Goal: Task Accomplishment & Management: Use online tool/utility

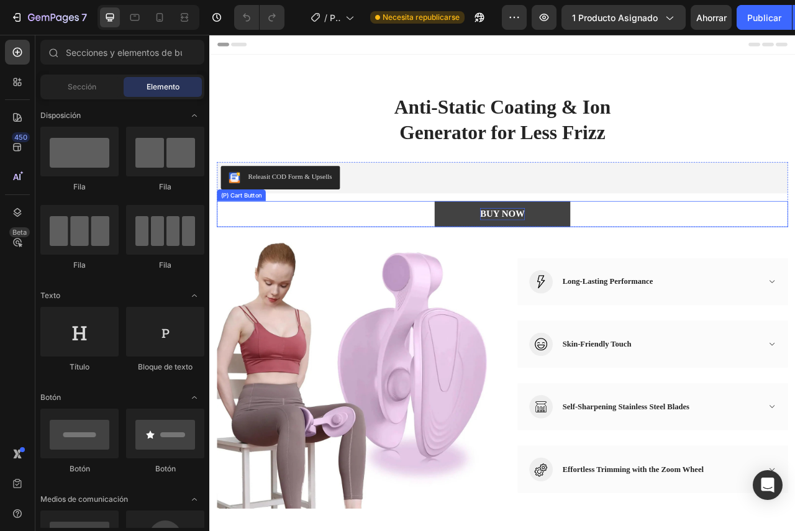
click at [572, 263] on div "BUY NOW" at bounding box center [581, 263] width 57 height 16
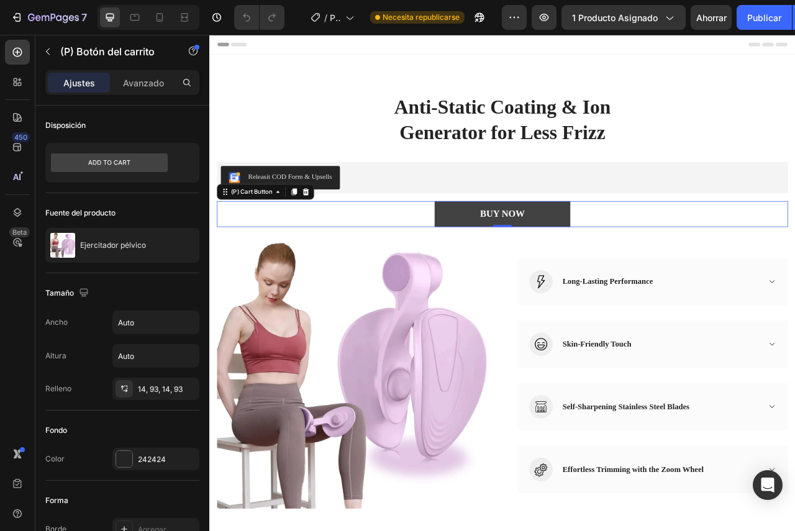
click at [593, 251] on button "BUY NOW" at bounding box center [582, 263] width 173 height 33
click at [335, 235] on icon at bounding box center [332, 234] width 8 height 9
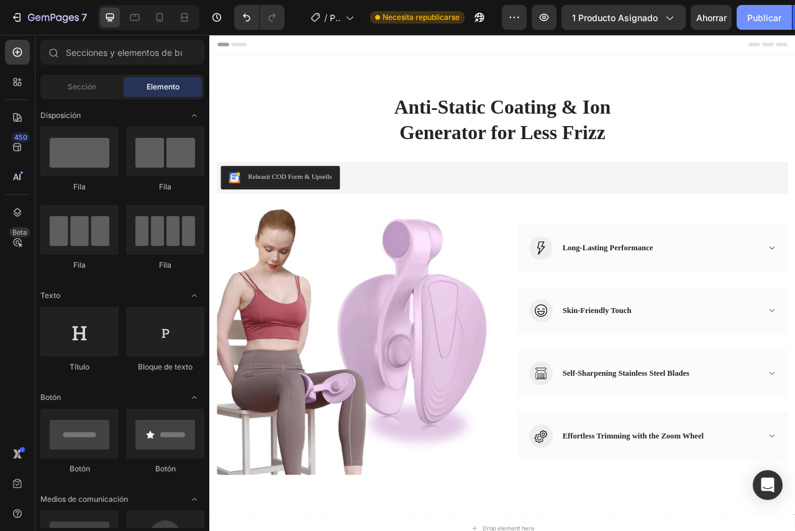
click at [754, 23] on font "Publicar" at bounding box center [764, 17] width 34 height 13
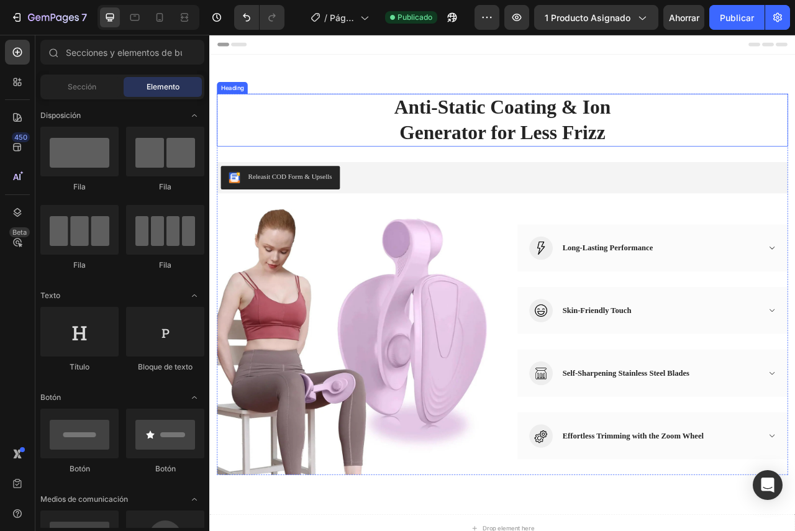
click at [583, 167] on p "Anti-Static Coating & Ion Generator for Less Frizz" at bounding box center [582, 143] width 724 height 65
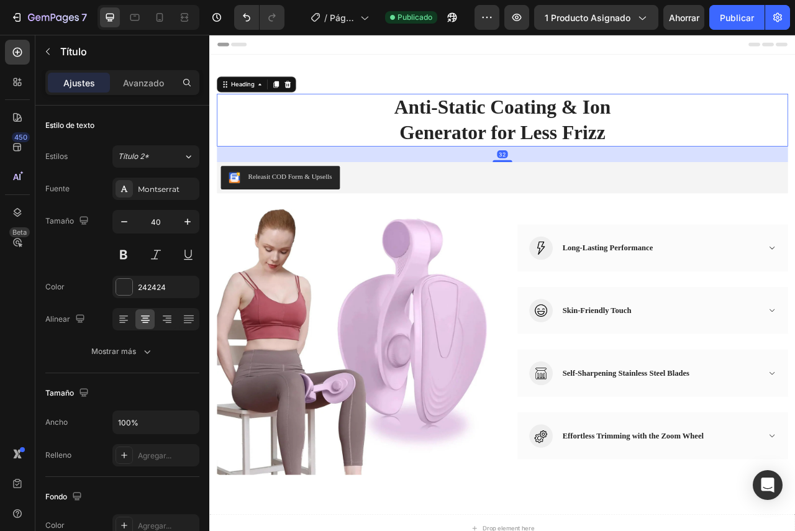
click at [515, 123] on p "Anti-Static Coating & Ion Generator for Less Frizz" at bounding box center [582, 143] width 724 height 65
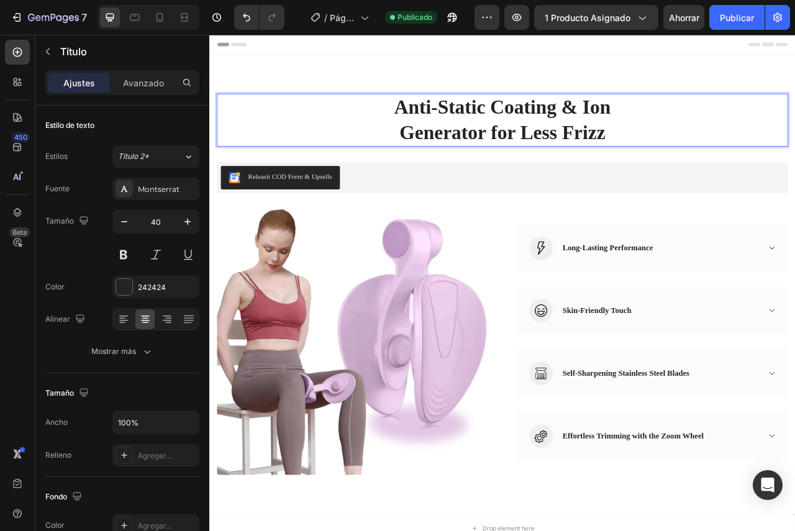
click at [468, 124] on p "Anti-Static Coating & Ion Generator for Less Frizz" at bounding box center [582, 143] width 724 height 65
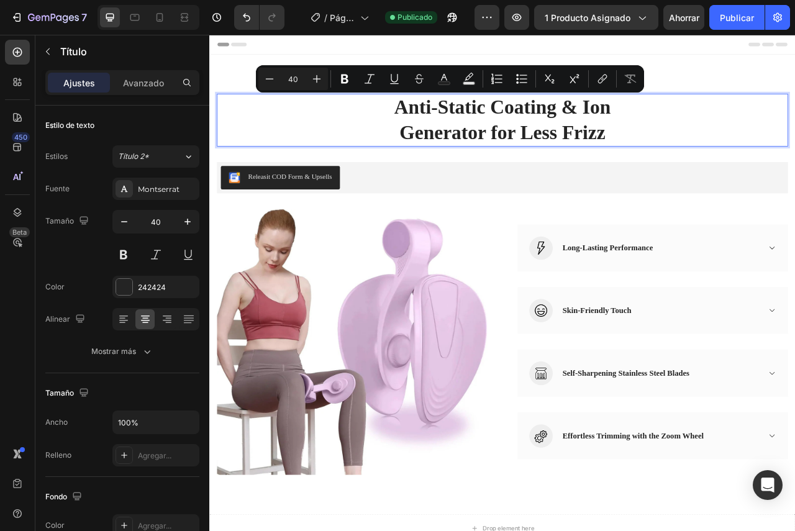
drag, startPoint x: 512, startPoint y: 132, endPoint x: 522, endPoint y: 134, distance: 9.5
click at [513, 132] on p "Anti-Static Coating & Ion Generator for Less Frizz" at bounding box center [582, 143] width 724 height 65
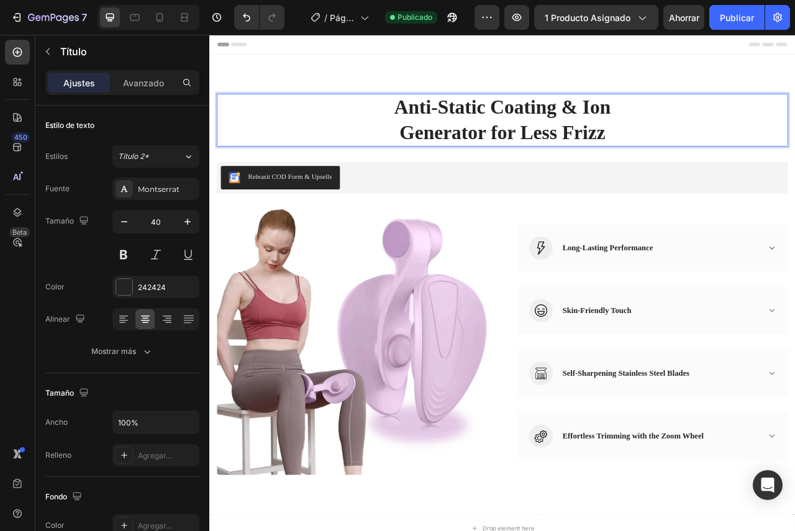
click at [707, 161] on p "Anti-Static Coating & Ion Generator for Less Frizz" at bounding box center [582, 143] width 724 height 65
click at [707, 163] on p "Anti-Static Coating & Ion Generator for Less Frizz" at bounding box center [582, 143] width 724 height 65
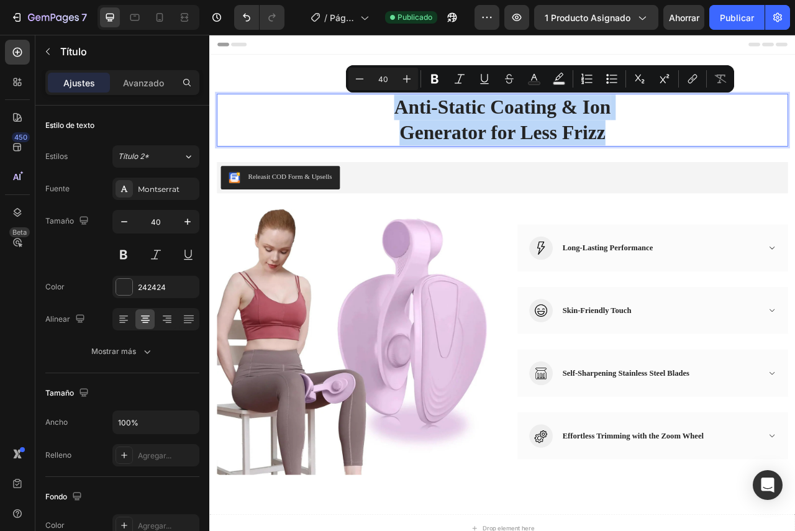
drag, startPoint x: 707, startPoint y: 163, endPoint x: 447, endPoint y: 129, distance: 261.8
click at [447, 129] on p "Anti-Static Coating & Ion Generator for Less Frizz" at bounding box center [582, 143] width 724 height 65
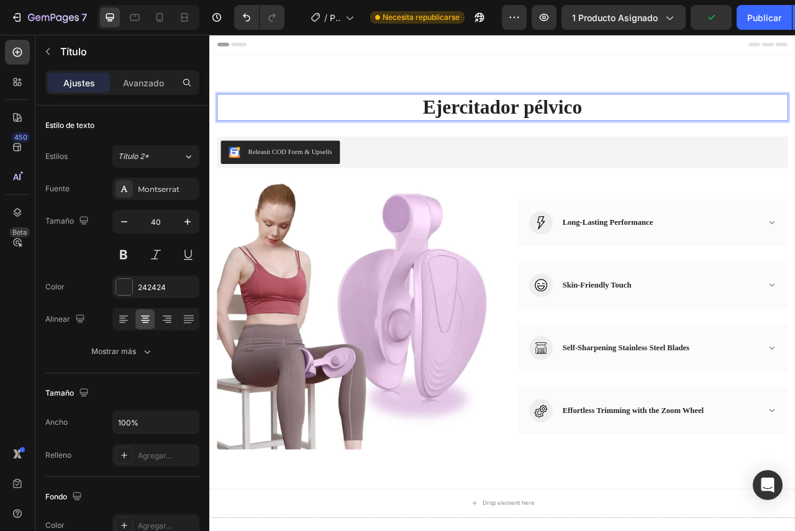
click at [697, 128] on p "Ejercitador pélvico" at bounding box center [582, 127] width 724 height 32
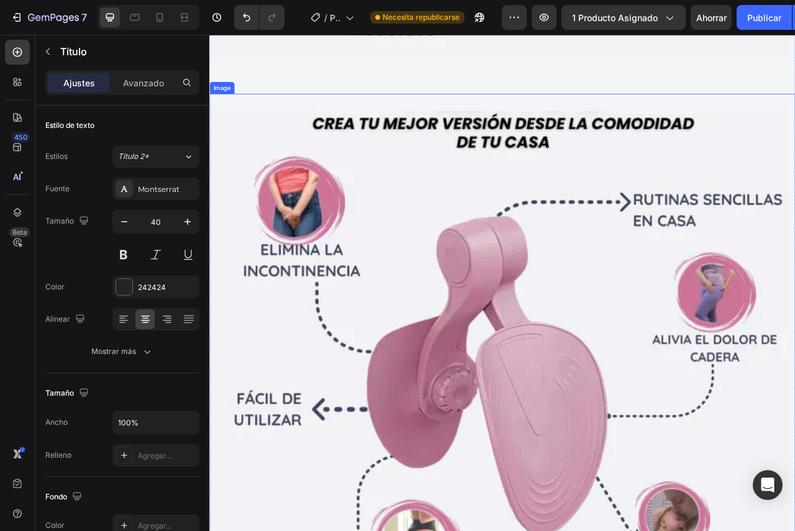
scroll to position [1346, 0]
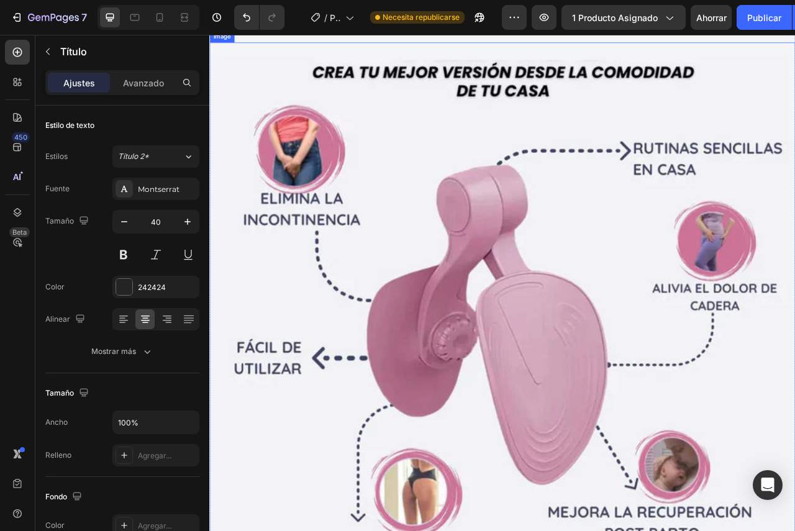
click at [540, 297] on img at bounding box center [581, 417] width 745 height 745
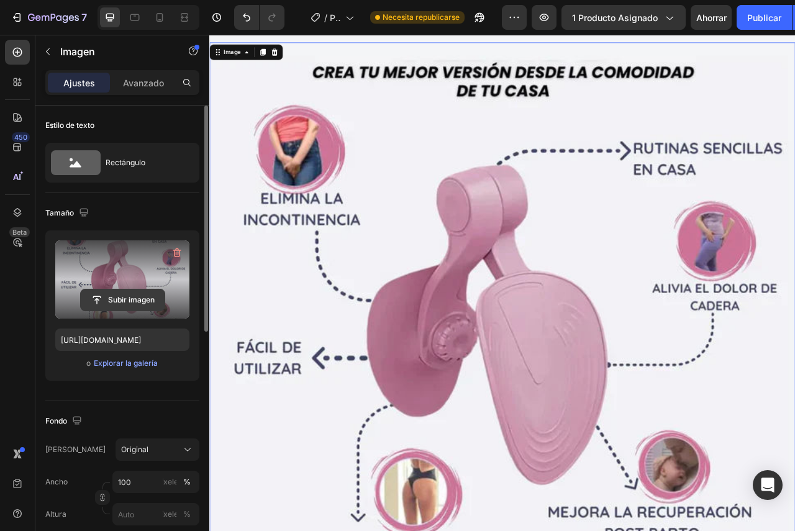
click at [118, 292] on input "file" at bounding box center [123, 299] width 84 height 21
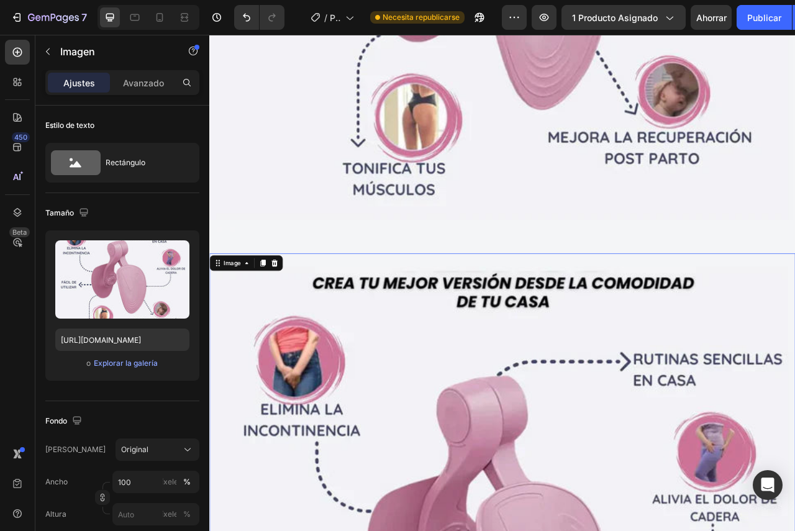
scroll to position [1159, 0]
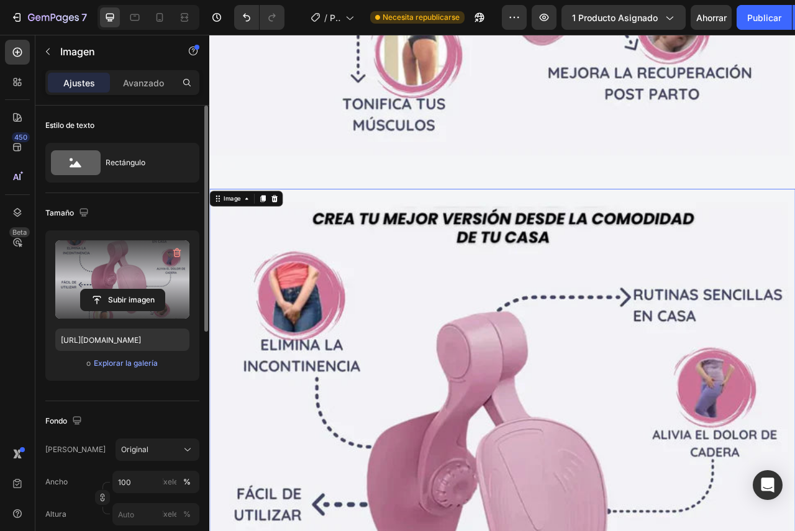
click at [127, 263] on label at bounding box center [122, 279] width 134 height 78
click at [127, 289] on input "file" at bounding box center [123, 299] width 84 height 21
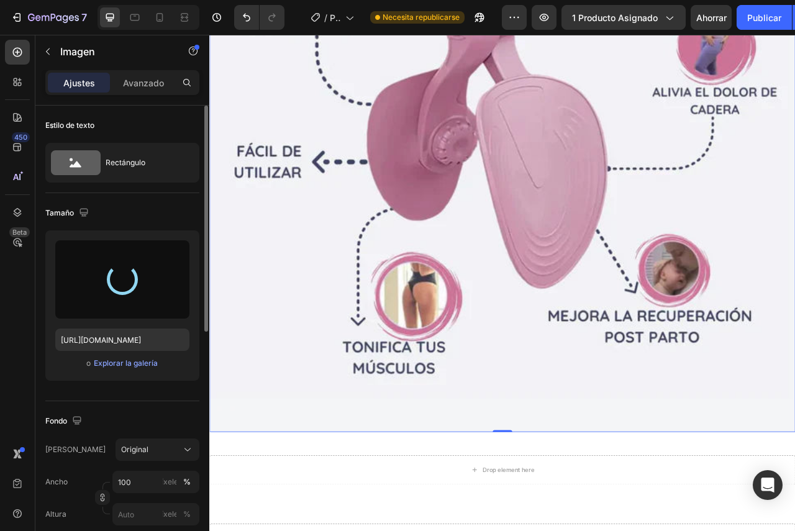
scroll to position [1656, 0]
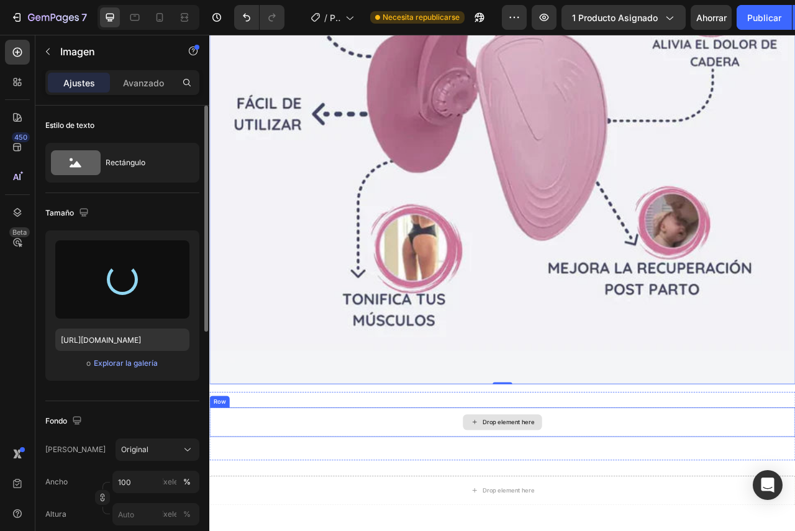
type input "[URL][DOMAIN_NAME]"
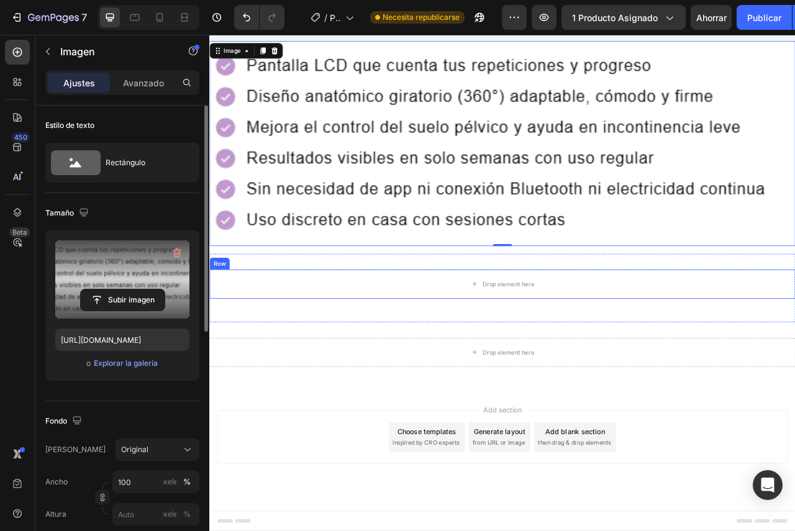
scroll to position [1335, 0]
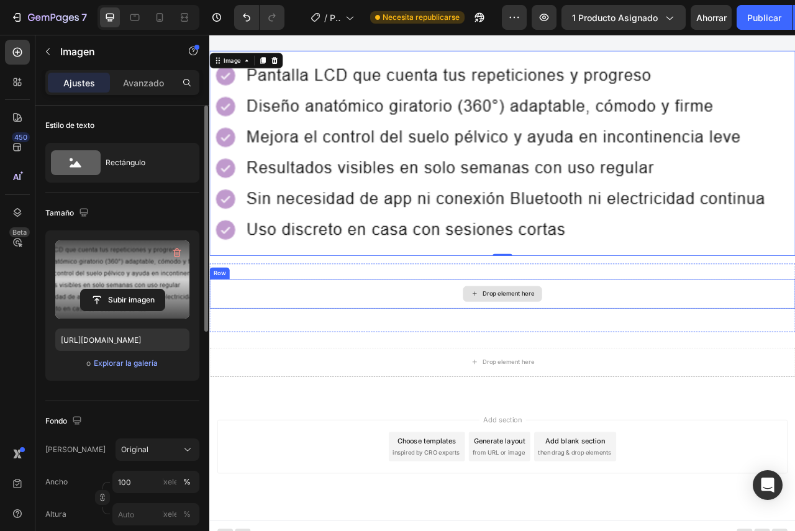
click at [571, 360] on div "Drop element here" at bounding box center [589, 365] width 66 height 10
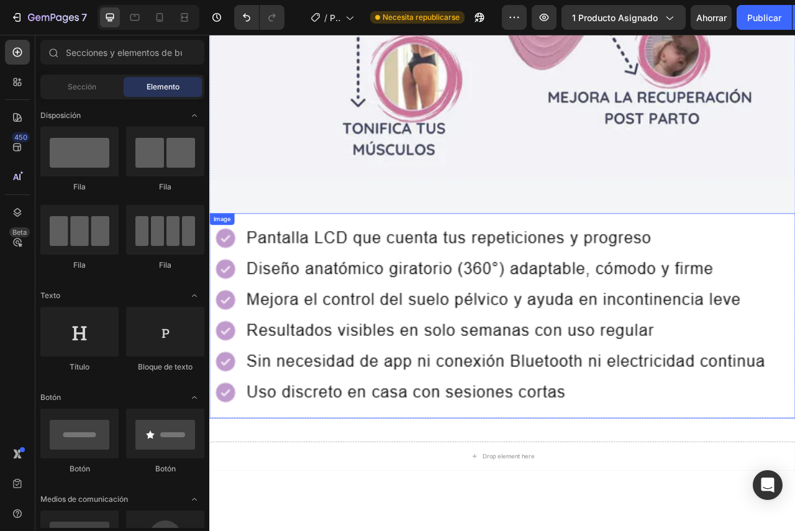
scroll to position [1066, 0]
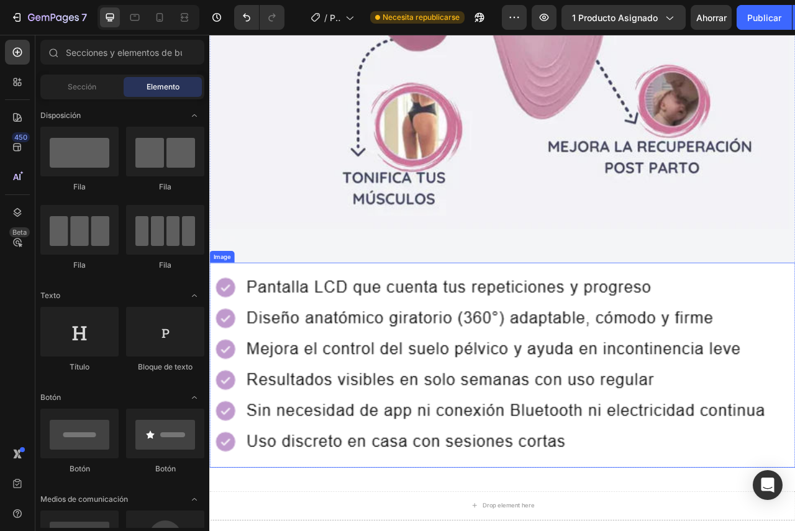
click at [456, 383] on img at bounding box center [581, 455] width 745 height 261
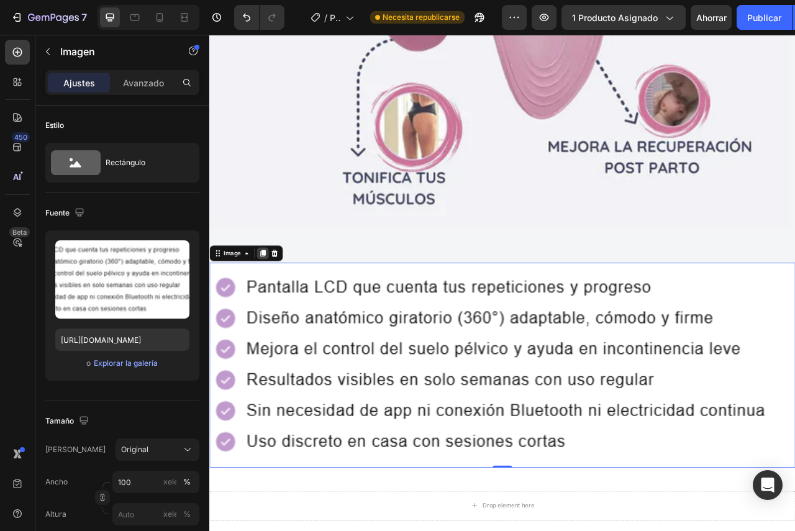
click at [277, 308] on icon at bounding box center [277, 313] width 10 height 10
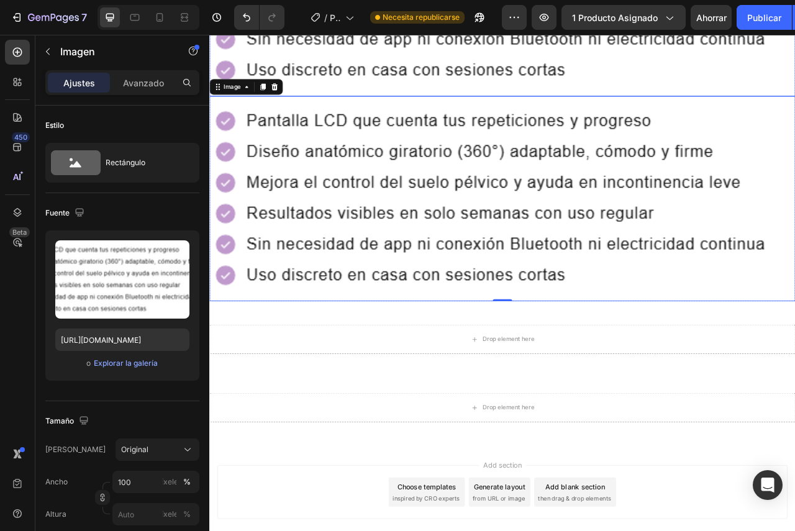
scroll to position [1561, 0]
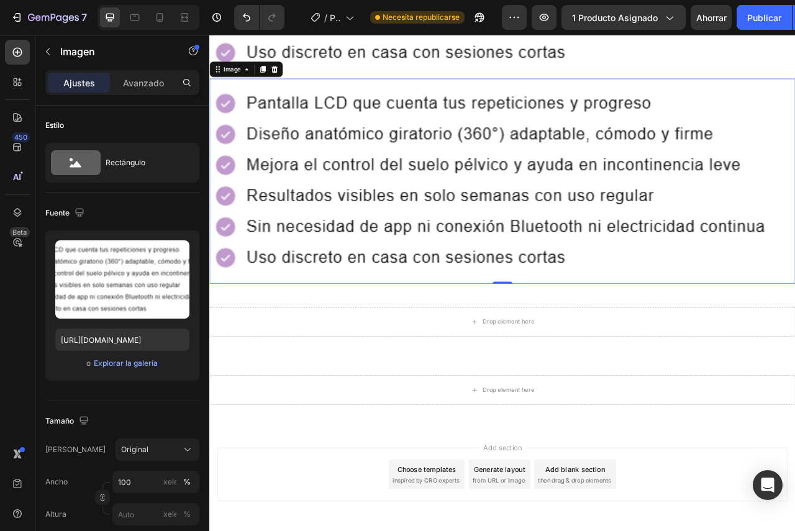
click at [411, 253] on img at bounding box center [581, 221] width 745 height 261
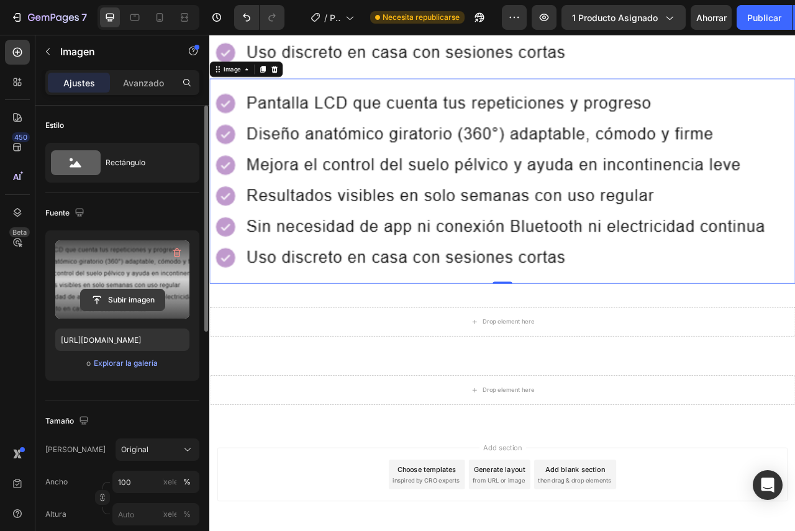
click at [133, 293] on input "file" at bounding box center [123, 299] width 84 height 21
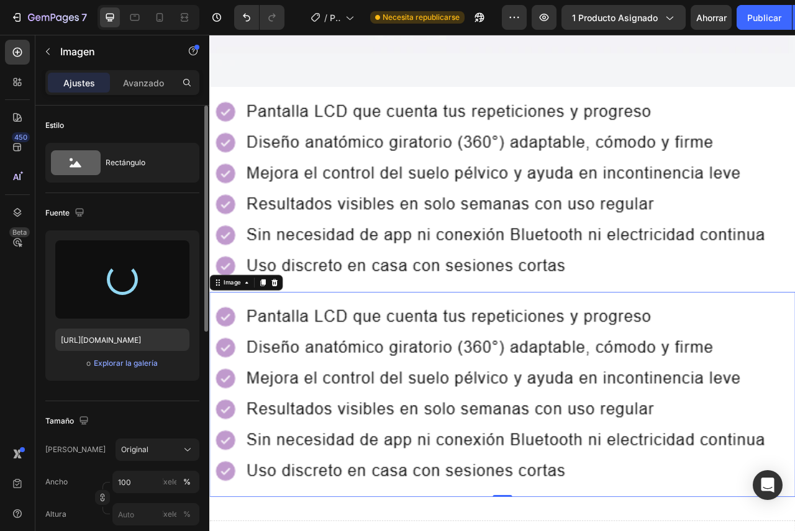
scroll to position [1250, 0]
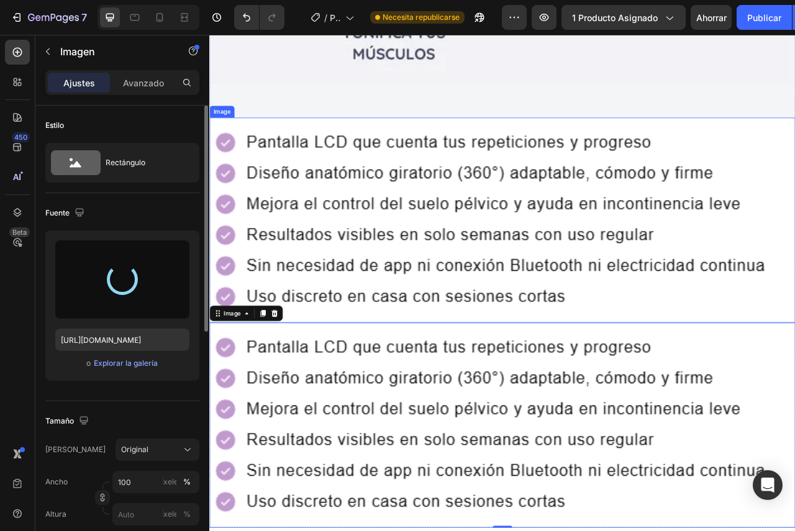
type input "[URL][DOMAIN_NAME]"
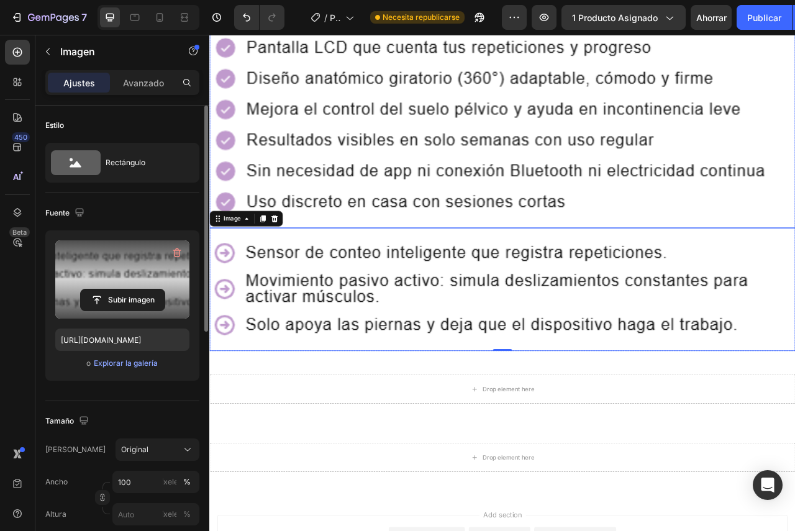
scroll to position [1374, 0]
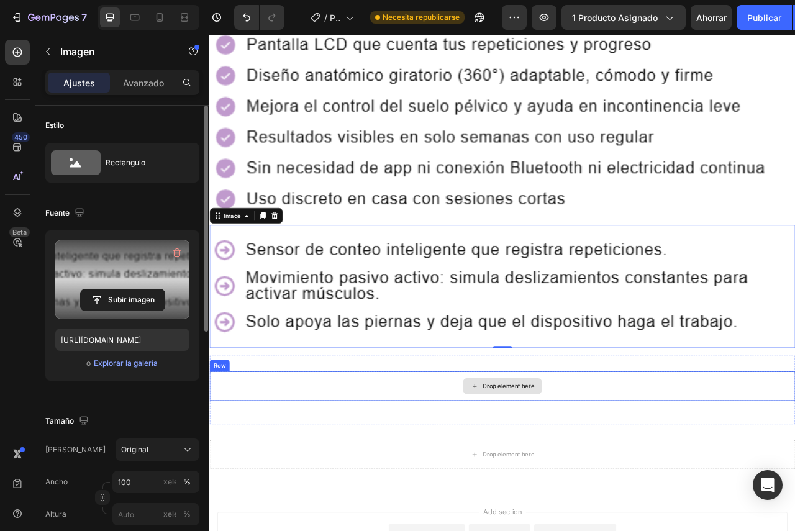
click at [565, 473] on div "Drop element here" at bounding box center [582, 482] width 101 height 20
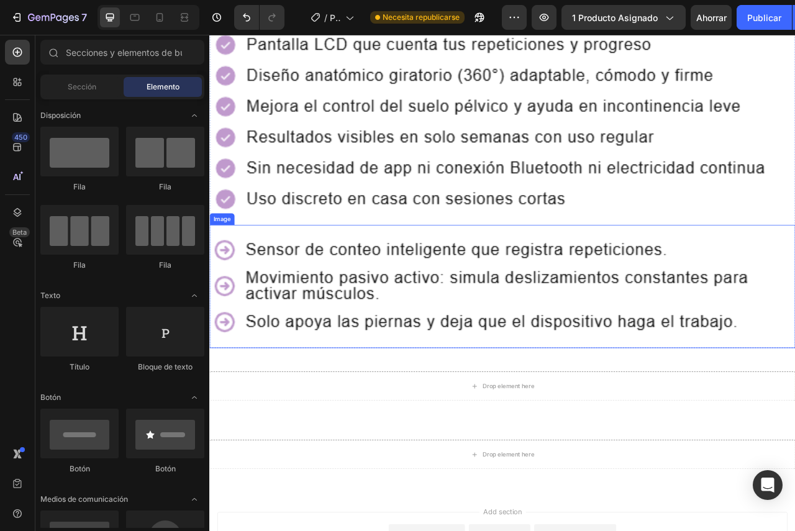
click at [544, 342] on img at bounding box center [581, 355] width 745 height 157
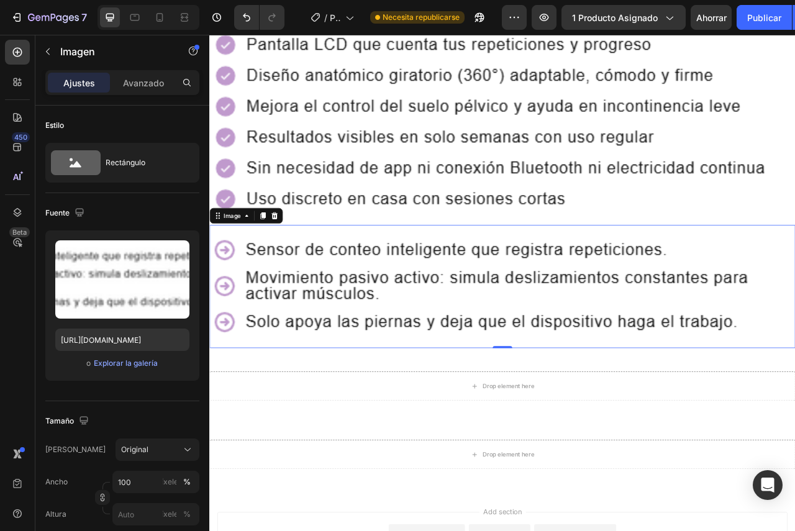
drag, startPoint x: 275, startPoint y: 250, endPoint x: 426, endPoint y: 375, distance: 195.9
click at [275, 261] on icon at bounding box center [277, 265] width 7 height 9
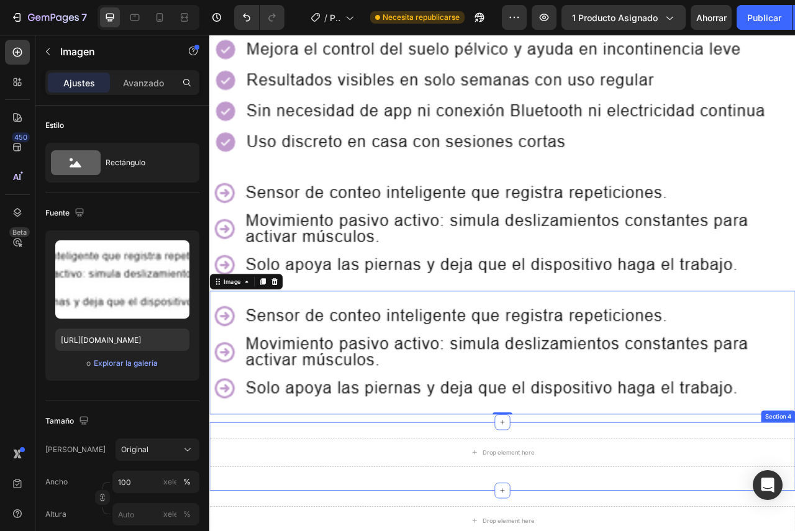
scroll to position [1499, 0]
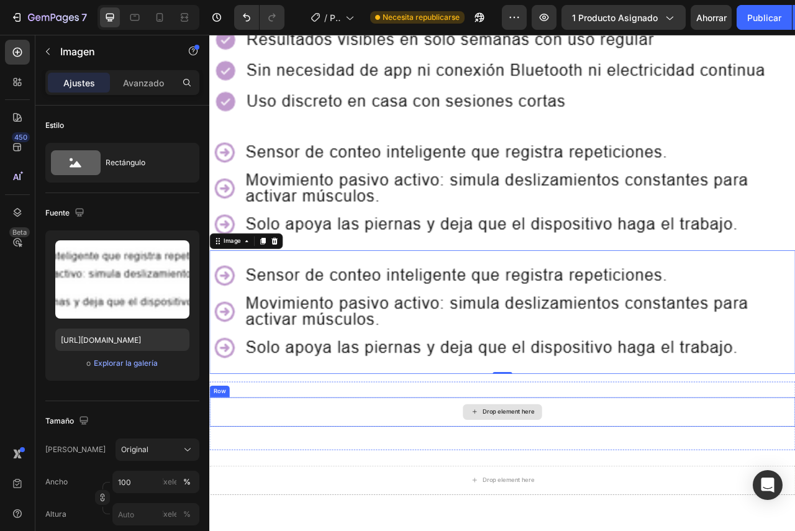
click at [579, 505] on div "Drop element here" at bounding box center [582, 515] width 101 height 20
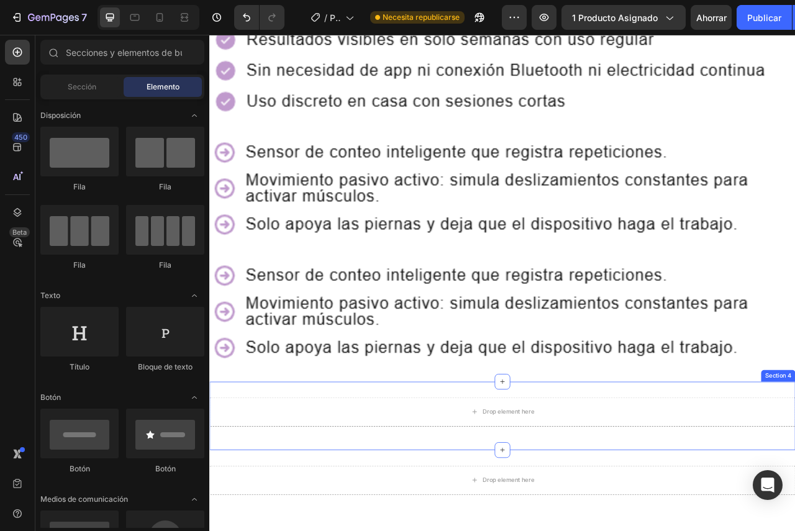
click at [249, 476] on div "Drop element here Row Section 4" at bounding box center [581, 519] width 745 height 87
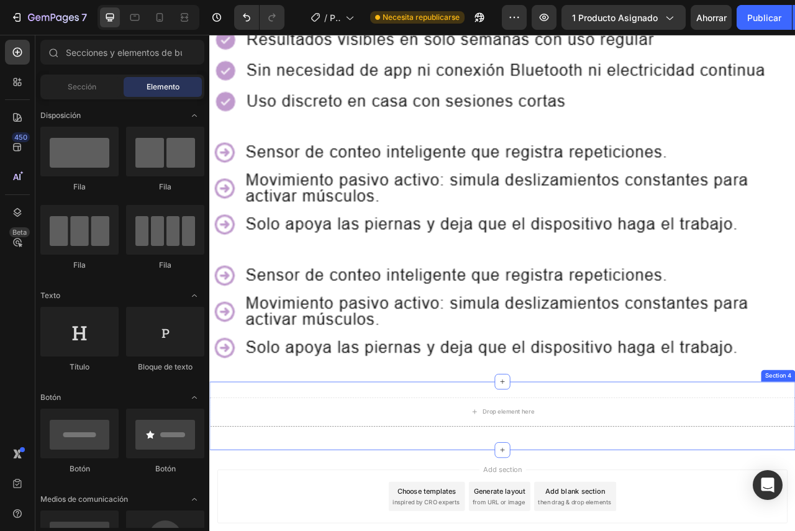
click at [794, 476] on div "Drop element here Row Section 4" at bounding box center [581, 519] width 745 height 87
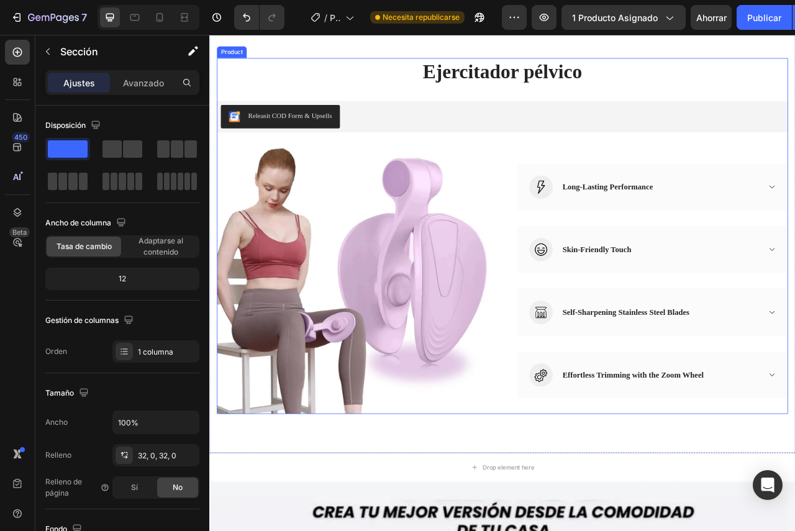
scroll to position [0, 0]
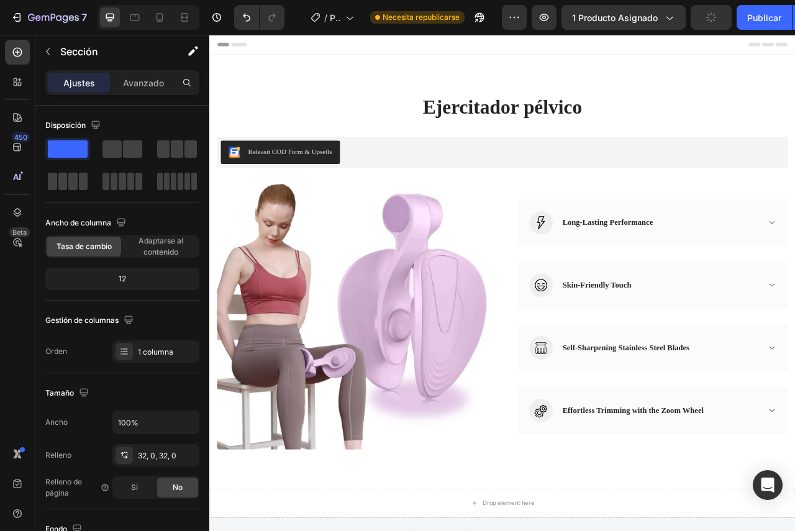
click at [238, 47] on span "Header" at bounding box center [246, 47] width 27 height 12
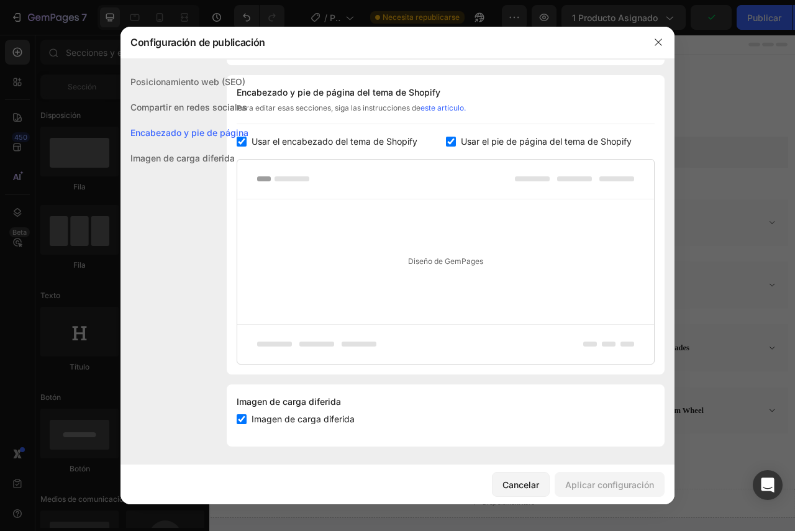
scroll to position [178, 0]
drag, startPoint x: 569, startPoint y: 14, endPoint x: 657, endPoint y: 46, distance: 93.3
click at [657, 46] on icon "button" at bounding box center [658, 42] width 10 height 10
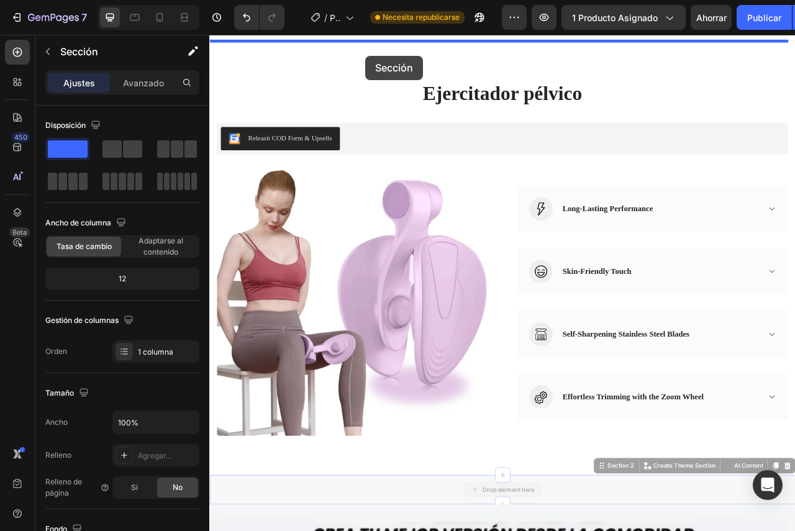
scroll to position [0, 0]
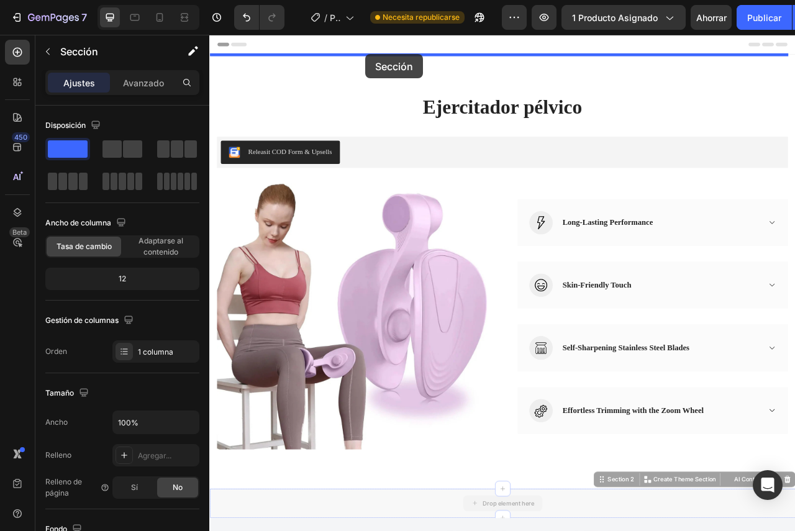
drag, startPoint x: 378, startPoint y: 178, endPoint x: 407, endPoint y: 60, distance: 121.7
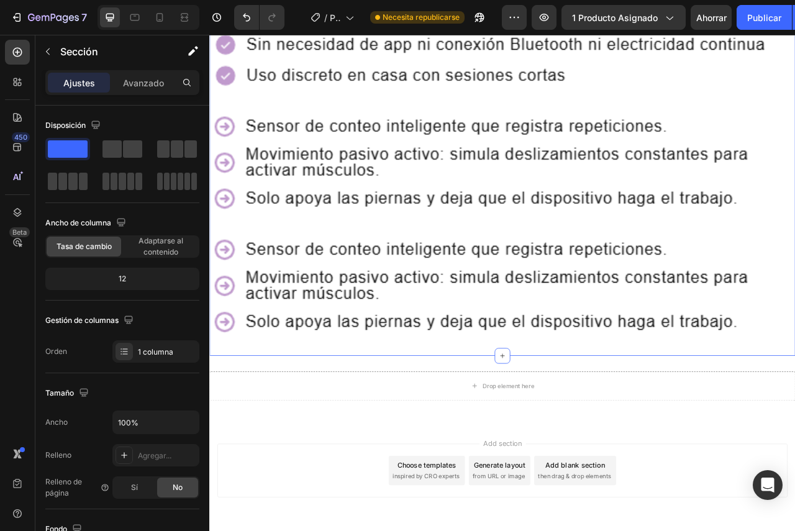
scroll to position [1532, 0]
click at [491, 329] on img at bounding box center [581, 354] width 745 height 157
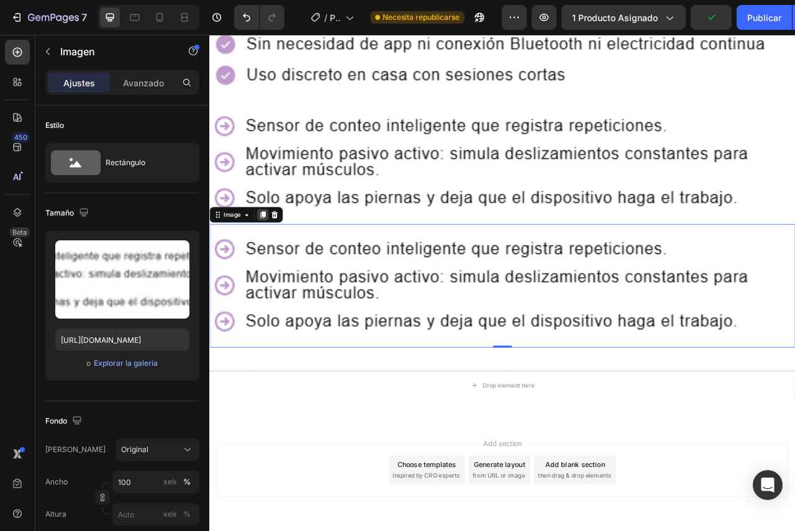
click at [272, 259] on icon at bounding box center [277, 264] width 10 height 10
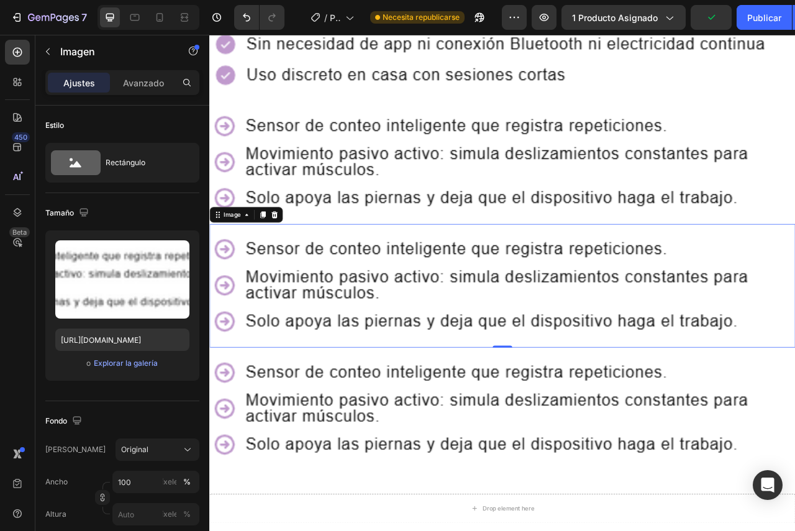
click at [501, 325] on img at bounding box center [581, 354] width 745 height 157
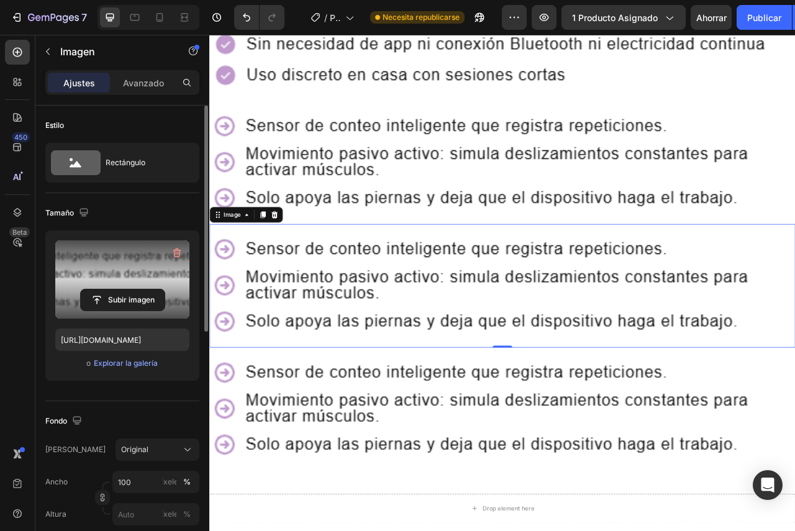
click at [117, 271] on label at bounding box center [122, 279] width 134 height 78
click at [117, 289] on input "file" at bounding box center [123, 299] width 84 height 21
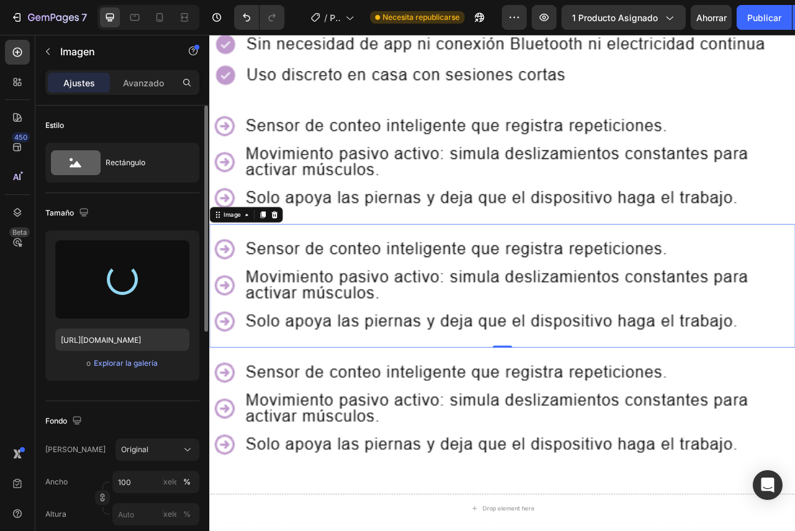
type input "[URL][DOMAIN_NAME]"
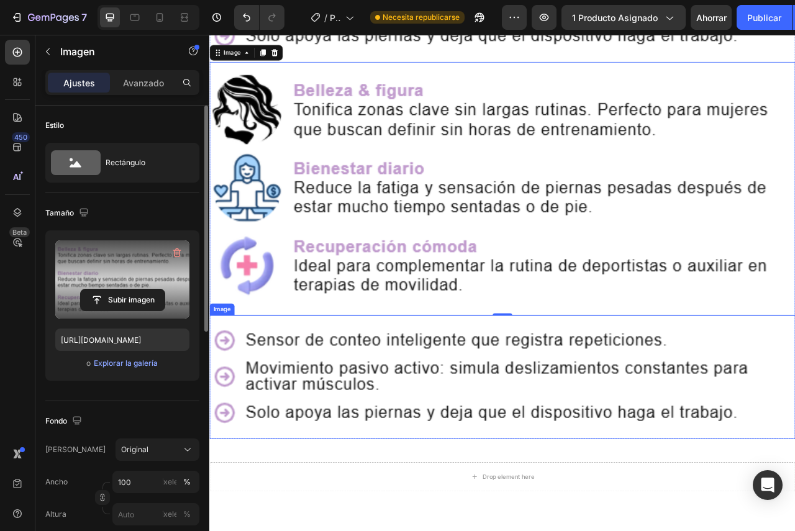
scroll to position [1739, 0]
click at [530, 439] on img at bounding box center [581, 469] width 745 height 157
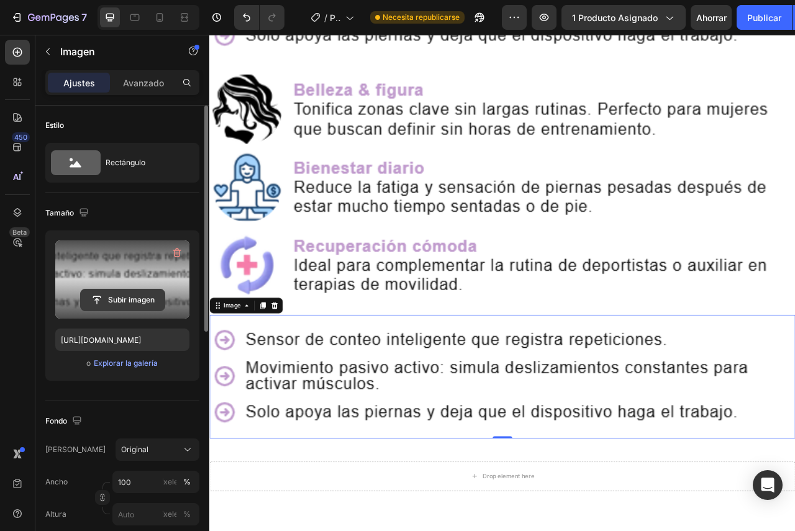
click at [122, 289] on input "file" at bounding box center [123, 299] width 84 height 21
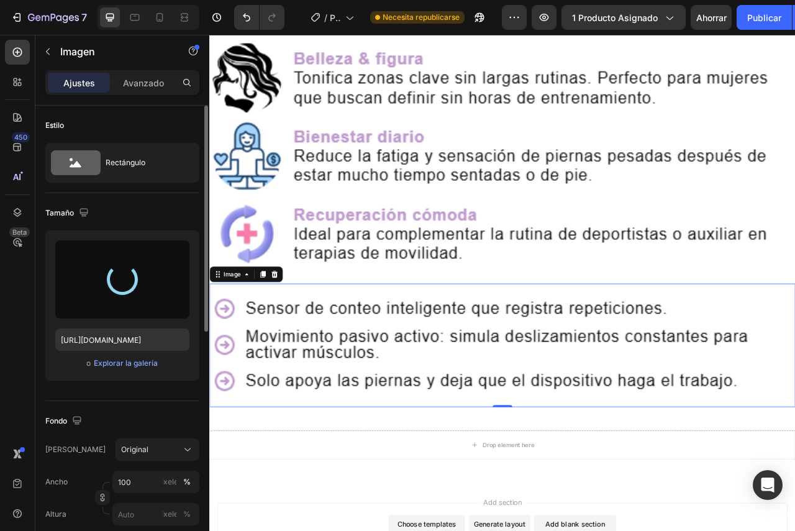
scroll to position [1801, 0]
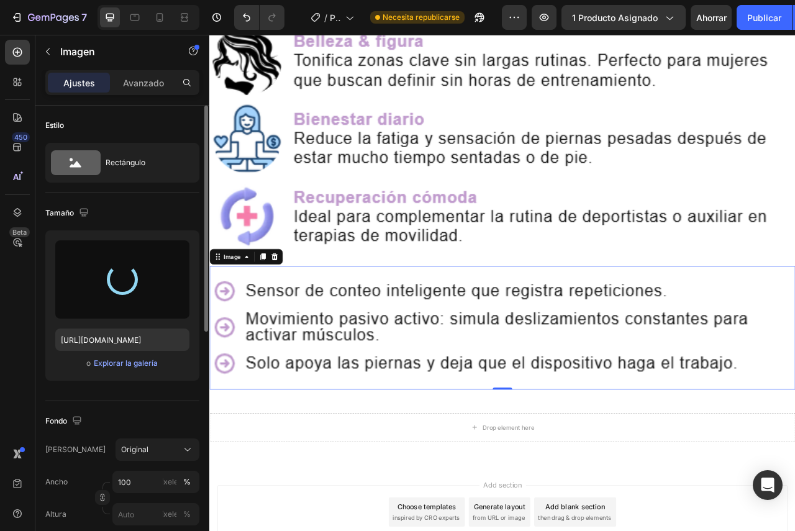
type input "[URL][DOMAIN_NAME]"
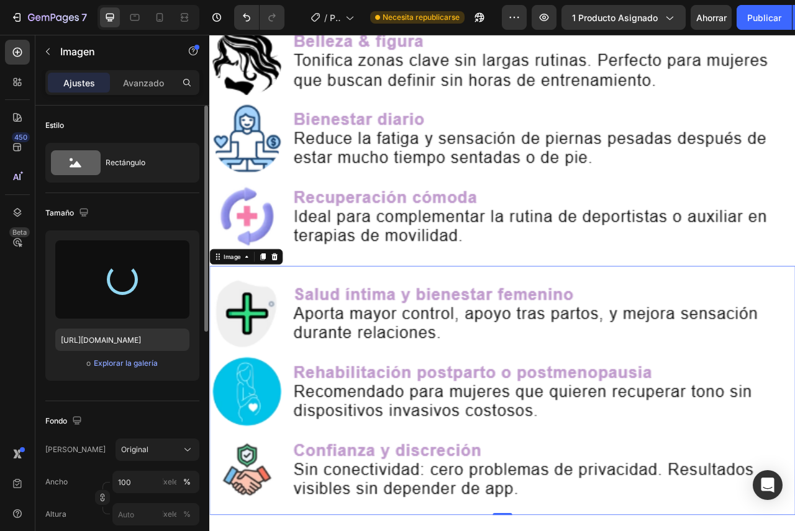
click at [538, 377] on img at bounding box center [581, 487] width 745 height 317
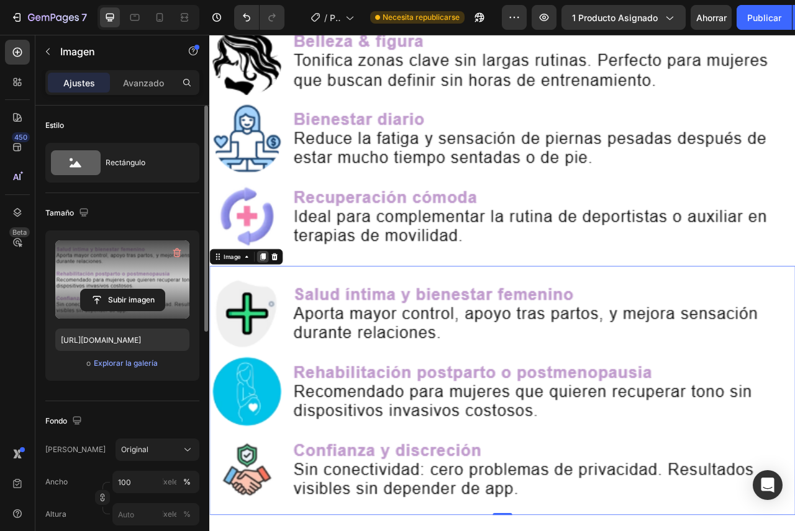
click at [278, 313] on icon at bounding box center [277, 317] width 7 height 9
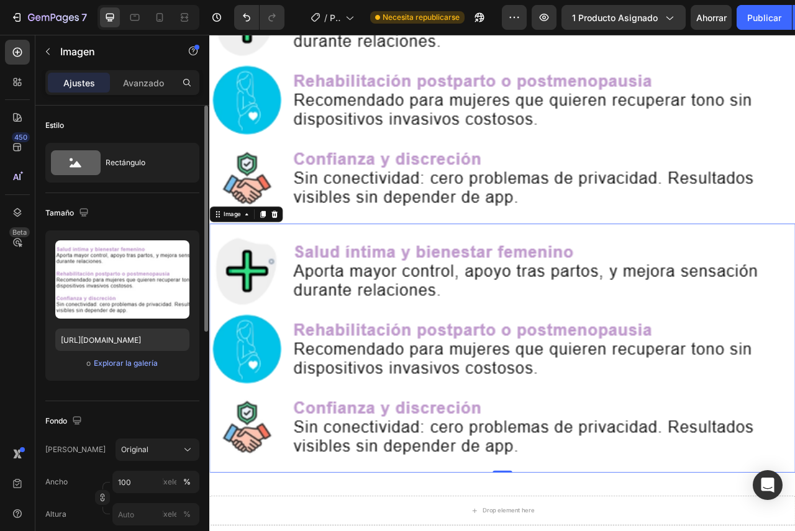
scroll to position [2235, 0]
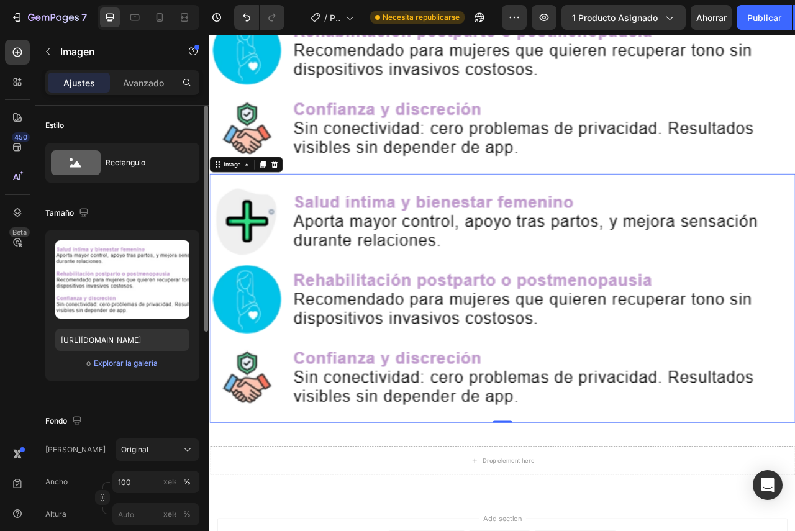
click at [477, 282] on img at bounding box center [581, 370] width 745 height 317
click at [278, 196] on icon at bounding box center [277, 200] width 7 height 9
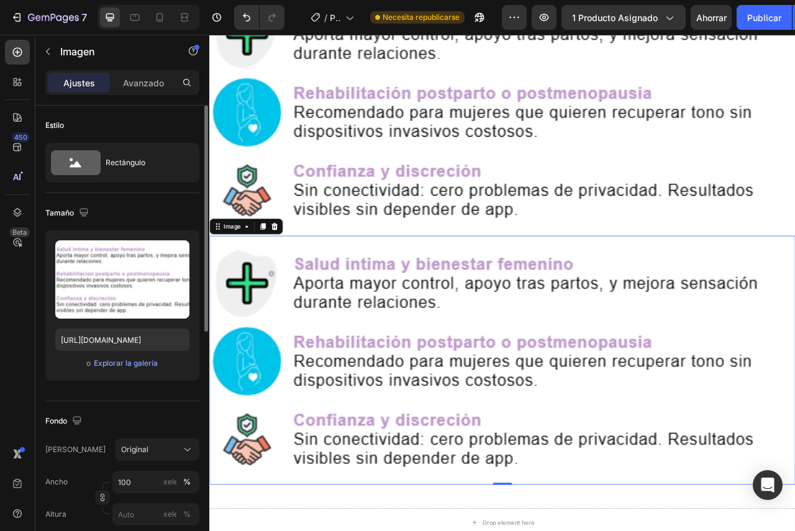
scroll to position [2659, 0]
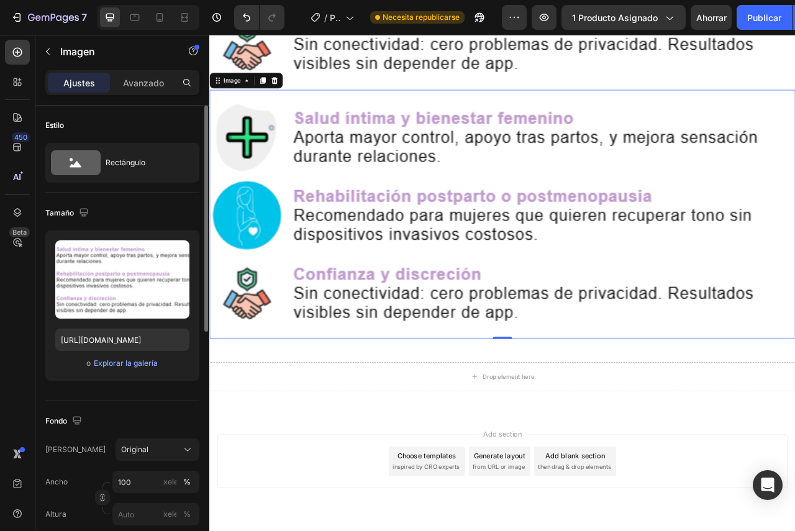
click at [489, 291] on img at bounding box center [581, 263] width 745 height 317
drag, startPoint x: 277, startPoint y: 61, endPoint x: 391, endPoint y: 176, distance: 161.2
click at [277, 86] on div at bounding box center [277, 93] width 15 height 15
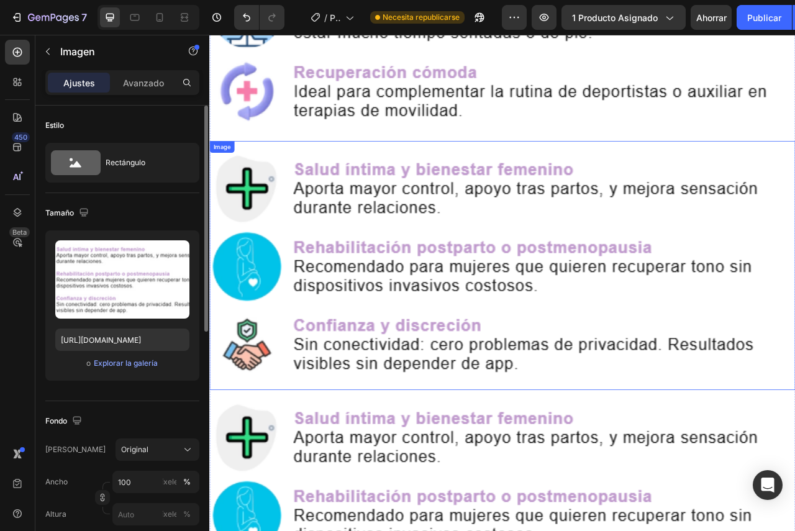
scroll to position [2100, 0]
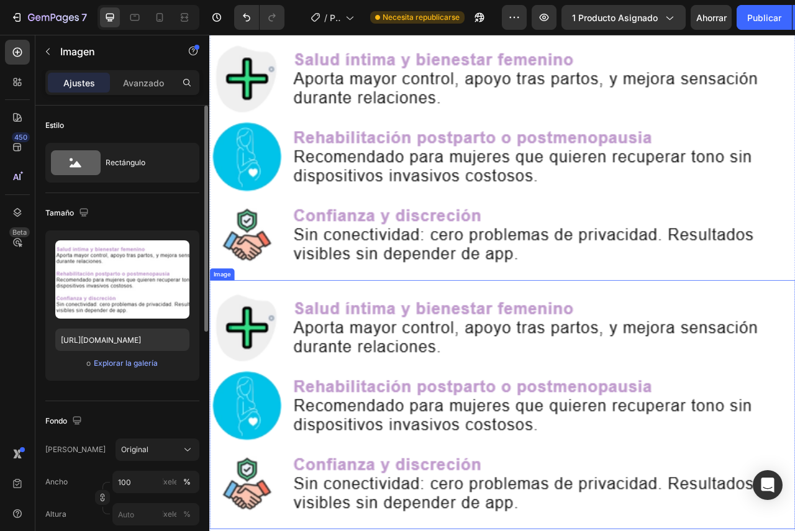
click at [470, 456] on img at bounding box center [581, 505] width 745 height 317
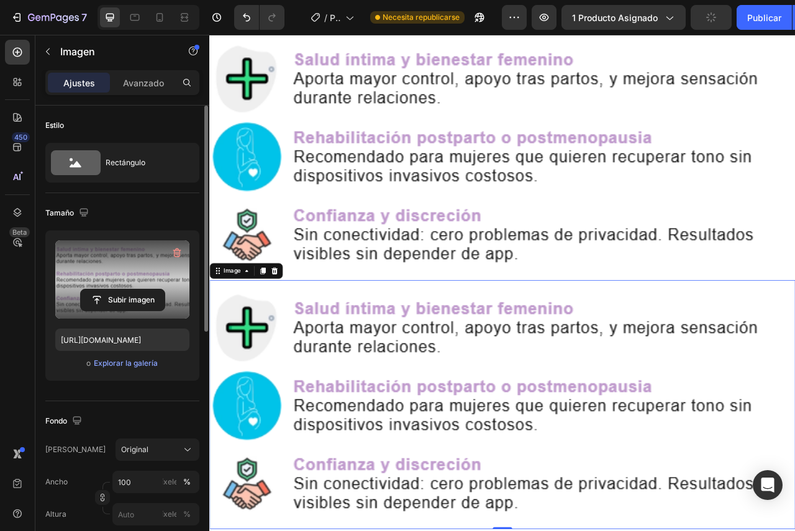
click at [141, 288] on label at bounding box center [122, 279] width 134 height 78
click at [141, 289] on input "file" at bounding box center [123, 299] width 84 height 21
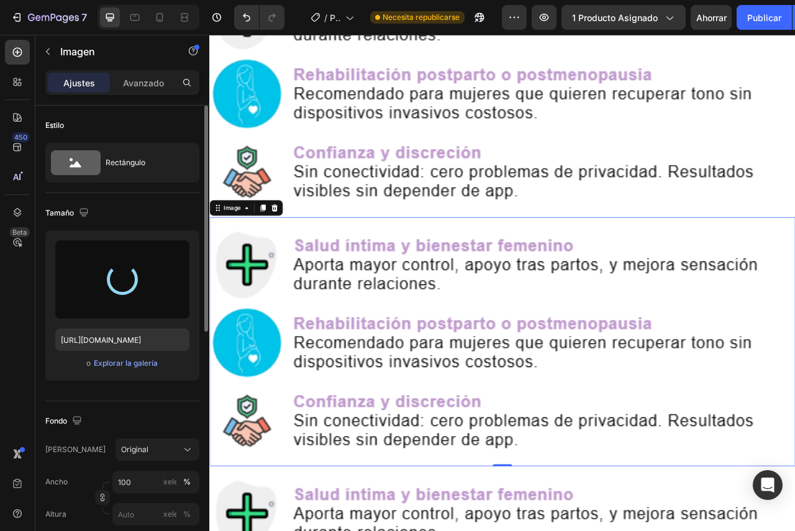
scroll to position [2182, 0]
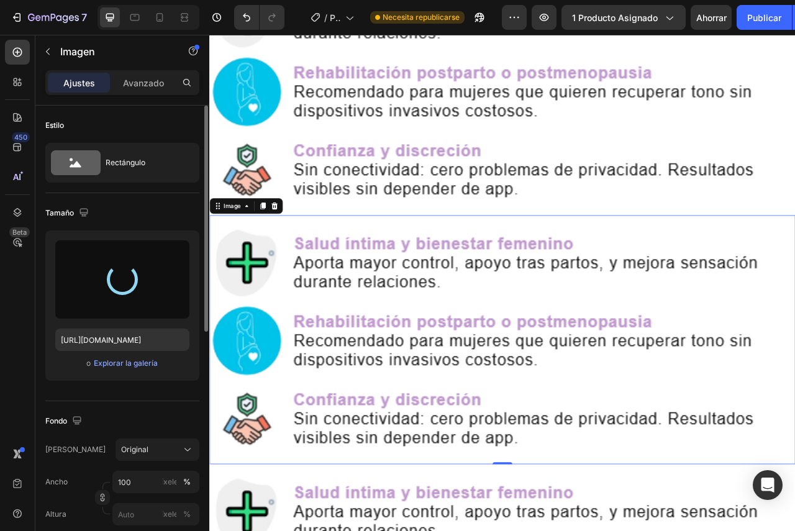
type input "[URL][DOMAIN_NAME]"
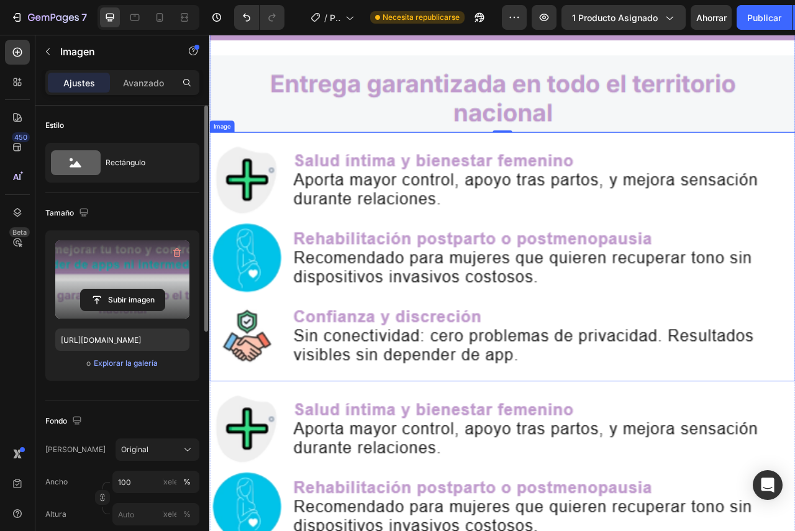
scroll to position [2534, 0]
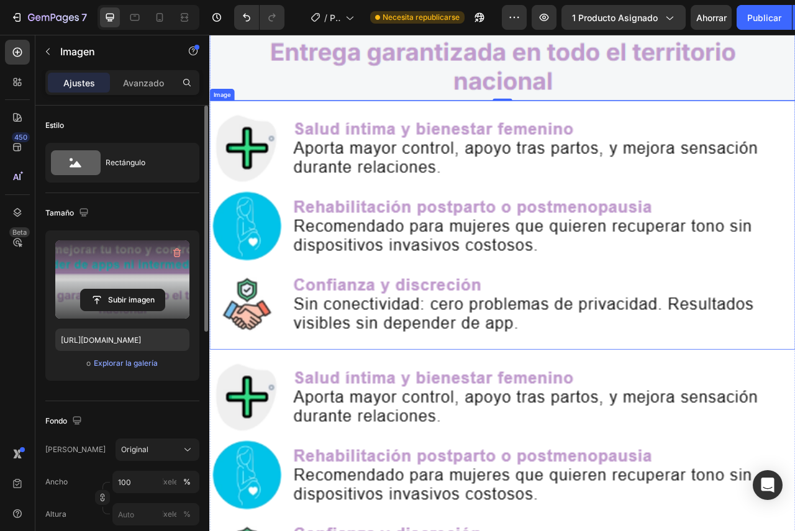
click at [486, 291] on img at bounding box center [581, 277] width 745 height 317
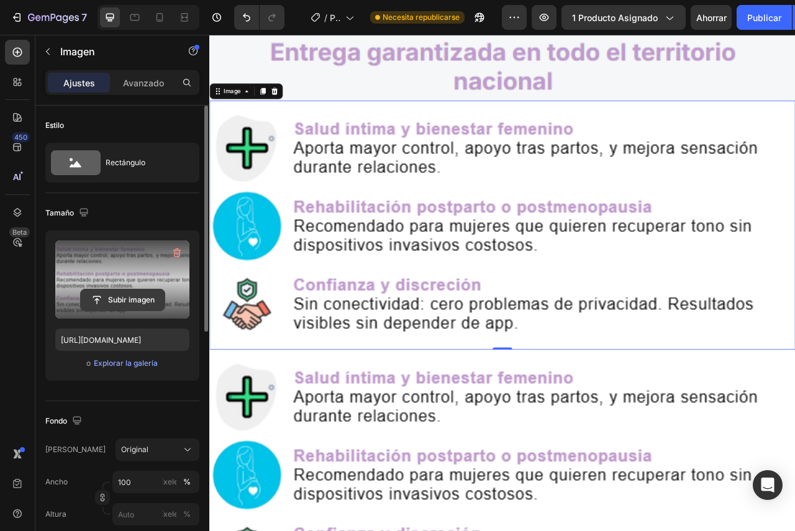
click at [122, 289] on button "Subir imagen" at bounding box center [122, 300] width 85 height 22
click at [132, 299] on input "file" at bounding box center [123, 299] width 84 height 21
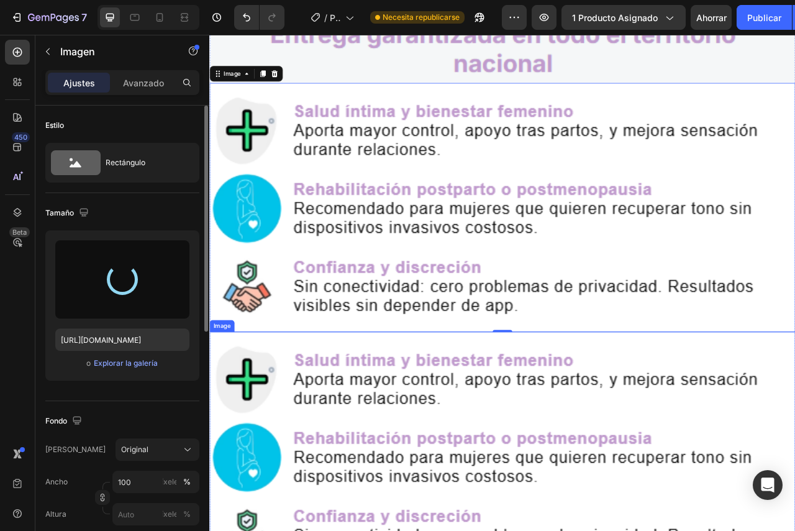
type input "[URL][DOMAIN_NAME]"
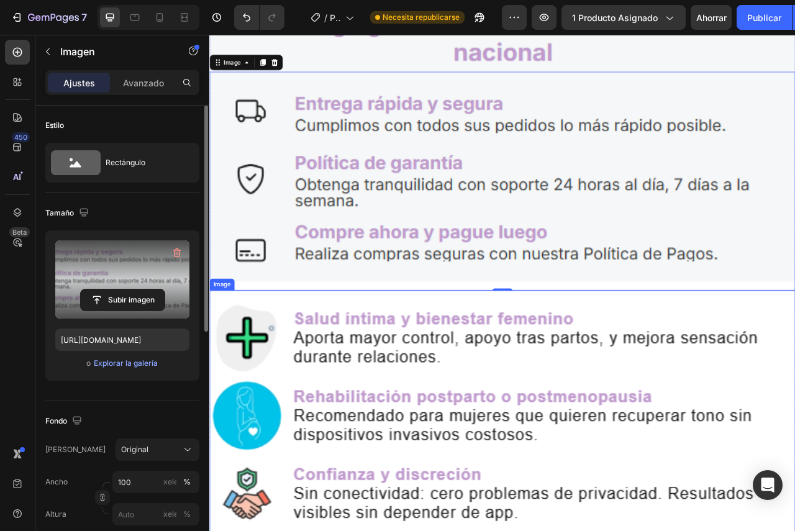
scroll to position [2573, 0]
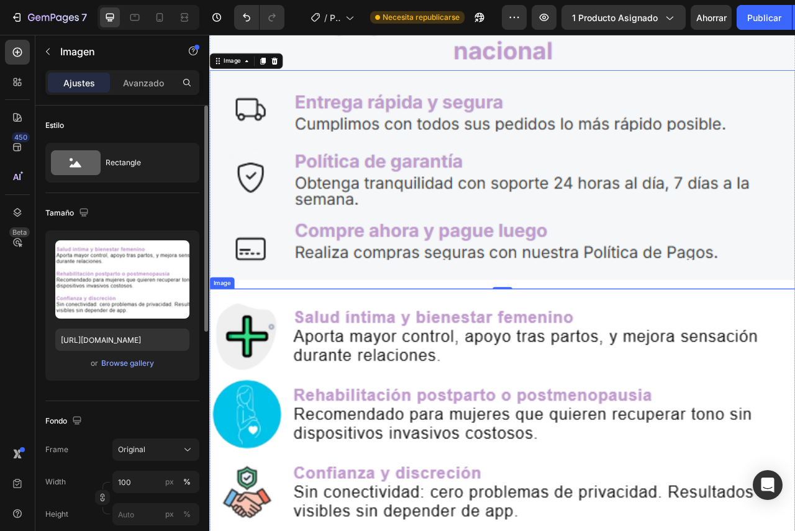
click at [413, 409] on img at bounding box center [581, 516] width 745 height 317
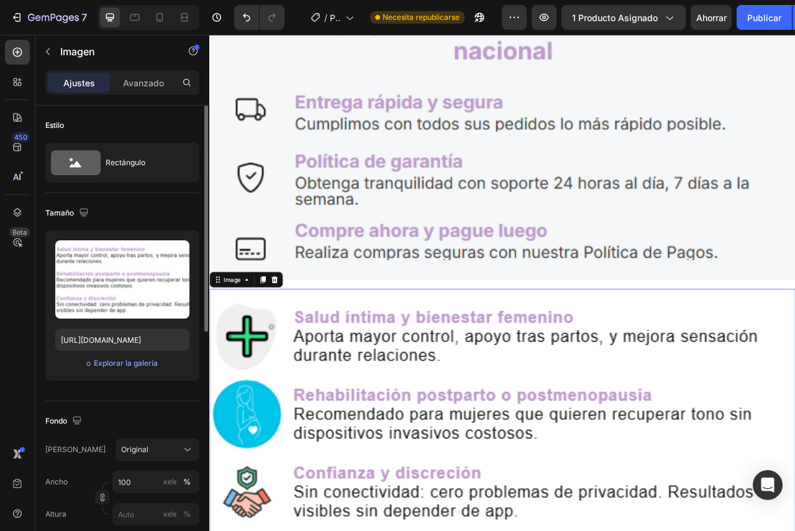
click at [292, 342] on icon at bounding box center [292, 346] width 8 height 9
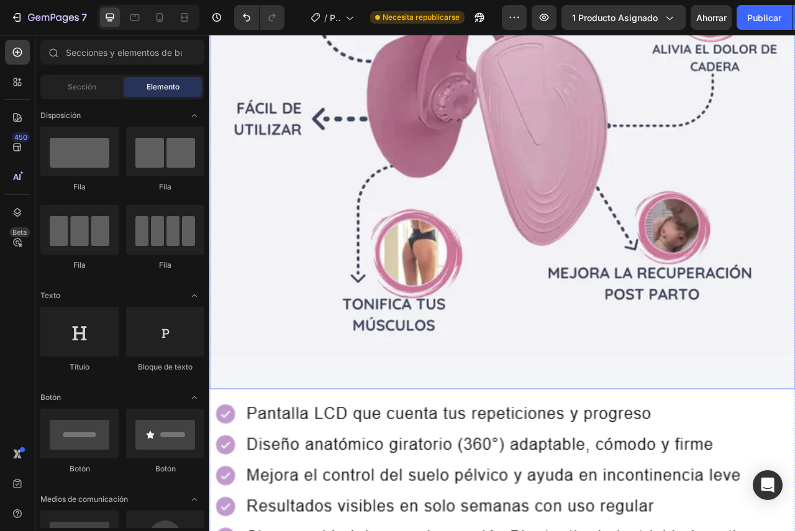
scroll to position [897, 0]
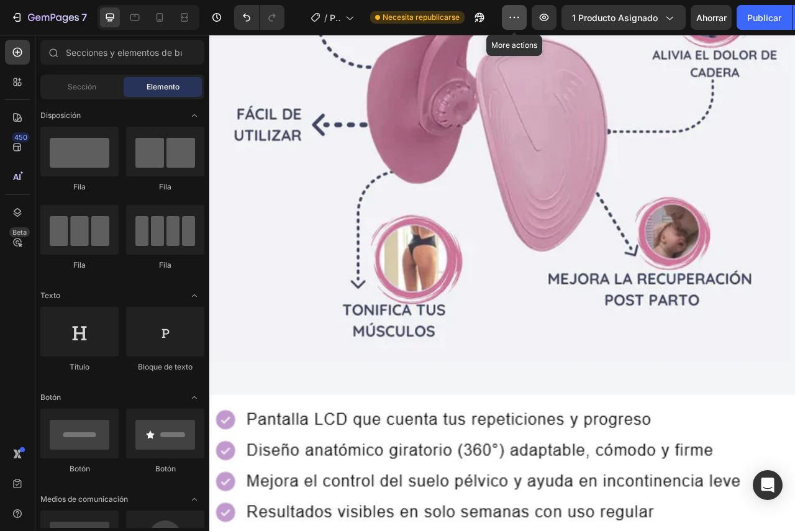
click at [512, 17] on icon "button" at bounding box center [514, 17] width 12 height 12
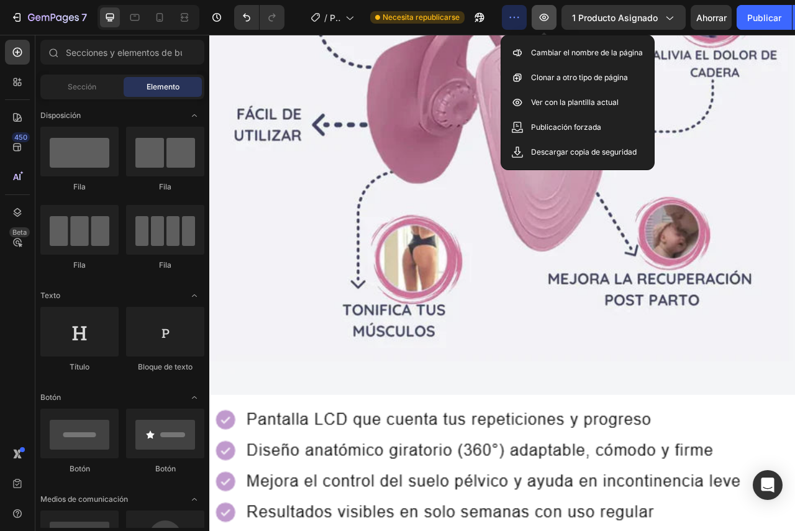
click at [543, 20] on icon "button" at bounding box center [544, 17] width 12 height 12
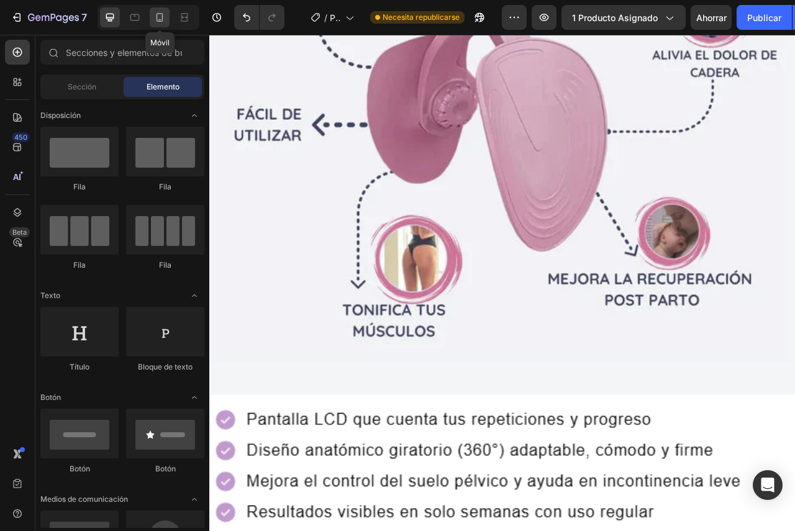
click at [161, 16] on icon at bounding box center [159, 17] width 12 height 12
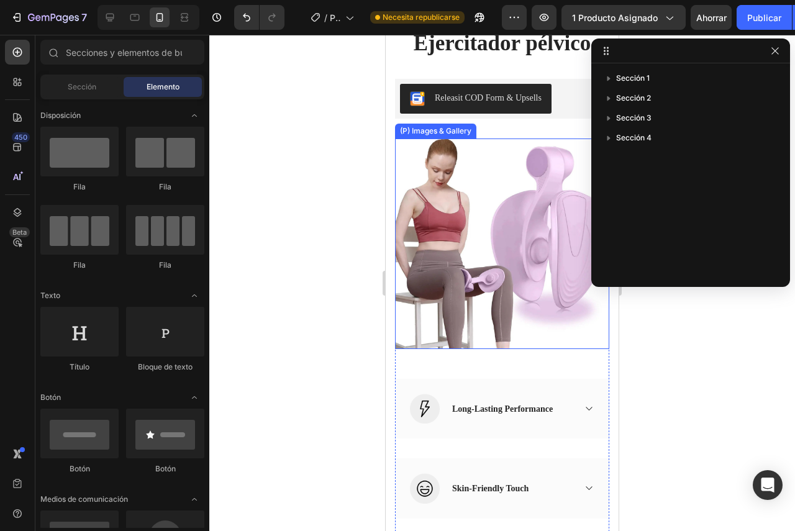
scroll to position [132, 0]
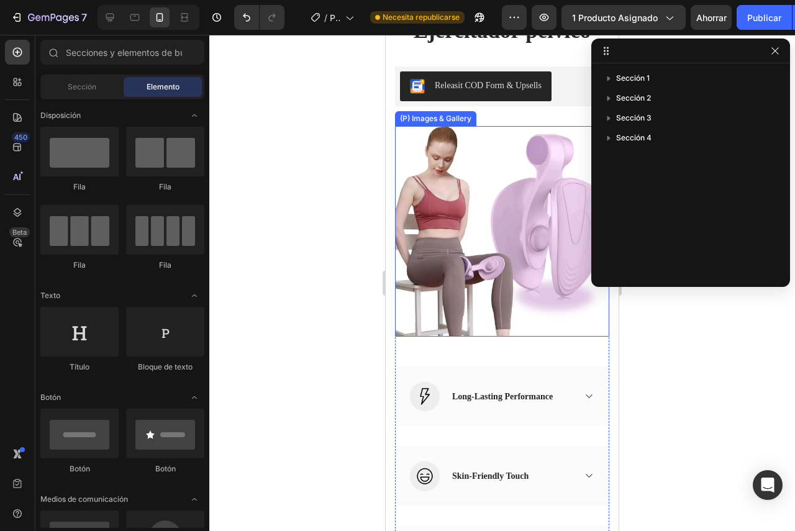
click at [464, 226] on img at bounding box center [502, 231] width 214 height 211
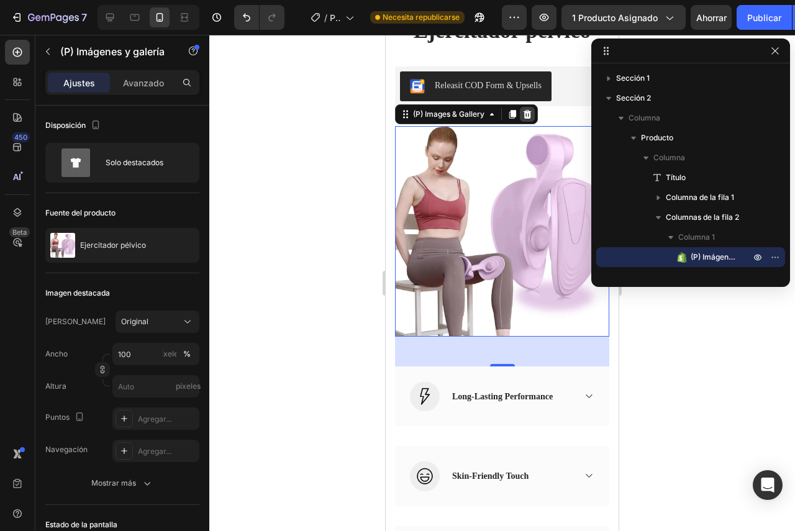
click at [528, 112] on icon at bounding box center [528, 113] width 8 height 9
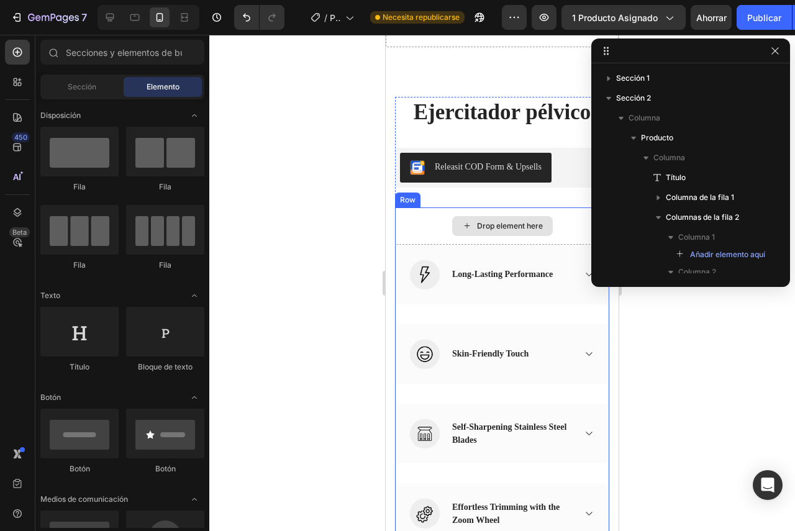
scroll to position [49, 0]
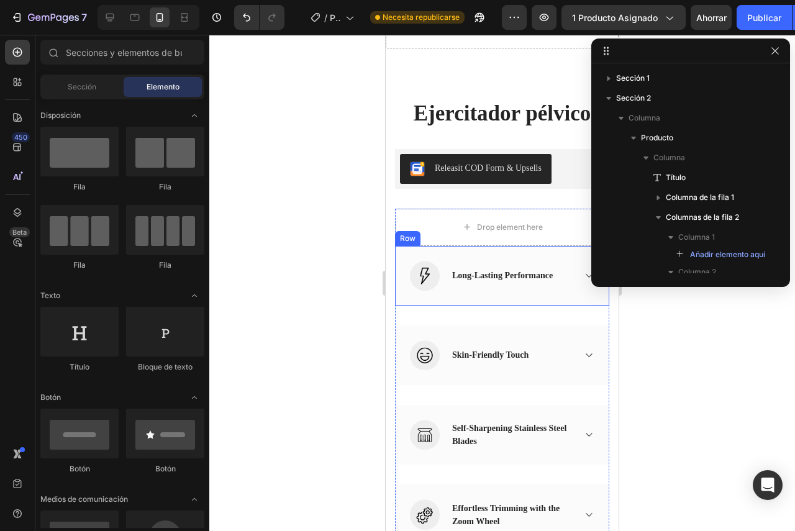
click at [407, 240] on div "Row" at bounding box center [407, 238] width 20 height 11
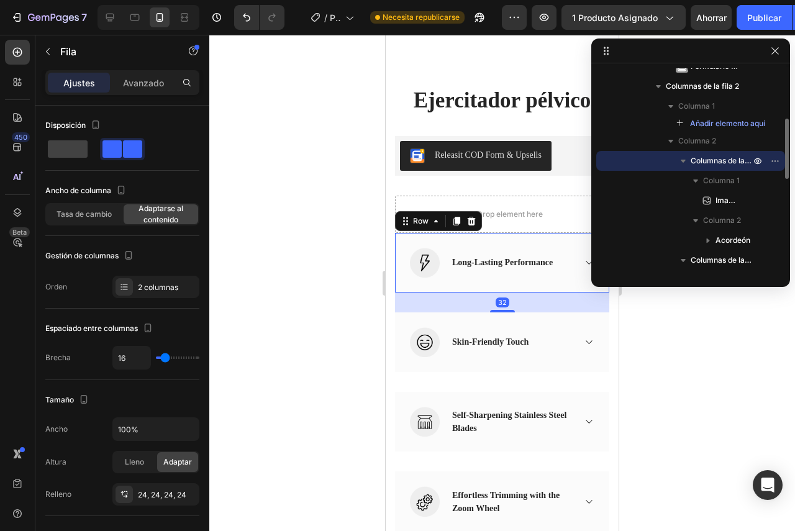
scroll to position [90, 0]
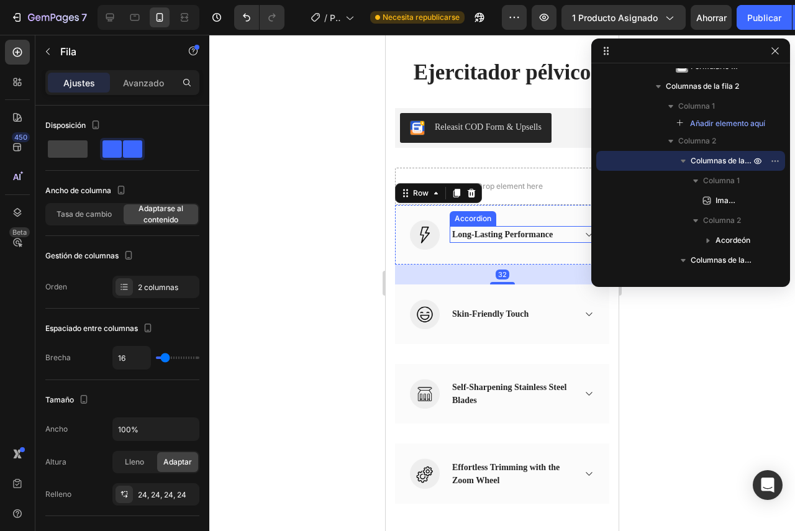
click at [502, 235] on div "Long-Lasting Performance" at bounding box center [502, 234] width 104 height 17
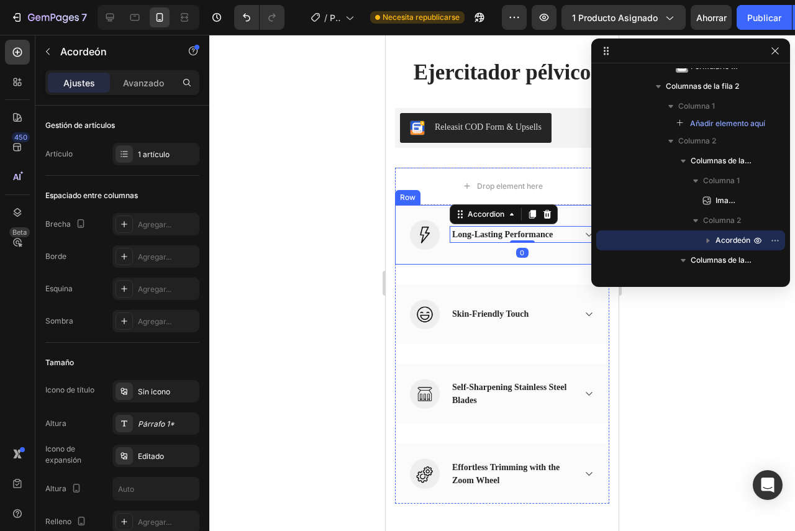
click at [409, 227] on div "Image Long-Lasting Performance Accordion 0 Row" at bounding box center [502, 235] width 214 height 60
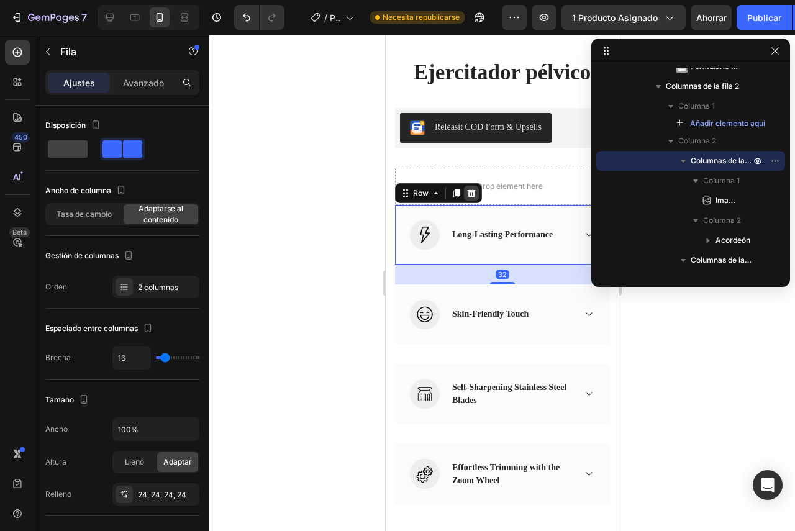
click at [470, 193] on icon at bounding box center [471, 193] width 10 height 10
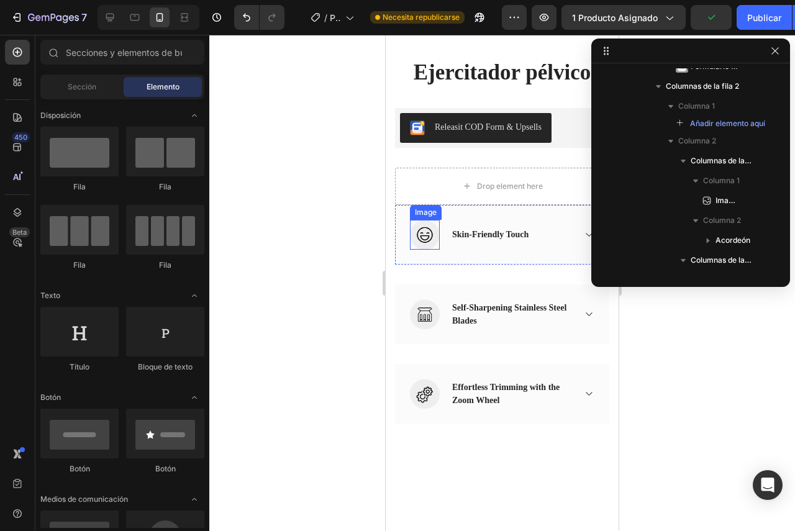
click at [411, 233] on img at bounding box center [425, 235] width 30 height 30
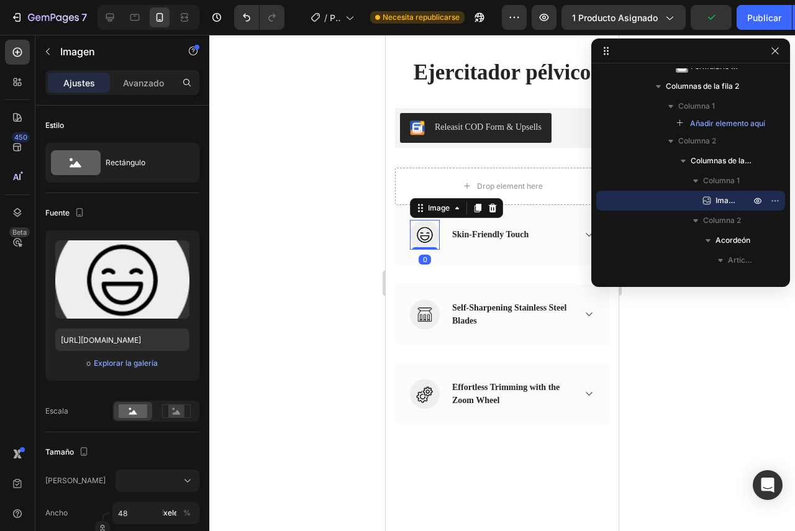
click at [403, 235] on div "Image 0 Skin-Friendly Touch Accordion Row" at bounding box center [502, 235] width 214 height 60
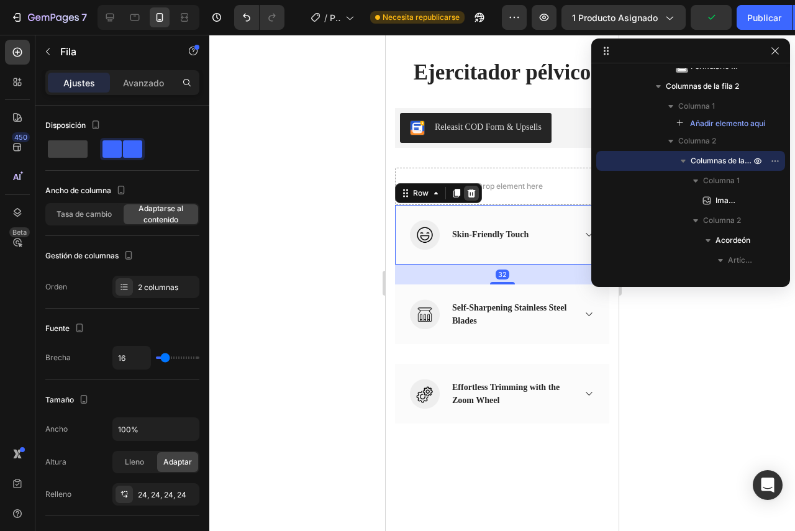
click at [469, 188] on icon at bounding box center [471, 193] width 10 height 10
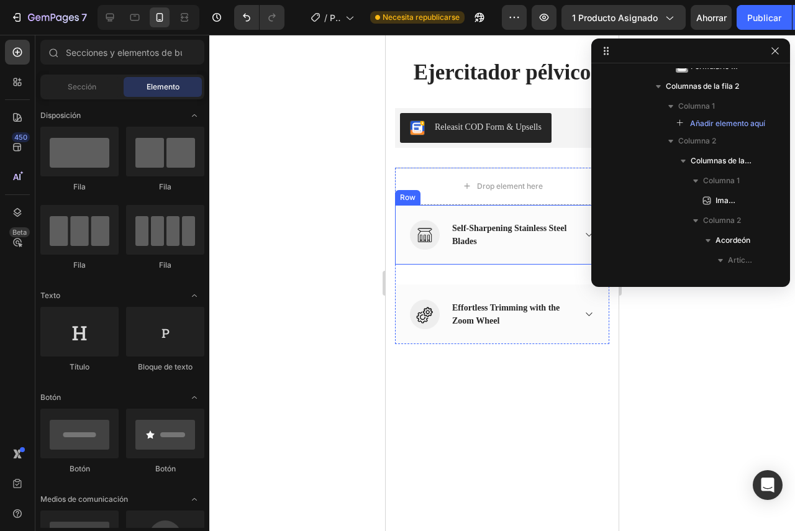
click at [407, 239] on div "Image Self-Sharpening Stainless Steel Blades Accordion Row" at bounding box center [502, 235] width 214 height 60
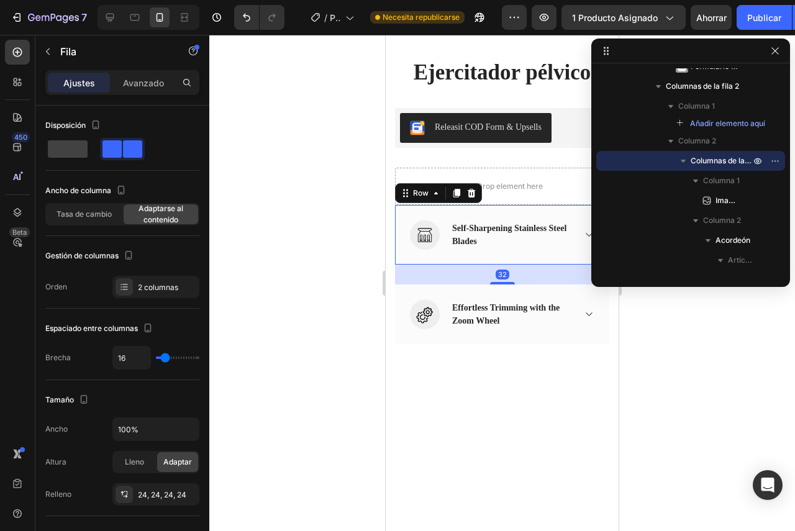
click at [473, 194] on icon at bounding box center [471, 193] width 10 height 10
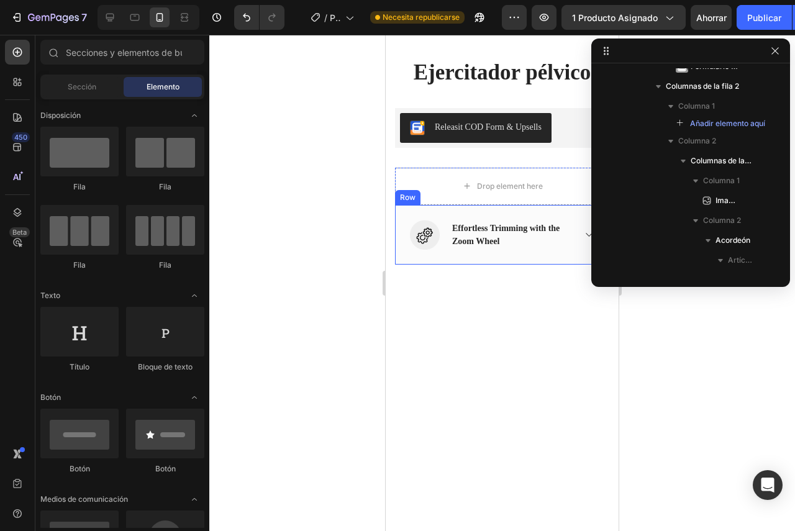
click at [408, 230] on div "Image Effortless Trimming with the Zoom Wheel Accordion Row" at bounding box center [502, 235] width 214 height 60
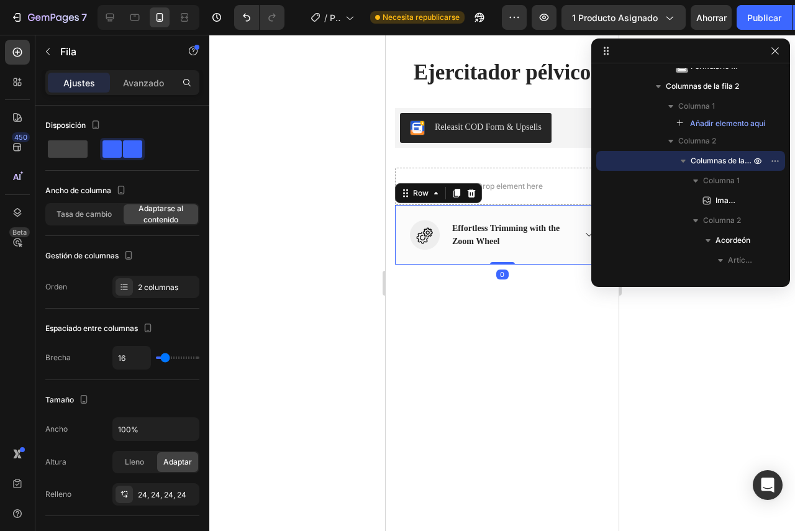
click at [472, 194] on icon at bounding box center [471, 193] width 10 height 10
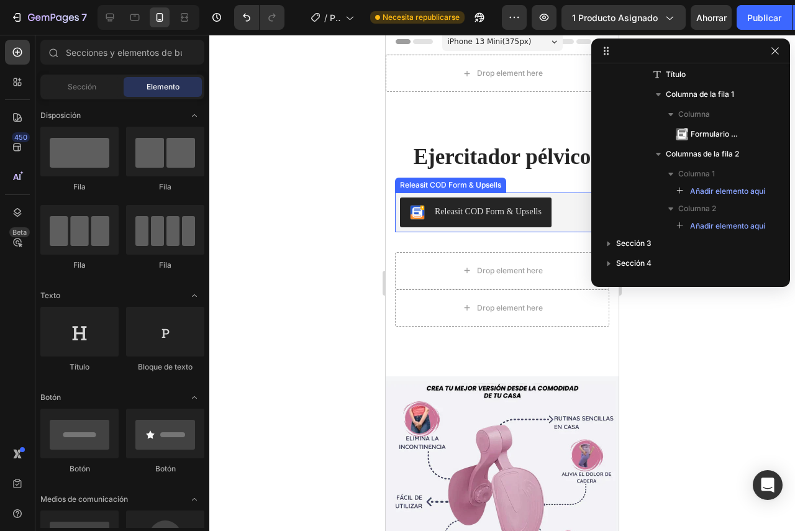
scroll to position [0, 0]
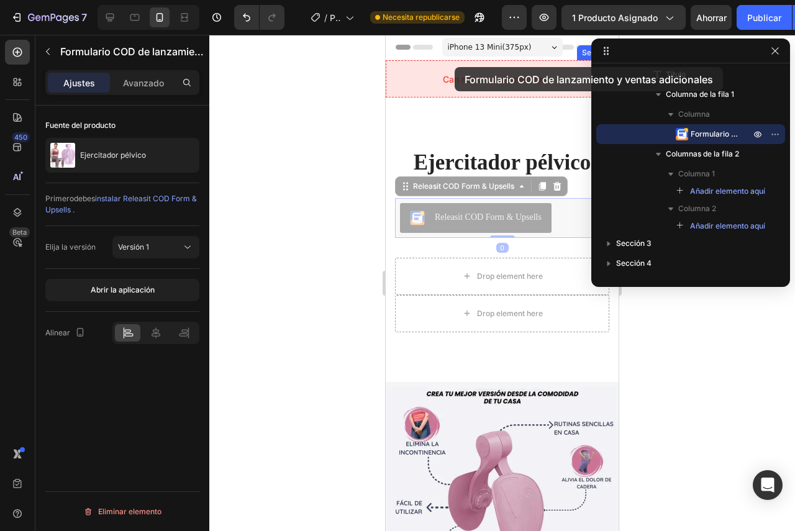
drag, startPoint x: 422, startPoint y: 209, endPoint x: 455, endPoint y: 68, distance: 145.2
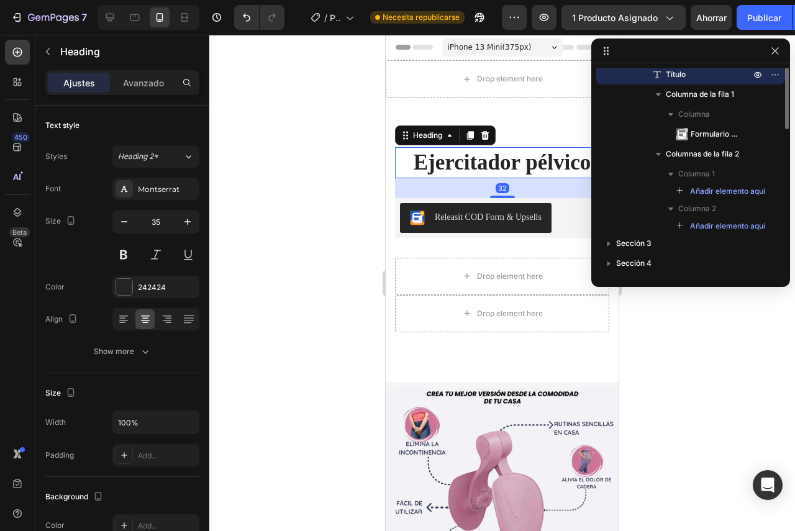
scroll to position [17, 0]
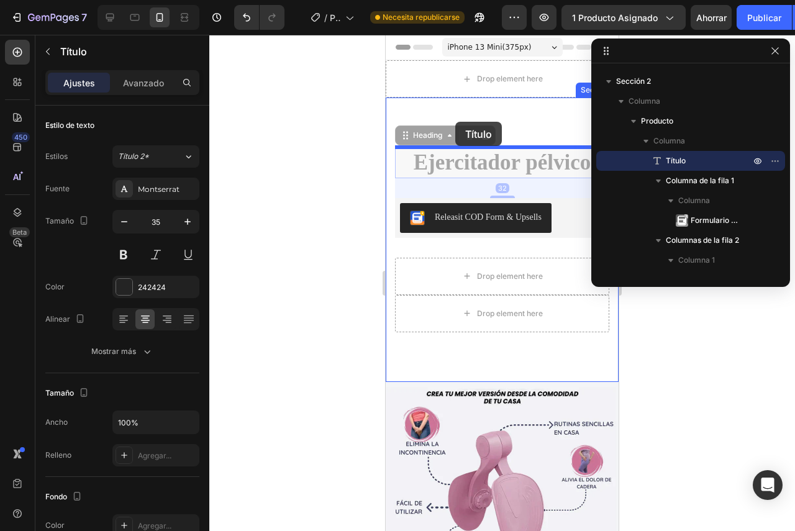
drag, startPoint x: 449, startPoint y: 157, endPoint x: 455, endPoint y: 122, distance: 35.9
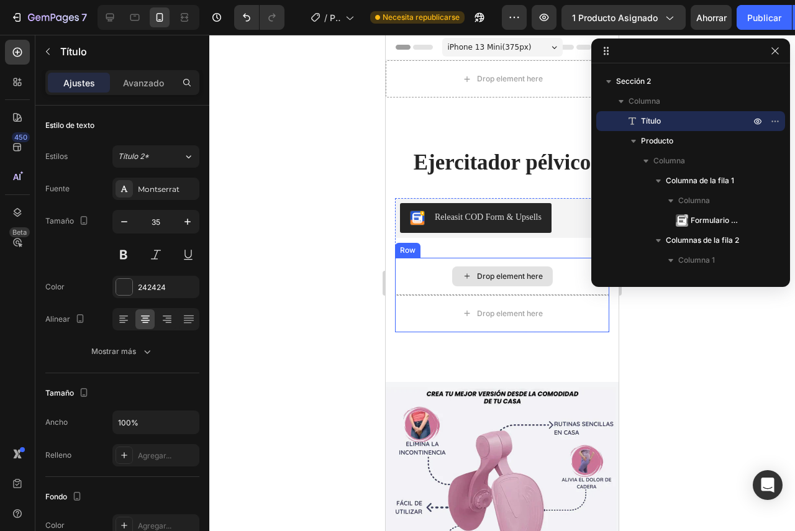
click at [420, 268] on div "Drop element here" at bounding box center [502, 276] width 214 height 37
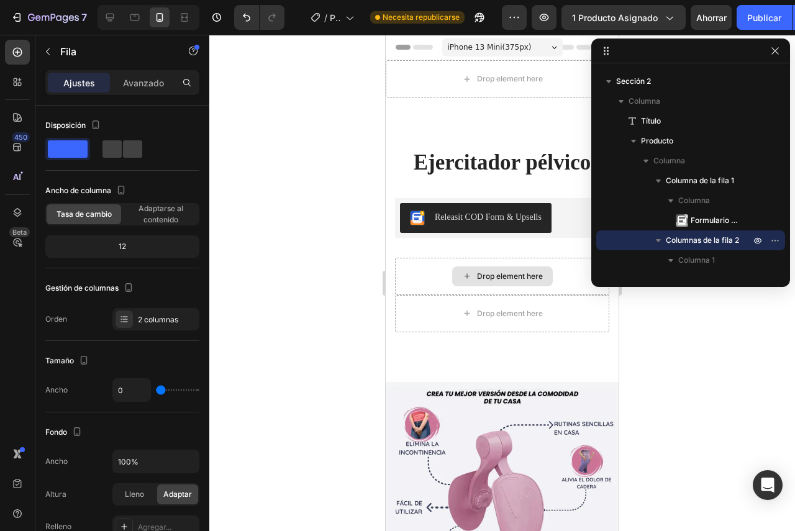
click at [486, 280] on div "Drop element here" at bounding box center [510, 276] width 66 height 10
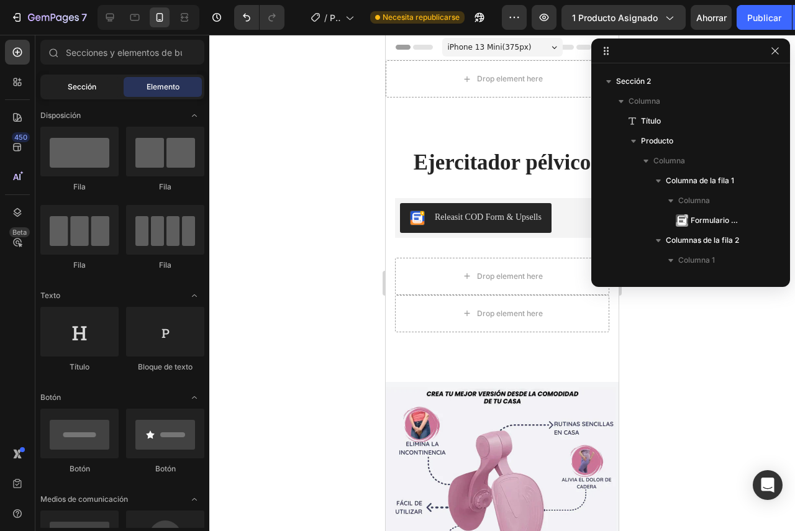
click at [101, 90] on div "Sección" at bounding box center [82, 87] width 78 height 20
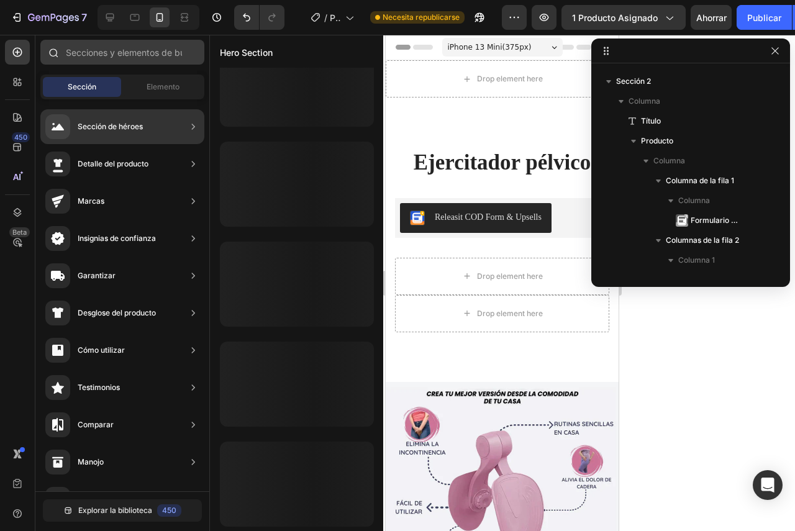
scroll to position [0, 0]
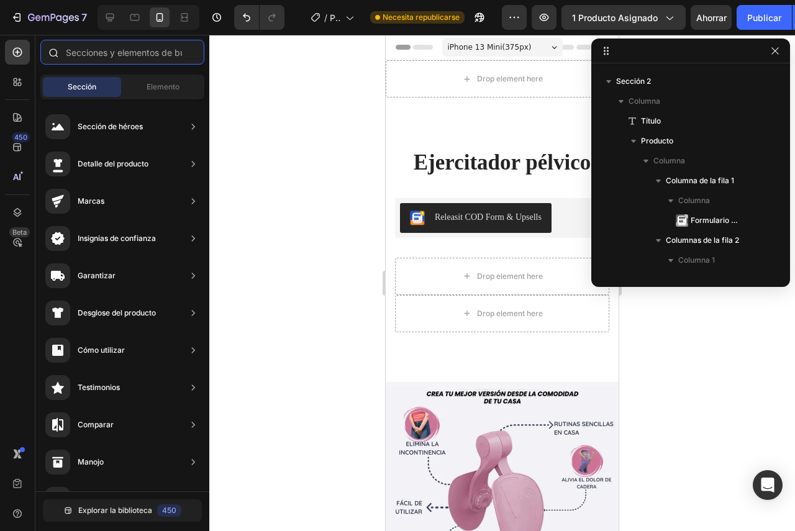
click at [124, 48] on input "text" at bounding box center [122, 52] width 164 height 25
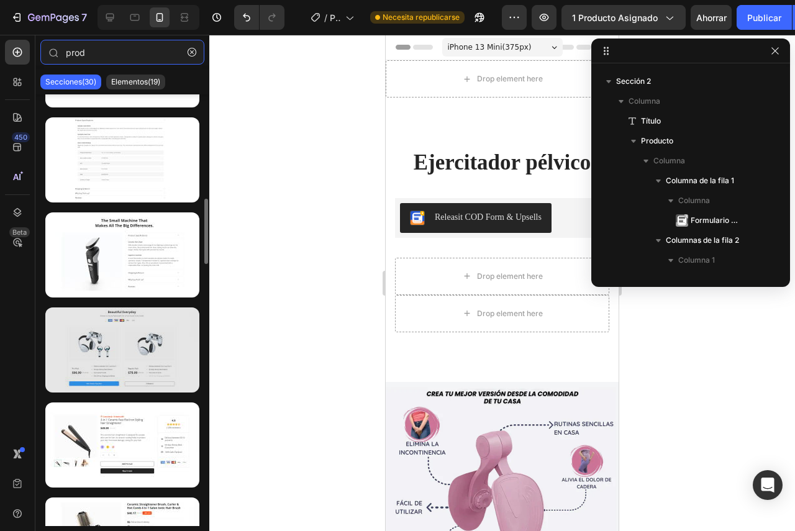
scroll to position [1230, 0]
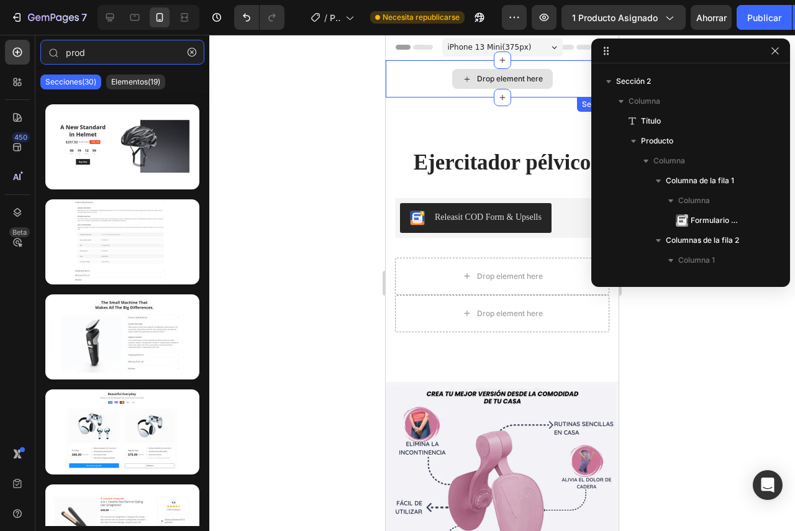
type input "prod"
click at [500, 81] on div "Drop element here" at bounding box center [510, 79] width 66 height 10
click at [497, 71] on div "Drop element here" at bounding box center [502, 79] width 101 height 20
click at [469, 78] on div "Drop element here" at bounding box center [502, 79] width 101 height 20
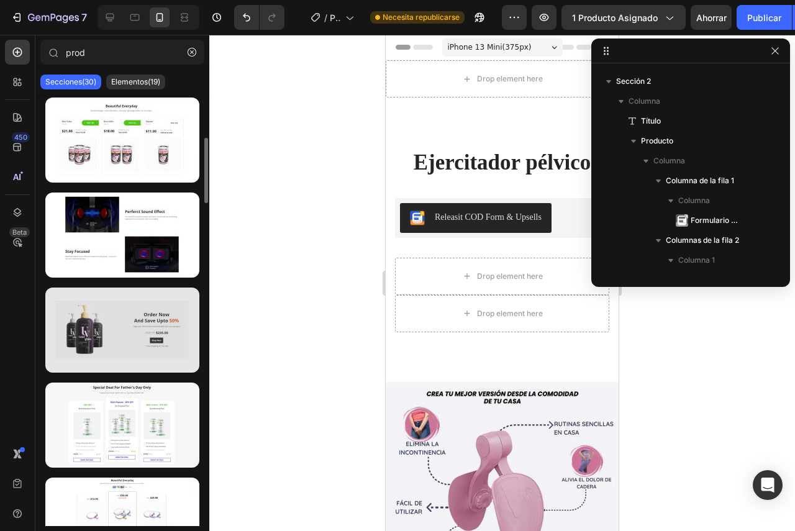
scroll to position [307, 0]
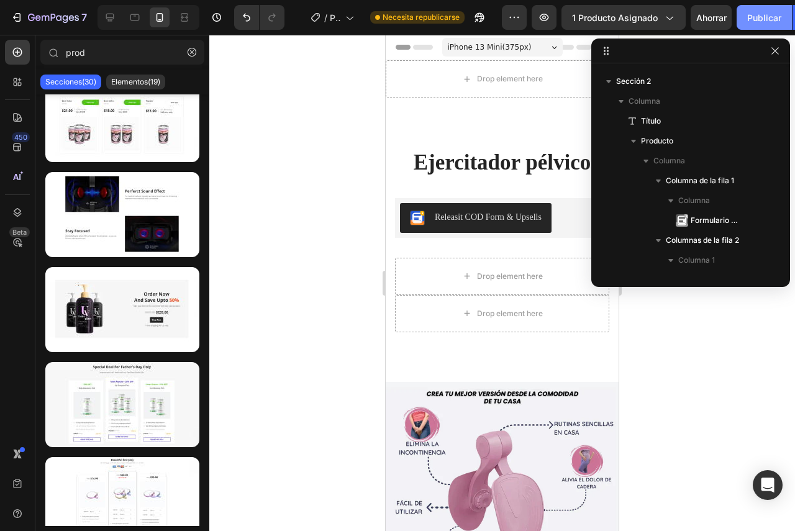
click at [756, 16] on font "Publicar" at bounding box center [764, 17] width 34 height 11
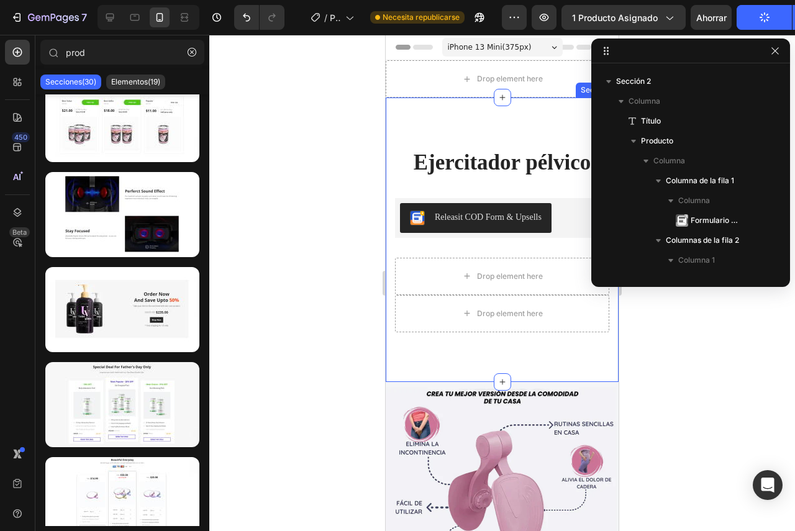
click at [345, 169] on div at bounding box center [502, 283] width 586 height 496
click at [774, 50] on icon "button" at bounding box center [775, 51] width 10 height 10
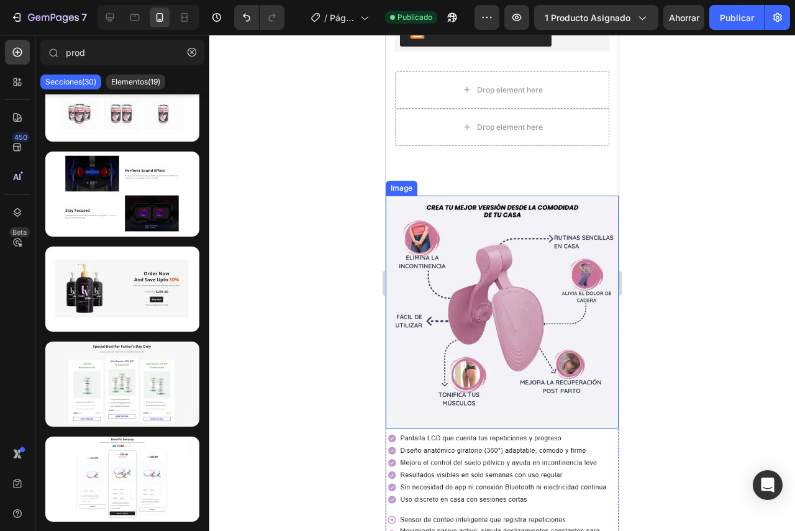
scroll to position [331, 0]
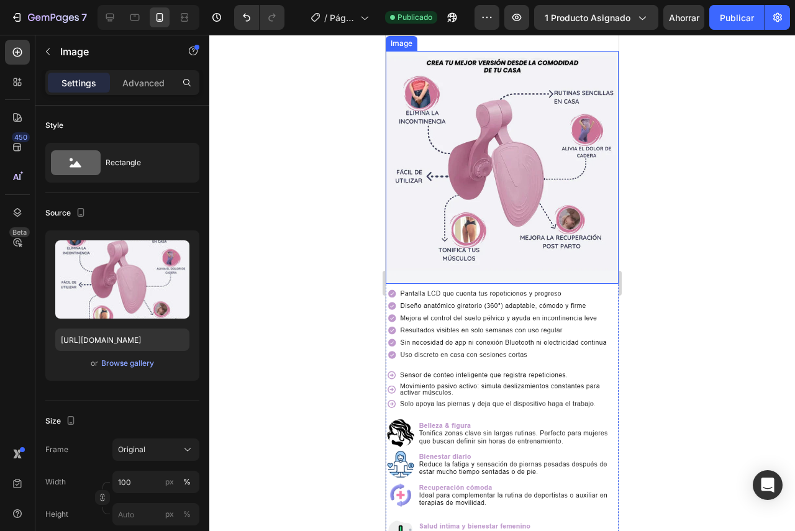
click at [482, 236] on img at bounding box center [502, 167] width 233 height 233
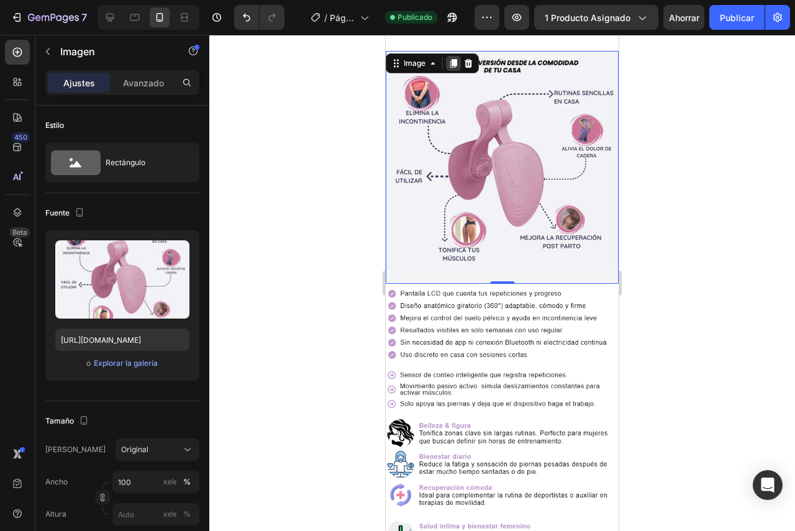
click at [459, 61] on div at bounding box center [453, 63] width 15 height 15
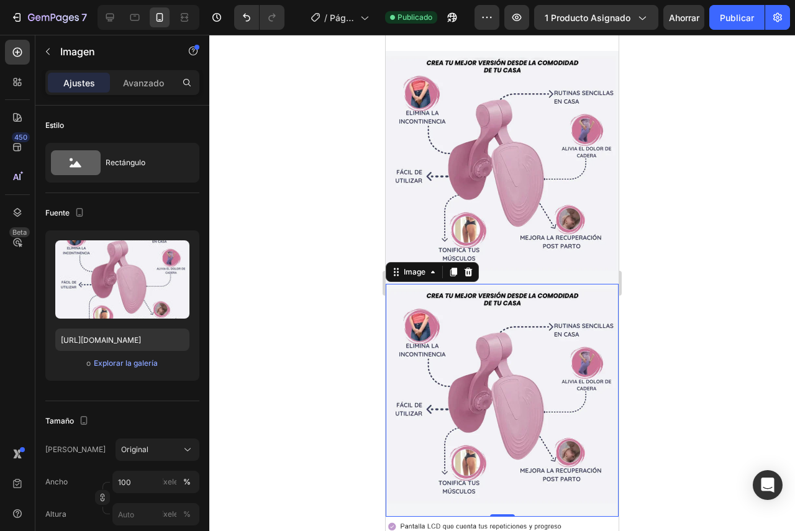
click at [420, 346] on img at bounding box center [502, 400] width 233 height 233
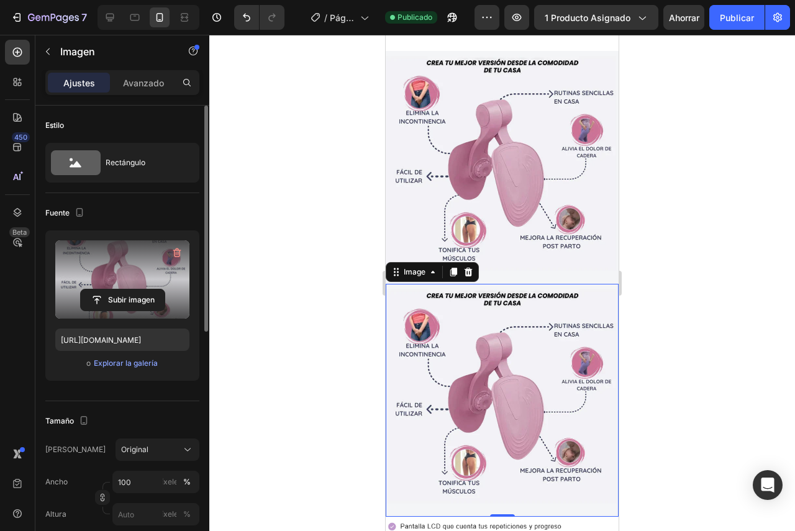
click at [119, 277] on label at bounding box center [122, 279] width 134 height 78
click at [119, 289] on input "file" at bounding box center [123, 299] width 84 height 21
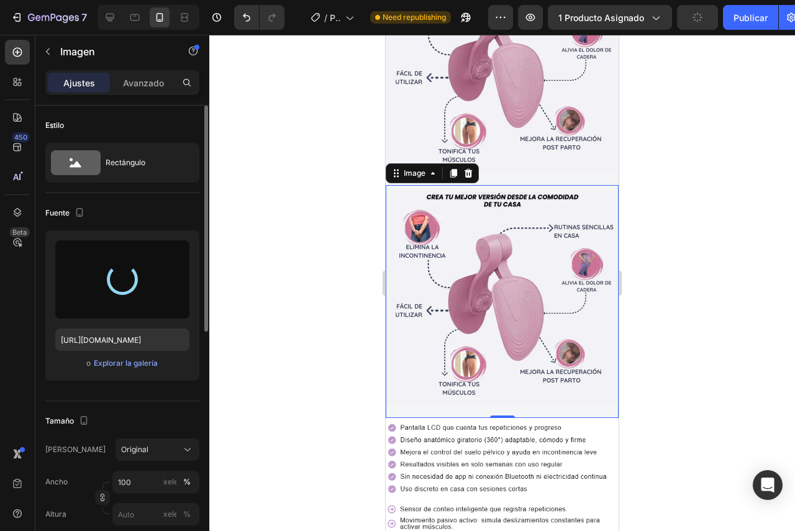
scroll to position [435, 0]
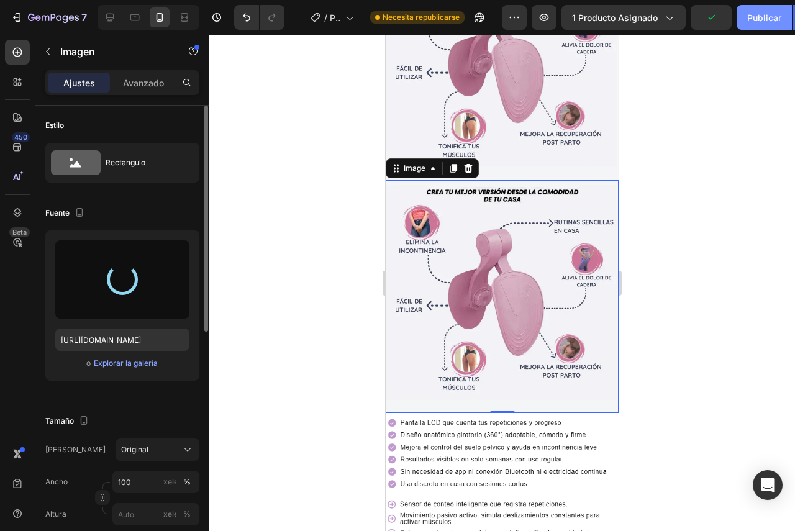
type input "[URL][DOMAIN_NAME]"
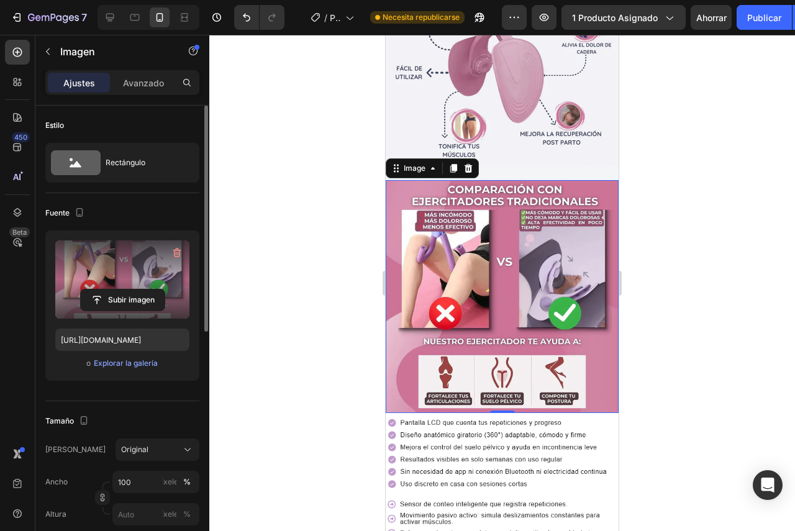
click at [691, 235] on div at bounding box center [502, 283] width 586 height 496
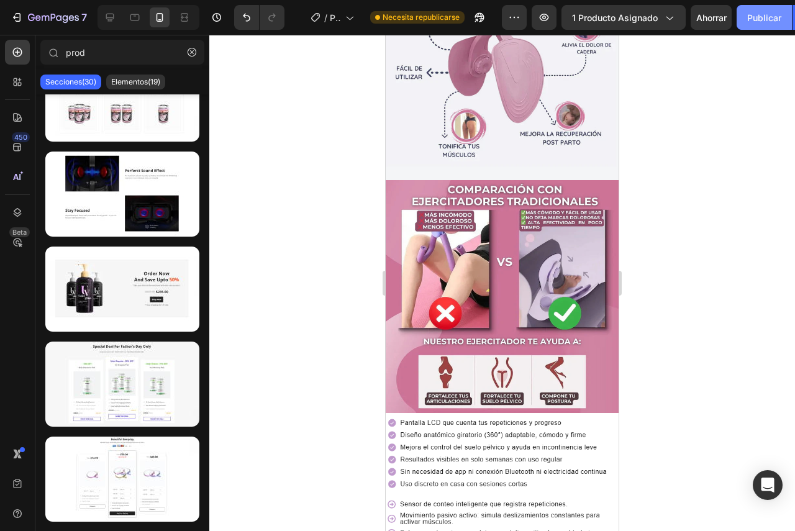
click at [750, 14] on font "Publicar" at bounding box center [764, 17] width 34 height 11
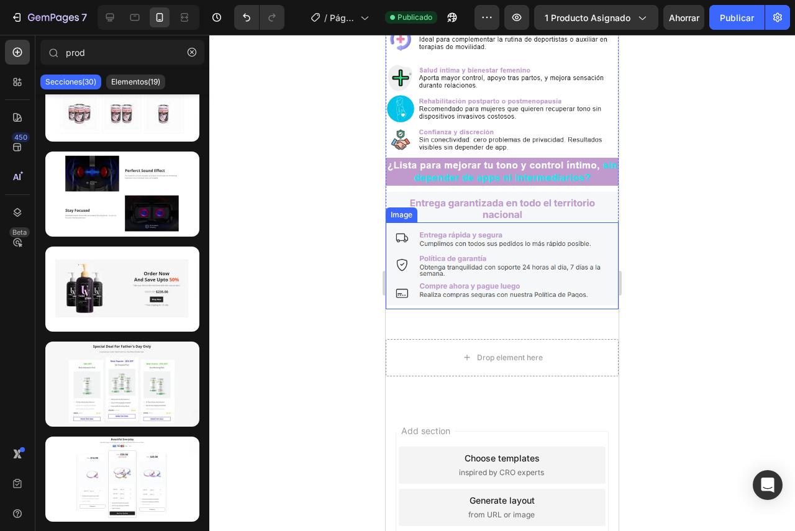
scroll to position [1035, 0]
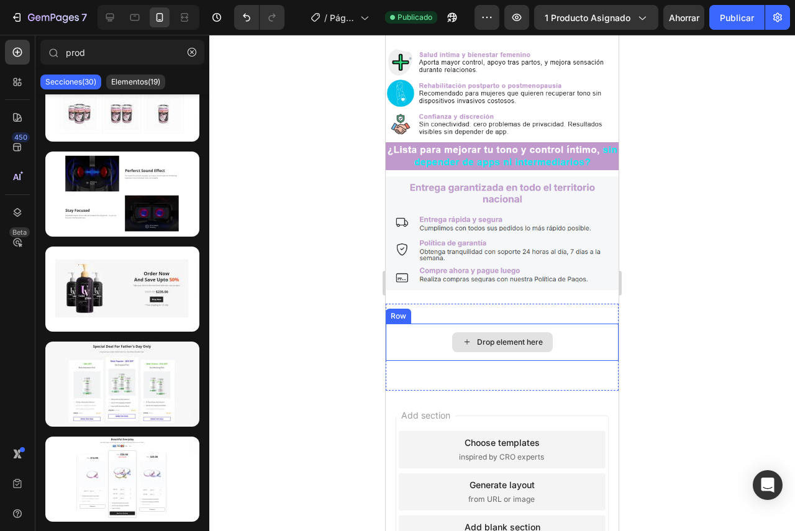
click at [485, 332] on div "Drop element here" at bounding box center [502, 342] width 101 height 20
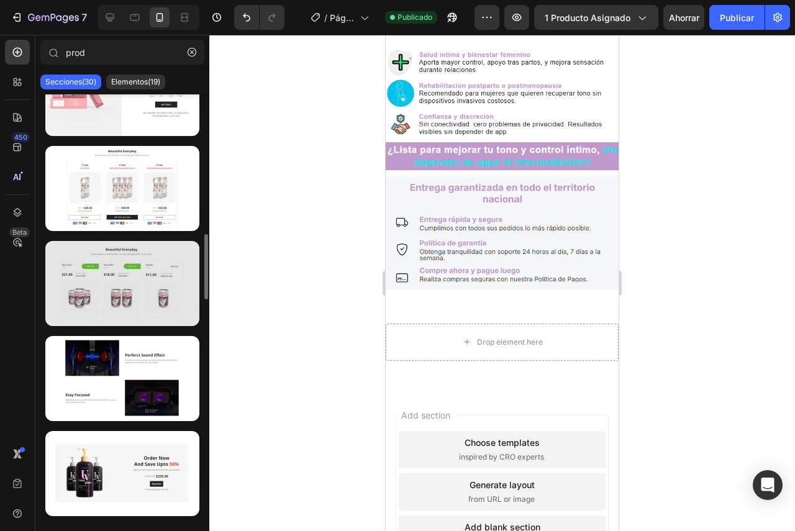
scroll to position [266, 0]
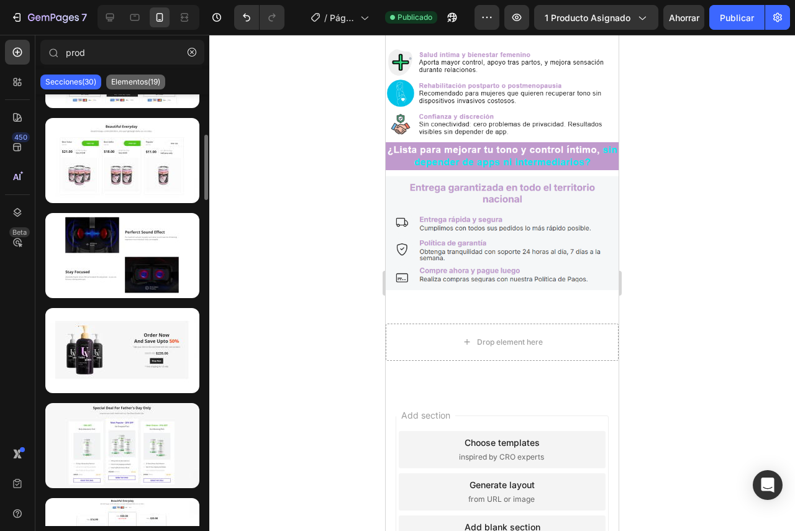
click at [138, 80] on font "Elementos(19)" at bounding box center [135, 81] width 49 height 9
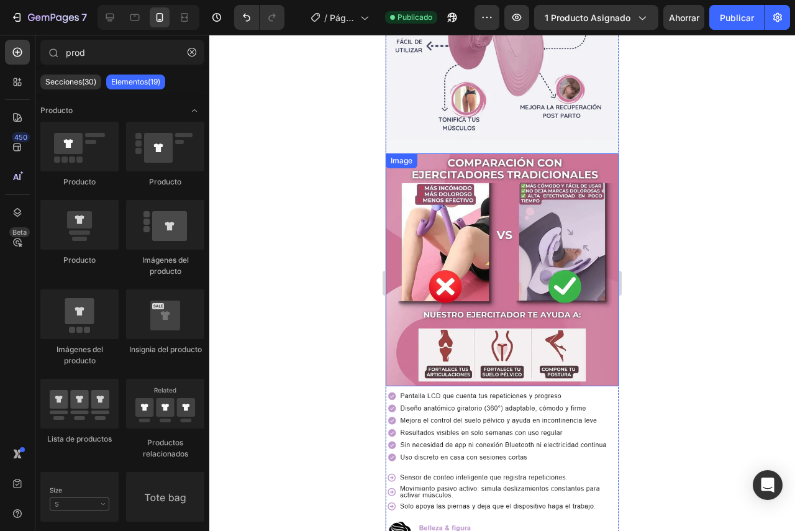
scroll to position [455, 0]
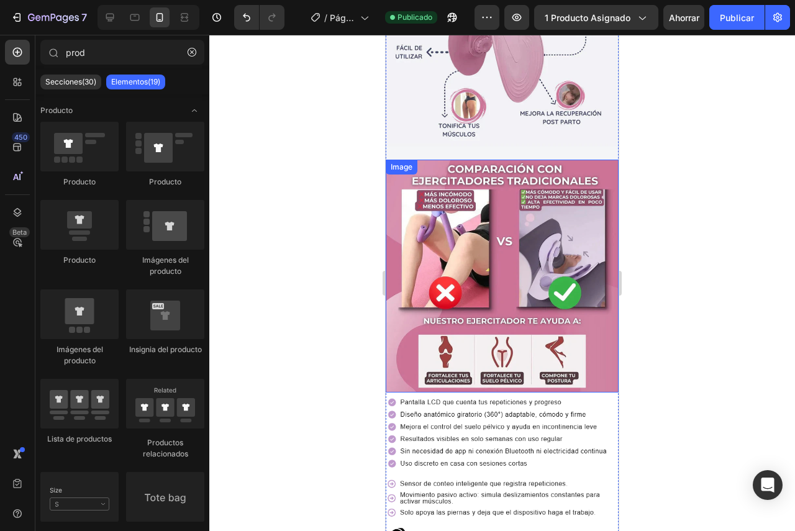
click at [472, 260] on img at bounding box center [502, 276] width 233 height 233
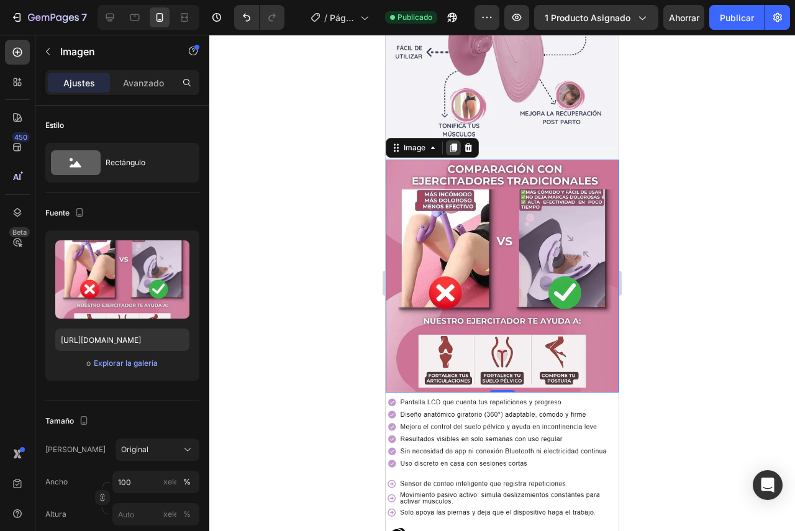
click at [453, 143] on icon at bounding box center [453, 147] width 7 height 9
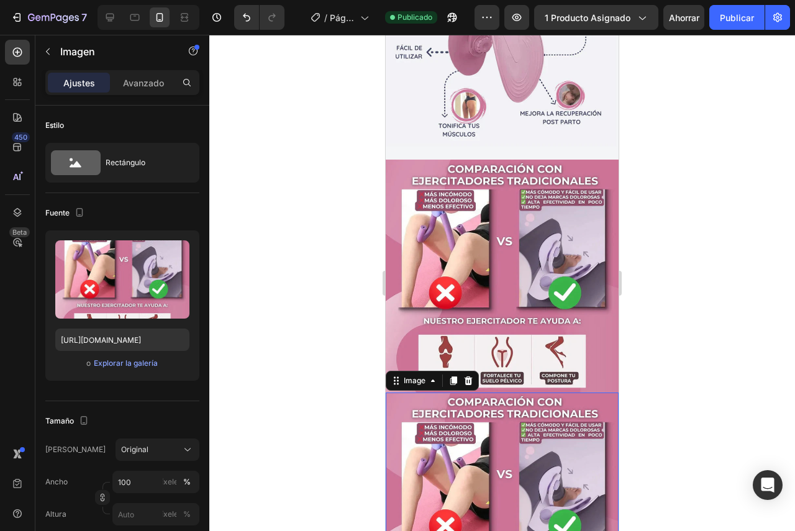
click at [476, 409] on img at bounding box center [502, 509] width 233 height 233
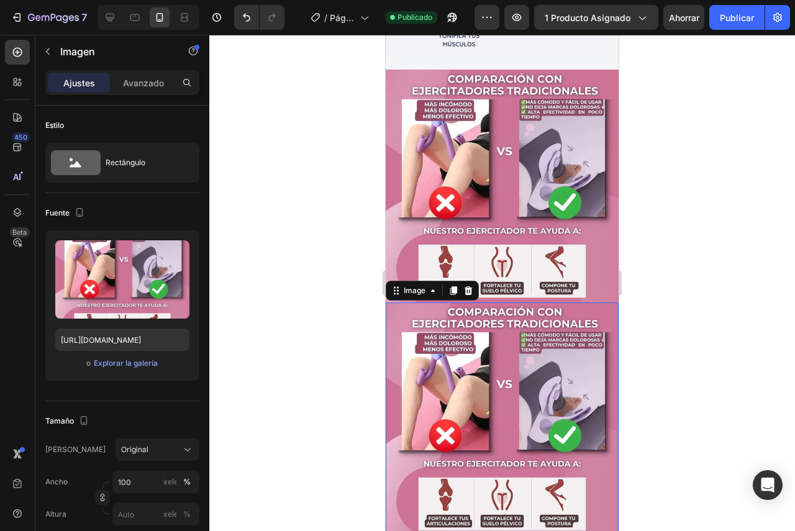
scroll to position [559, 0]
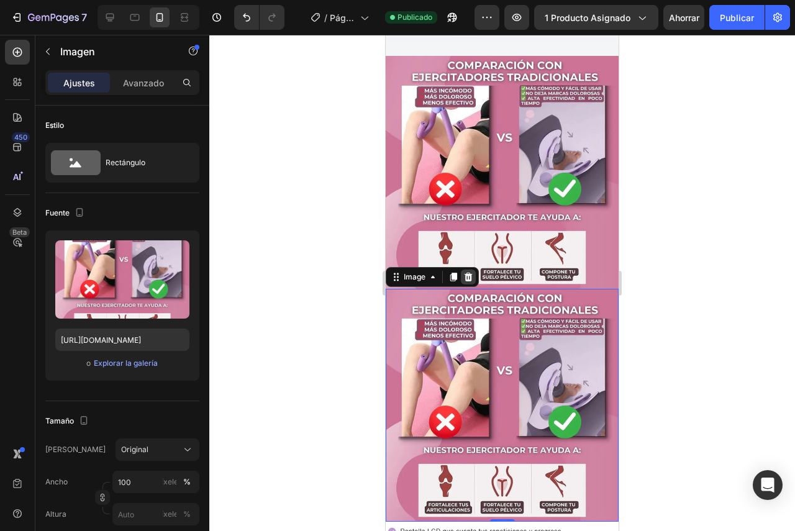
click at [466, 272] on icon at bounding box center [469, 276] width 8 height 9
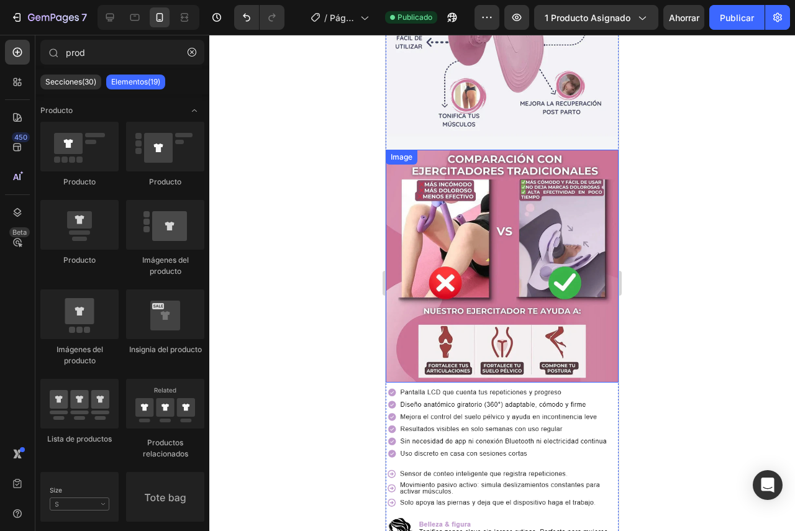
scroll to position [455, 0]
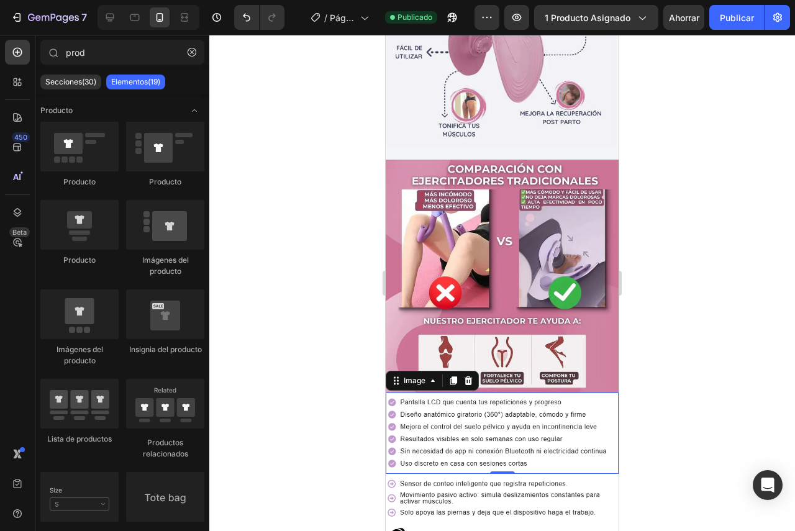
click at [421, 412] on img at bounding box center [502, 433] width 233 height 81
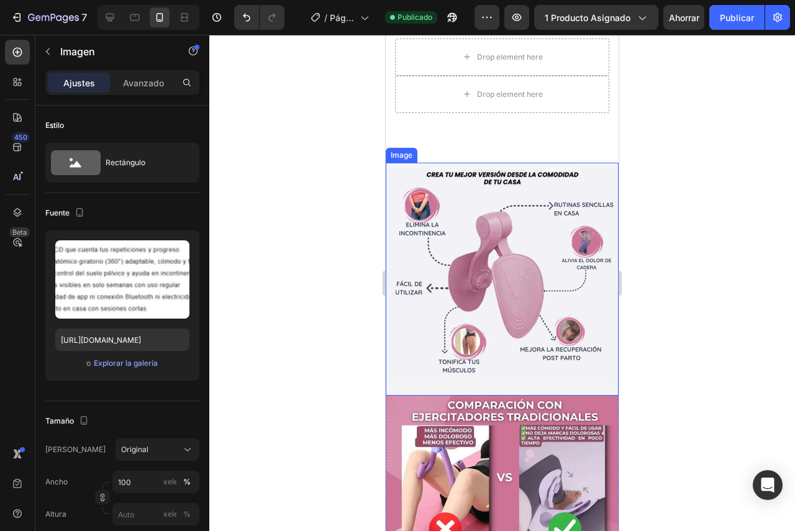
scroll to position [228, 0]
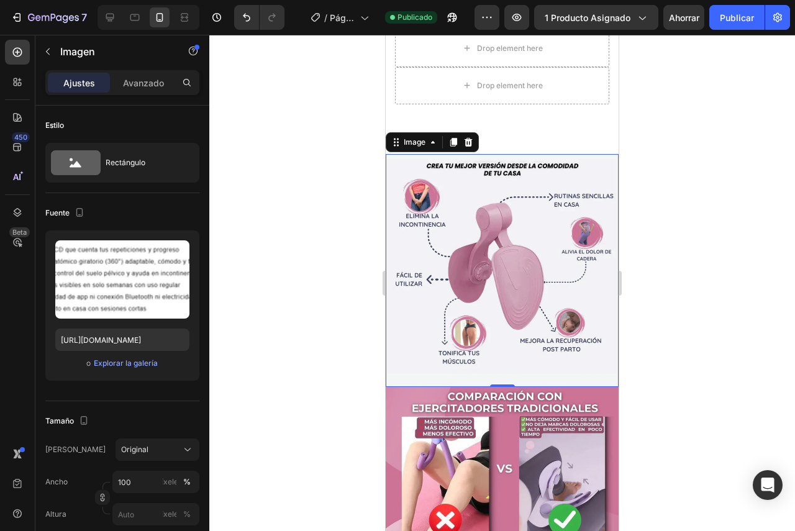
click at [451, 195] on img at bounding box center [502, 270] width 233 height 233
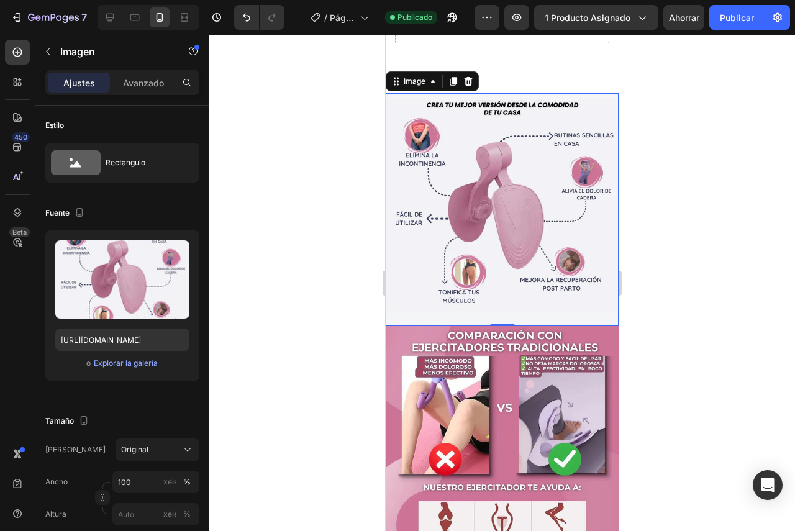
scroll to position [331, 0]
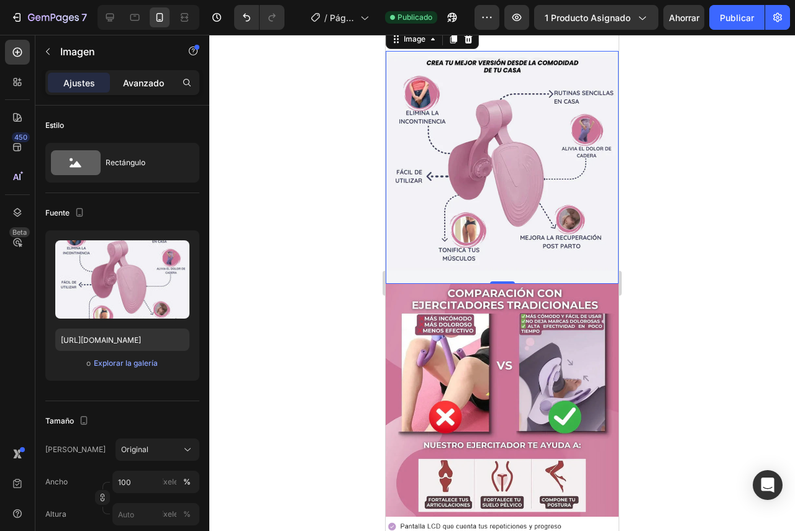
click at [148, 85] on font "Avanzado" at bounding box center [143, 83] width 41 height 11
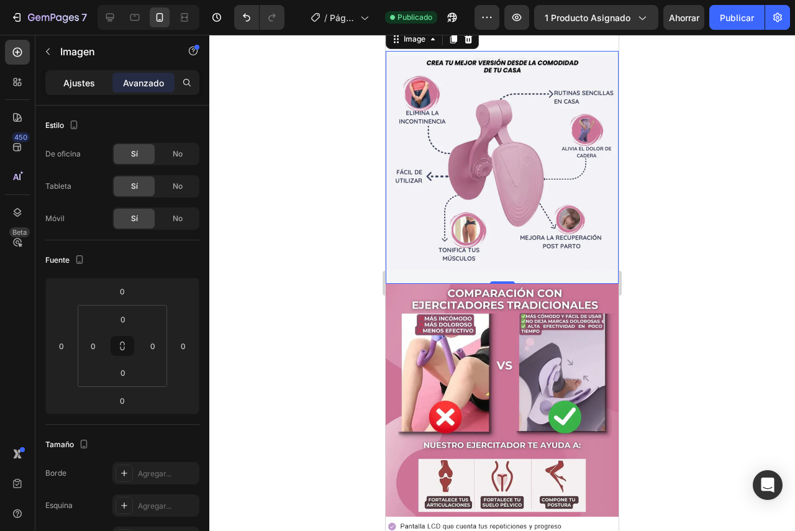
click at [98, 83] on div "Ajustes" at bounding box center [79, 83] width 62 height 20
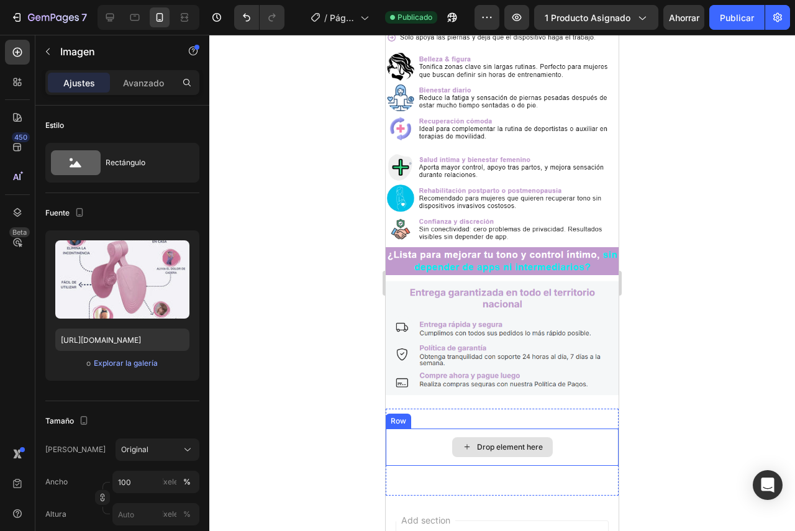
scroll to position [932, 0]
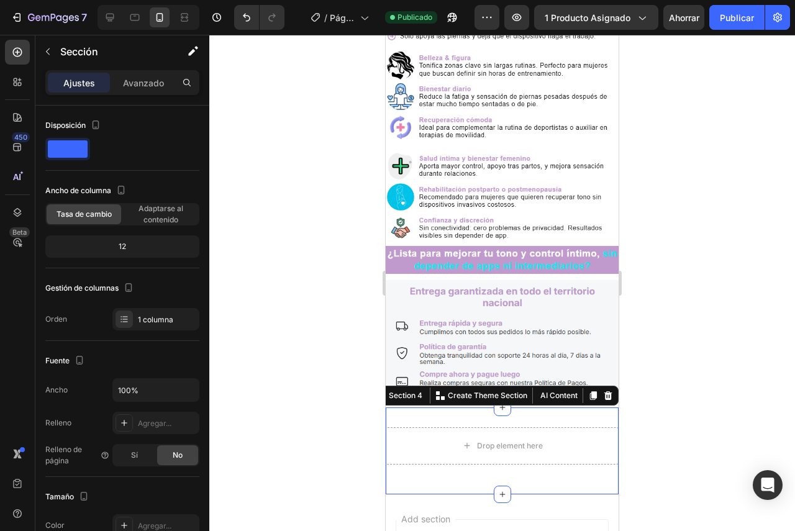
click at [474, 407] on div "Drop element here Row Section 4 You can create reusable sections Create Theme S…" at bounding box center [502, 450] width 233 height 87
click at [151, 78] on font "Avanzado" at bounding box center [143, 83] width 41 height 11
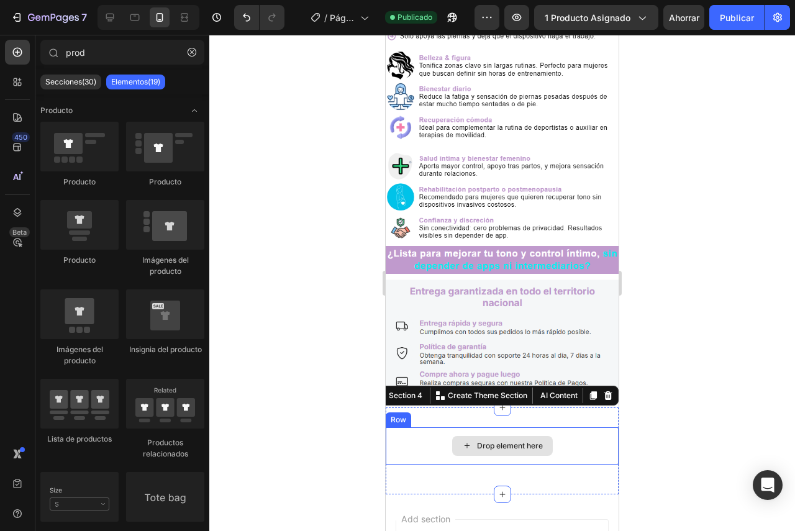
click at [474, 436] on div "Drop element here" at bounding box center [502, 446] width 101 height 20
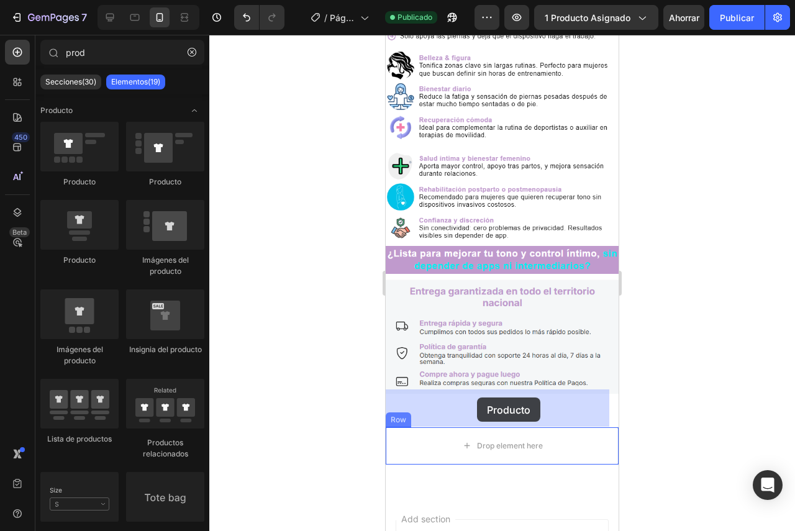
drag, startPoint x: 469, startPoint y: 192, endPoint x: 477, endPoint y: 397, distance: 205.7
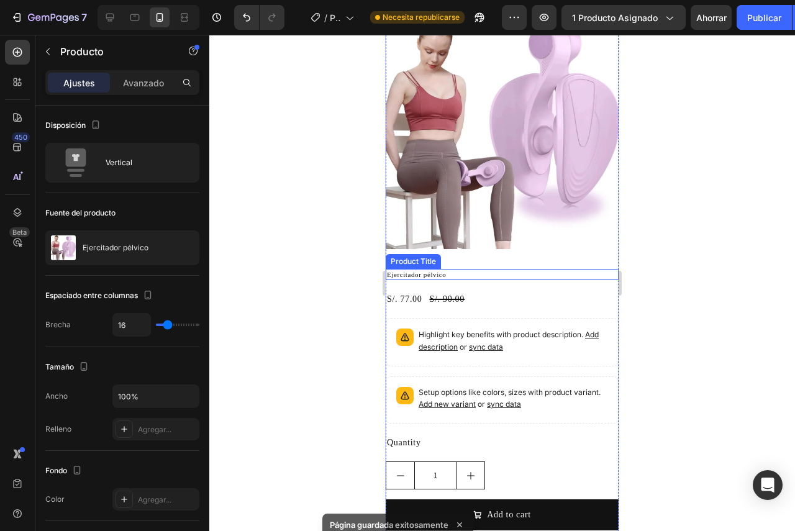
scroll to position [1325, 0]
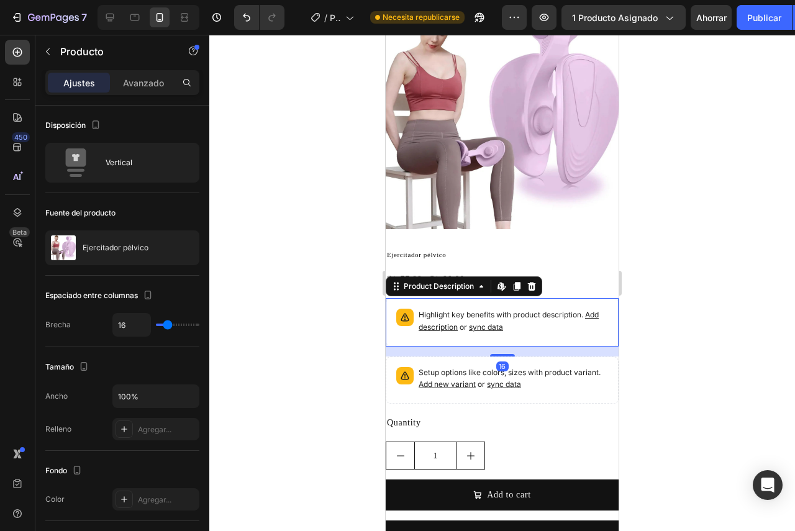
click at [488, 309] on p "Highlight key benefits with product description. Add description or sync data" at bounding box center [513, 321] width 189 height 25
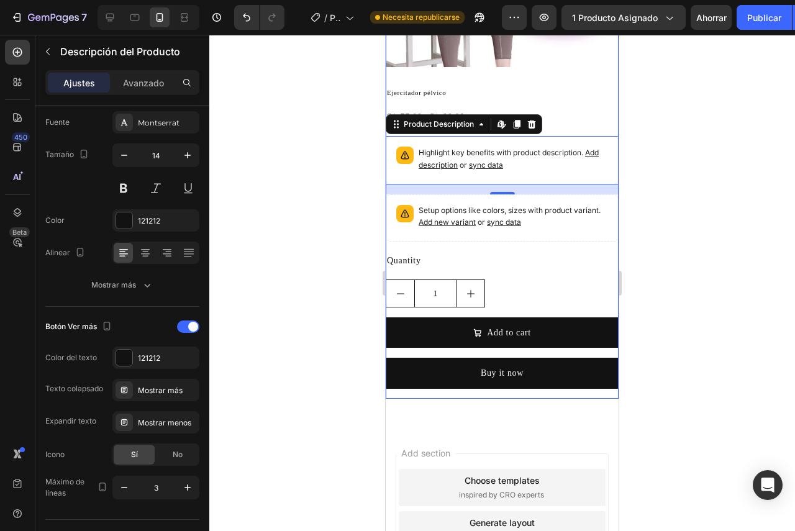
scroll to position [968, 0]
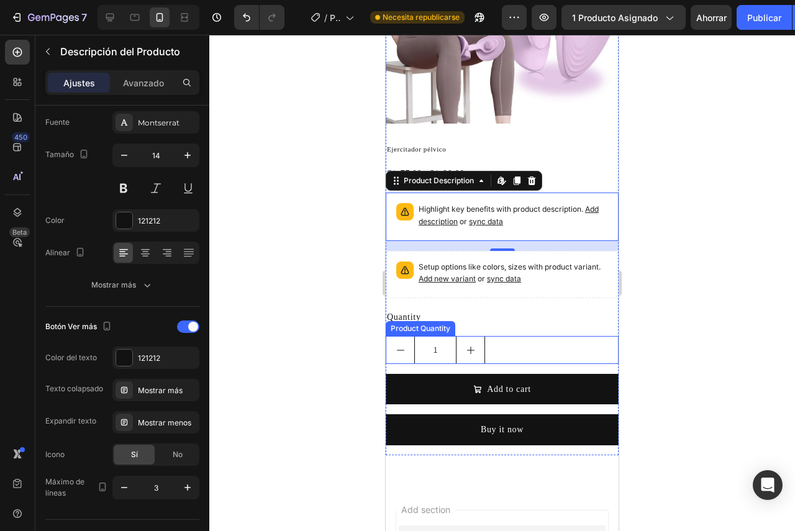
click at [478, 341] on button "increment" at bounding box center [470, 350] width 28 height 27
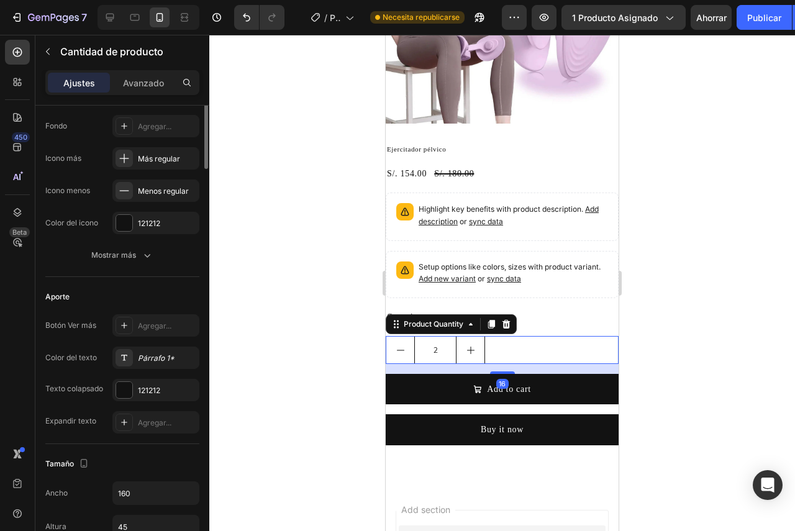
scroll to position [0, 0]
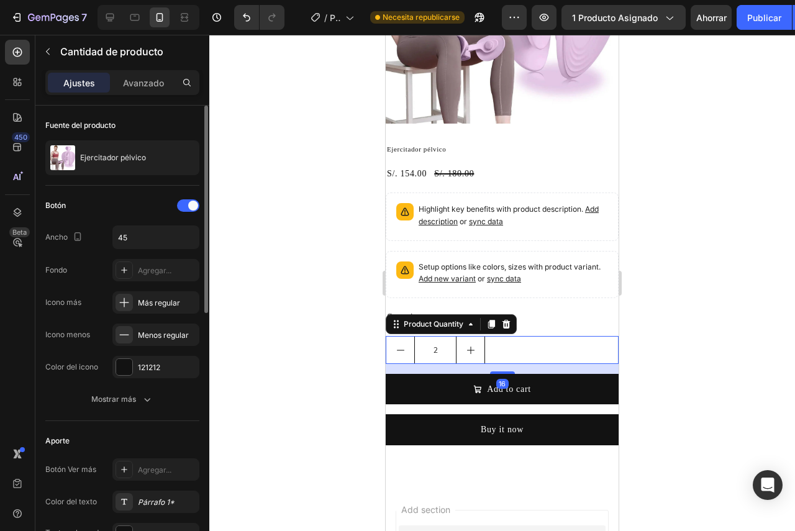
click at [477, 341] on button "increment" at bounding box center [470, 350] width 28 height 27
click at [398, 348] on button "decrement" at bounding box center [400, 350] width 28 height 27
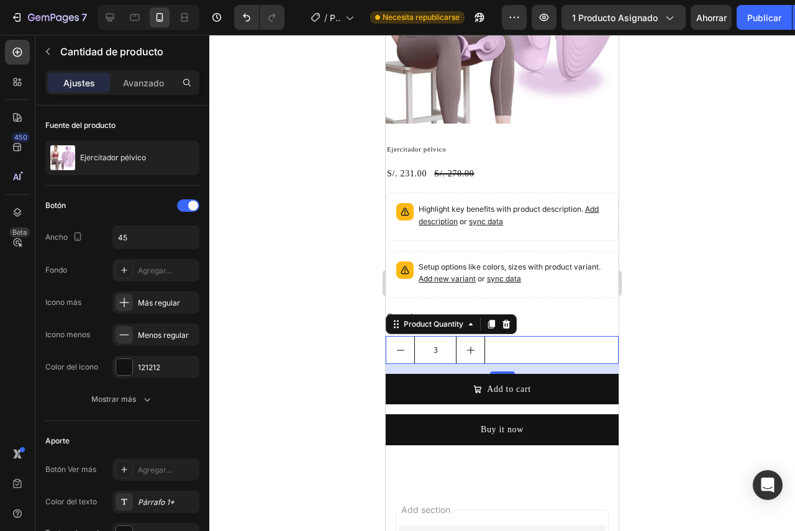
click at [398, 348] on button "decrement" at bounding box center [400, 350] width 28 height 27
type input "1"
click at [398, 348] on button "decrement" at bounding box center [400, 350] width 28 height 27
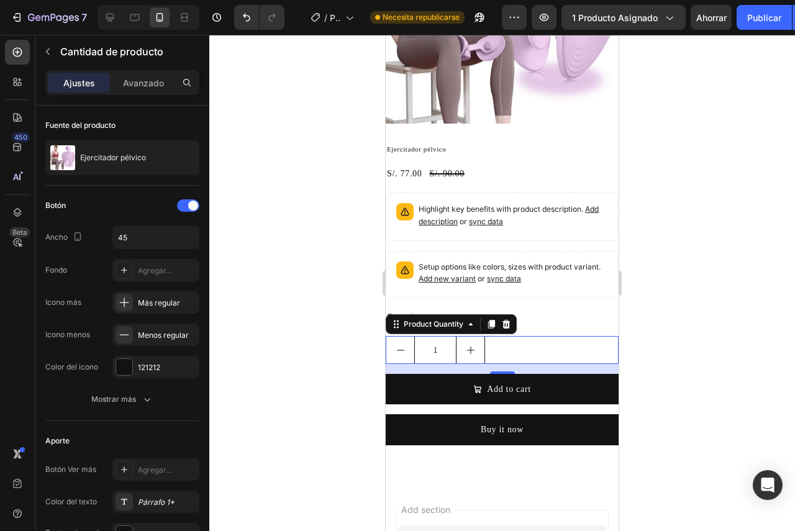
drag, startPoint x: 398, startPoint y: 348, endPoint x: 394, endPoint y: 360, distance: 12.6
click at [394, 360] on div "1 Product Quantity 16" at bounding box center [502, 350] width 233 height 28
click at [397, 345] on icon "decrement" at bounding box center [401, 350] width 10 height 10
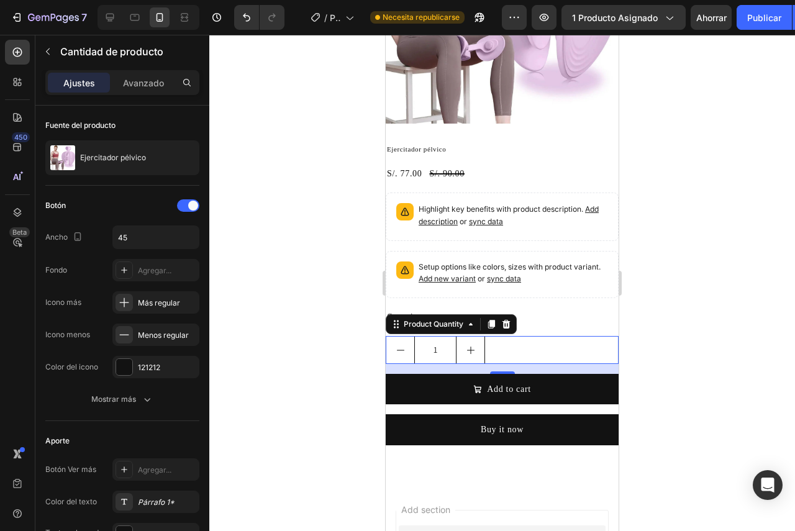
click at [398, 345] on icon "decrement" at bounding box center [401, 350] width 10 height 10
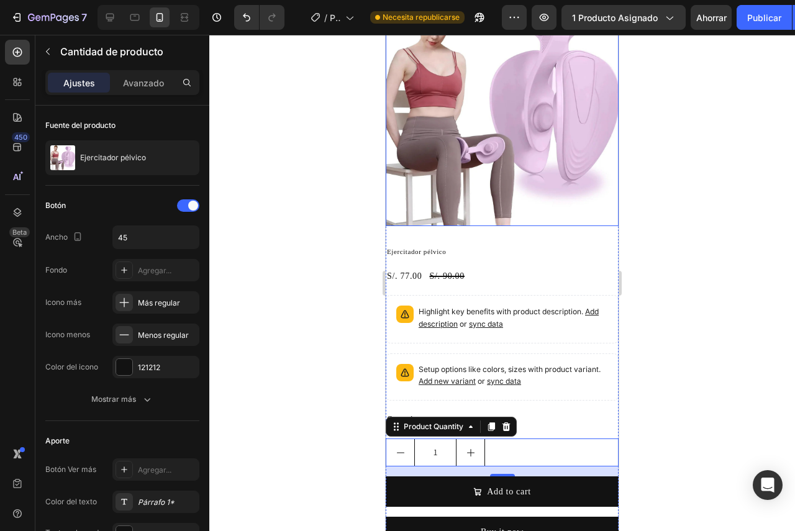
scroll to position [844, 0]
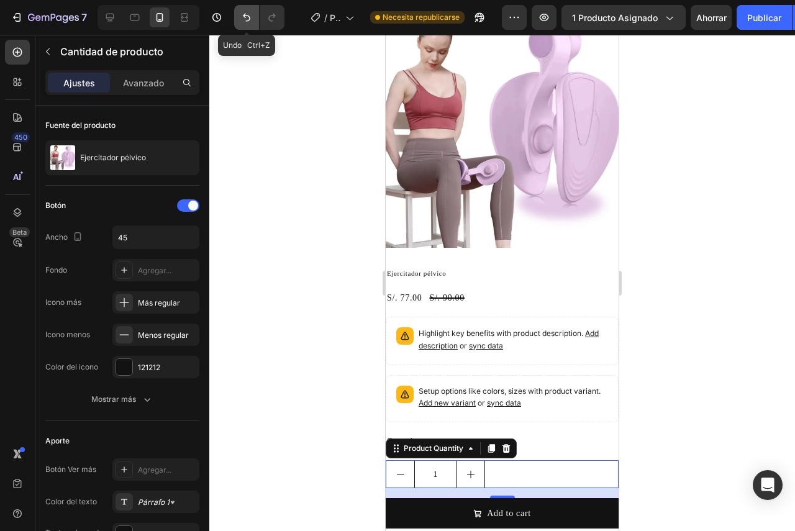
click at [252, 22] on icon "Deshacer/Rehacer" at bounding box center [246, 17] width 12 height 12
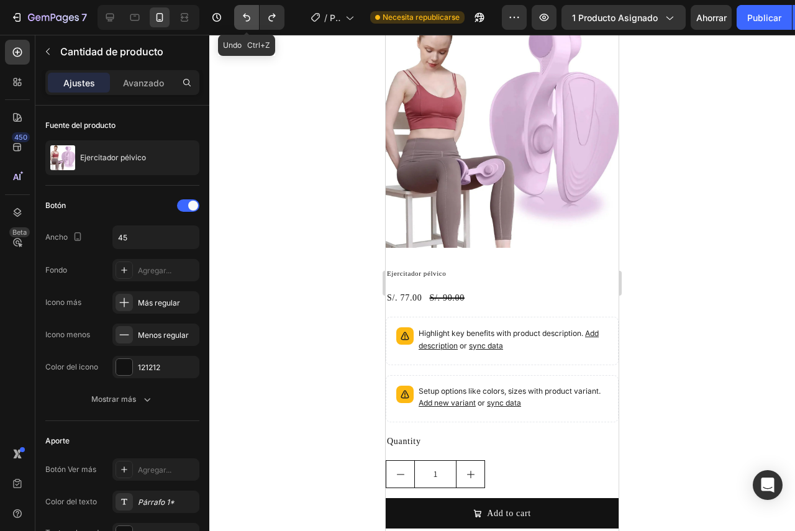
click at [252, 22] on icon "Deshacer/Rehacer" at bounding box center [246, 17] width 12 height 12
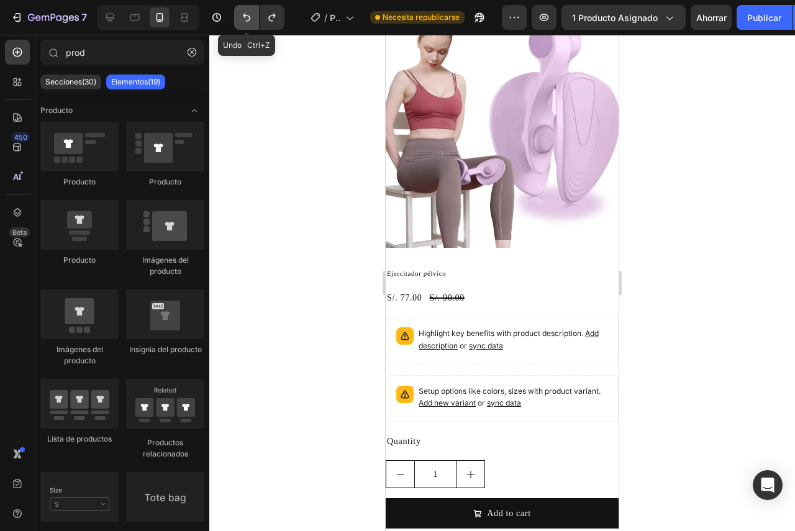
scroll to position [1120, 0]
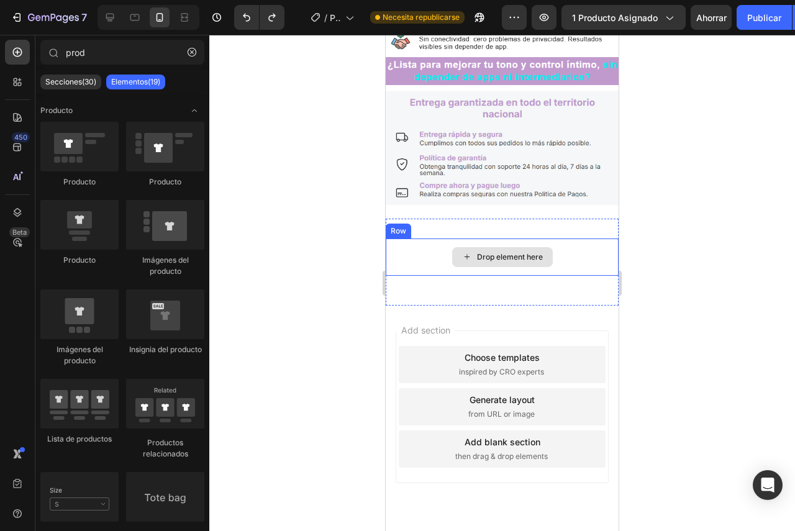
click at [494, 238] on div "Drop element here" at bounding box center [502, 256] width 233 height 37
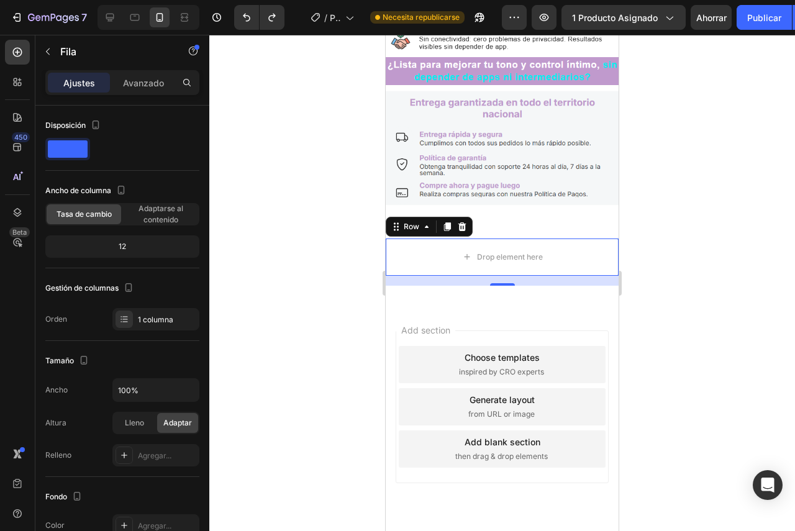
click at [448, 222] on icon at bounding box center [447, 226] width 7 height 9
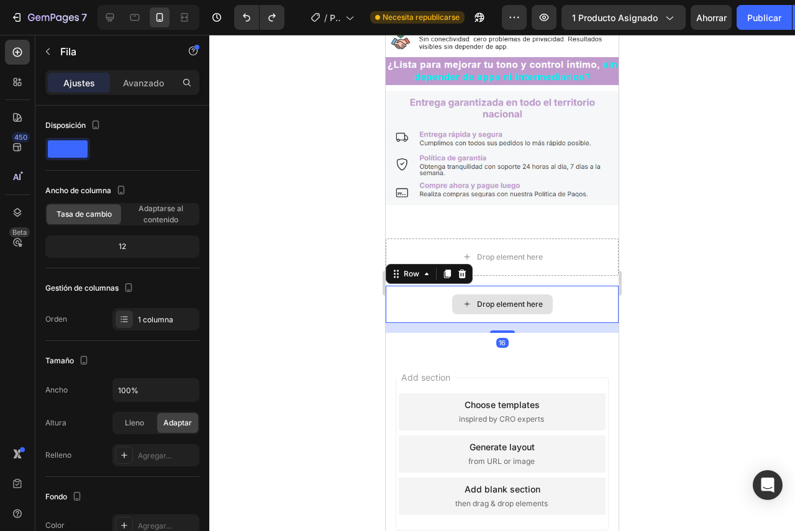
scroll to position [1168, 0]
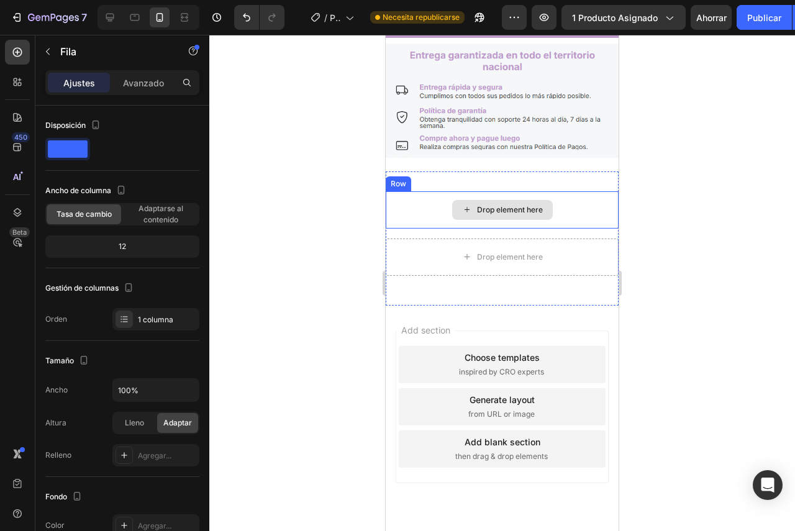
click at [495, 200] on div "Drop element here" at bounding box center [502, 210] width 101 height 20
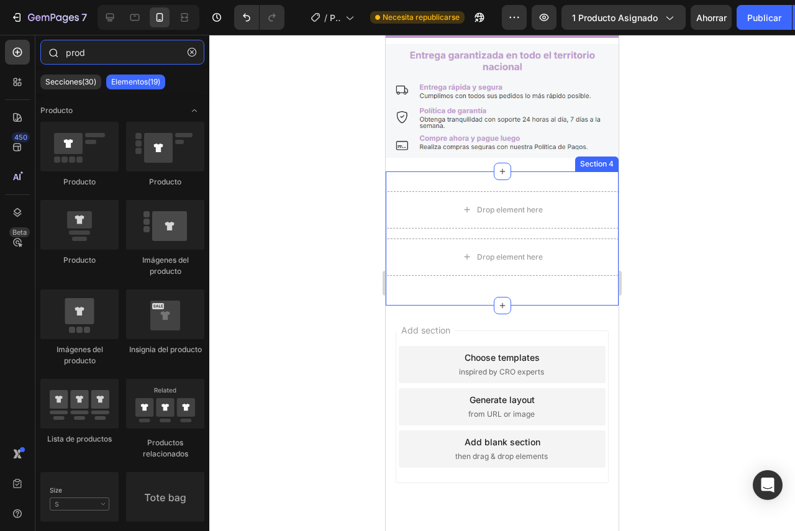
click at [104, 58] on input "prod" at bounding box center [122, 52] width 164 height 25
click at [188, 58] on button "button" at bounding box center [192, 52] width 20 height 20
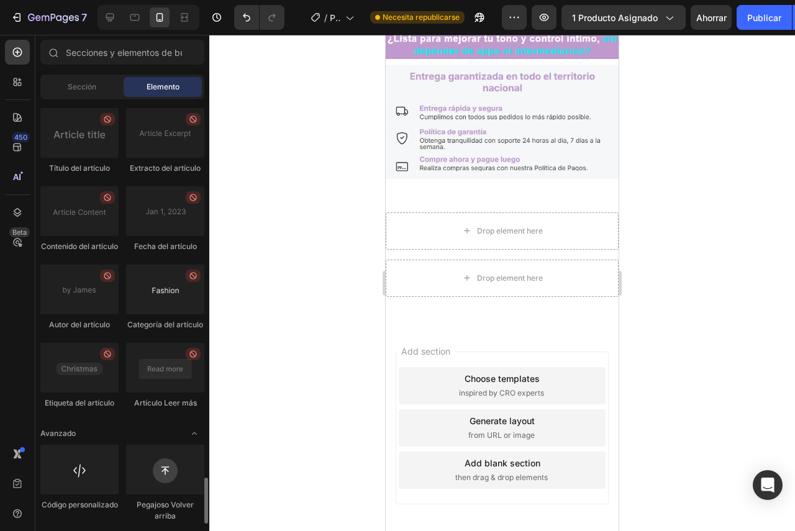
scroll to position [3524, 0]
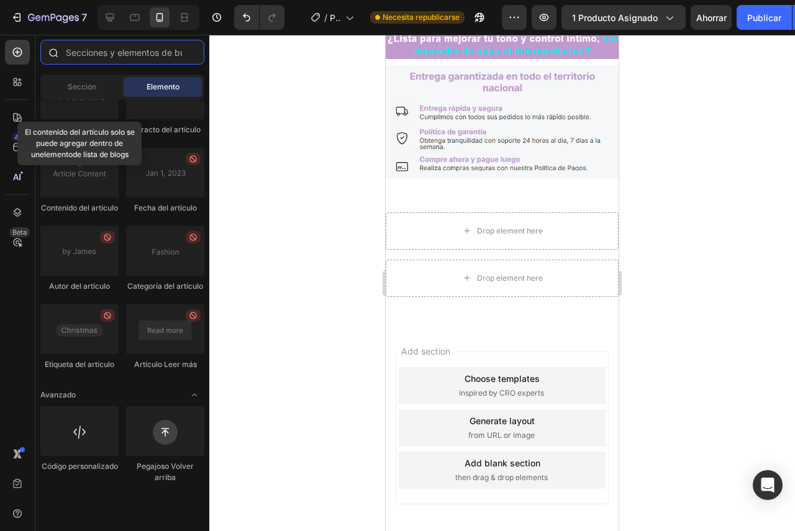
click at [83, 57] on input "text" at bounding box center [122, 52] width 164 height 25
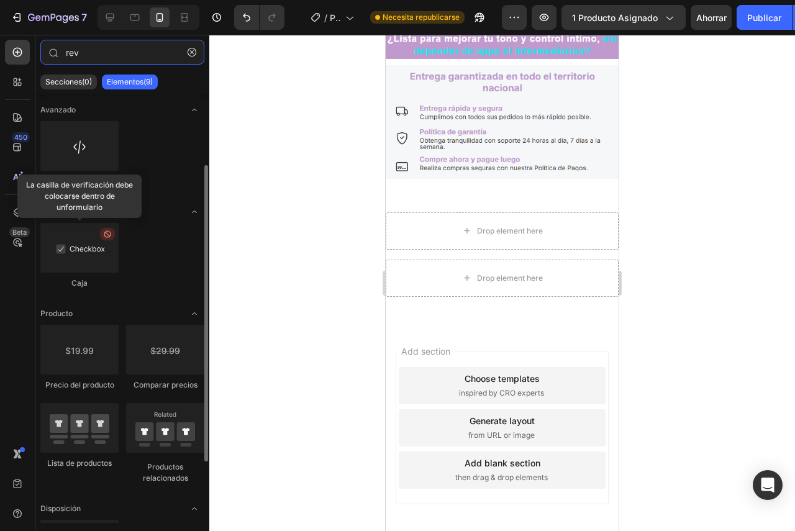
scroll to position [0, 0]
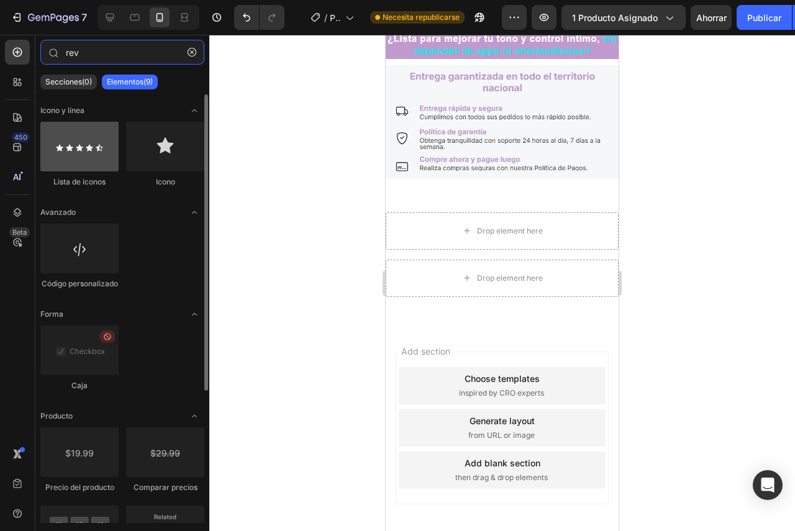
type input "rev"
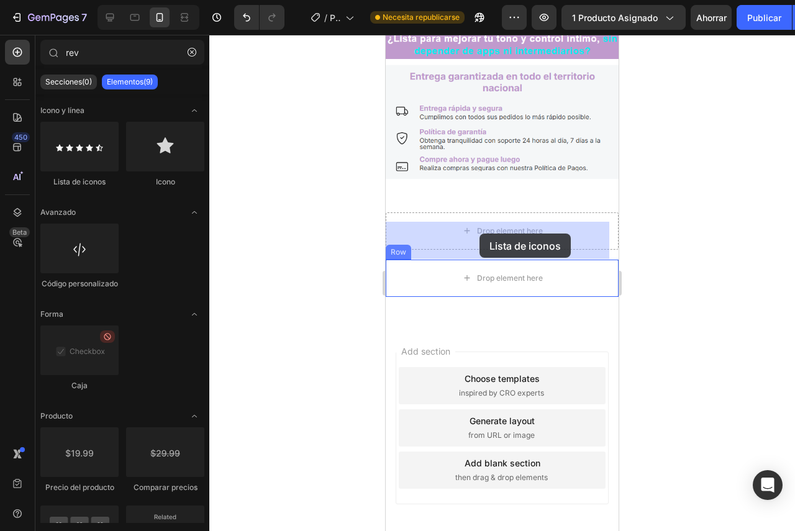
drag, startPoint x: 491, startPoint y: 197, endPoint x: 479, endPoint y: 234, distance: 38.3
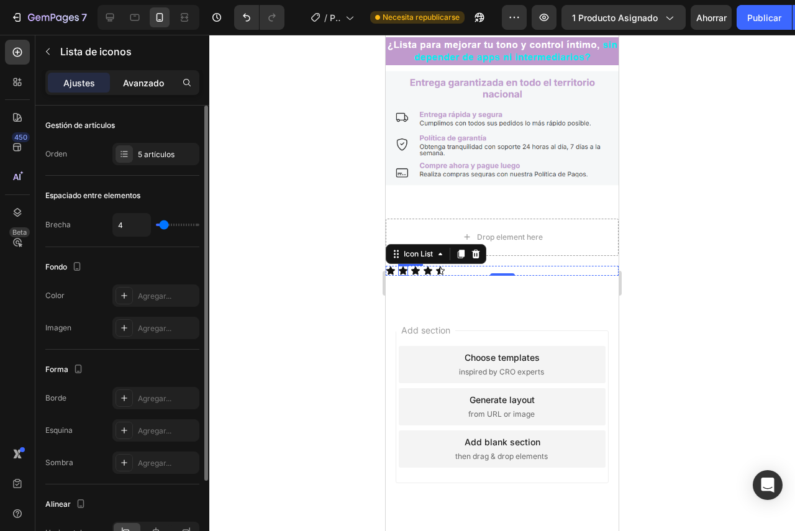
click at [143, 89] on div "Avanzado" at bounding box center [143, 83] width 62 height 20
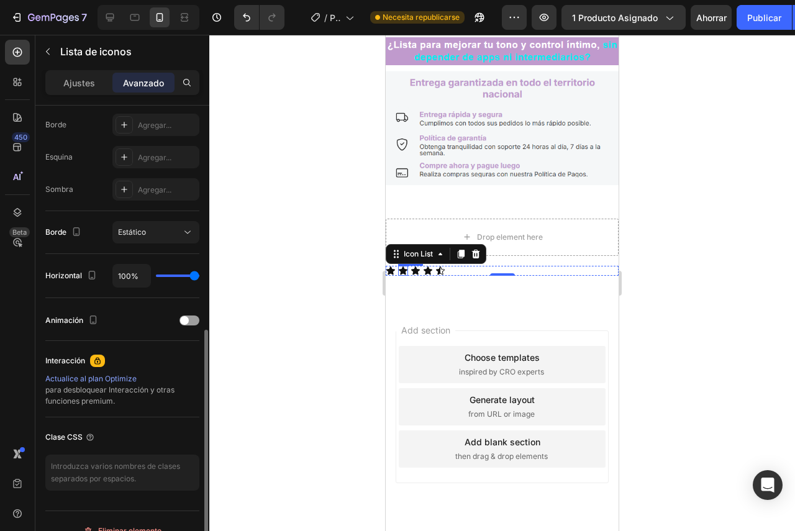
scroll to position [368, 0]
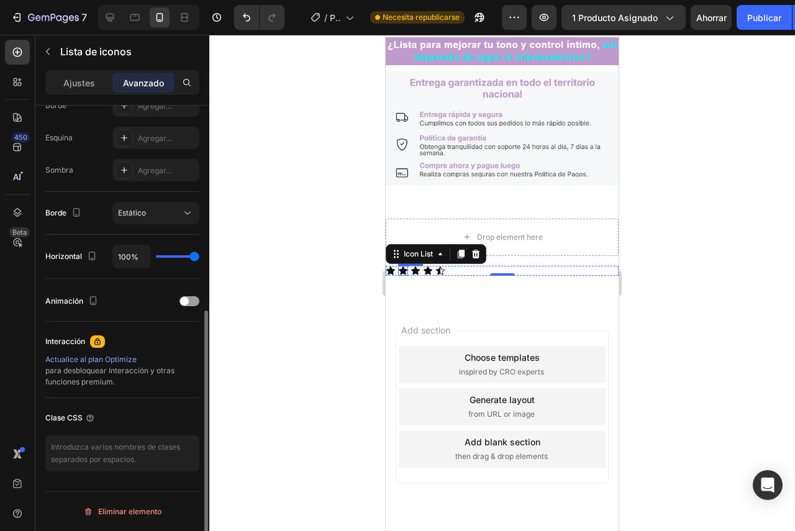
click at [125, 377] on div "Actualice al plan Optimize para desbloquear Interacción y otras funciones premi…" at bounding box center [122, 371] width 154 height 34
click at [87, 377] on font "para desbloquear Interacción y otras funciones premium." at bounding box center [109, 376] width 129 height 20
click at [475, 249] on icon at bounding box center [476, 254] width 10 height 10
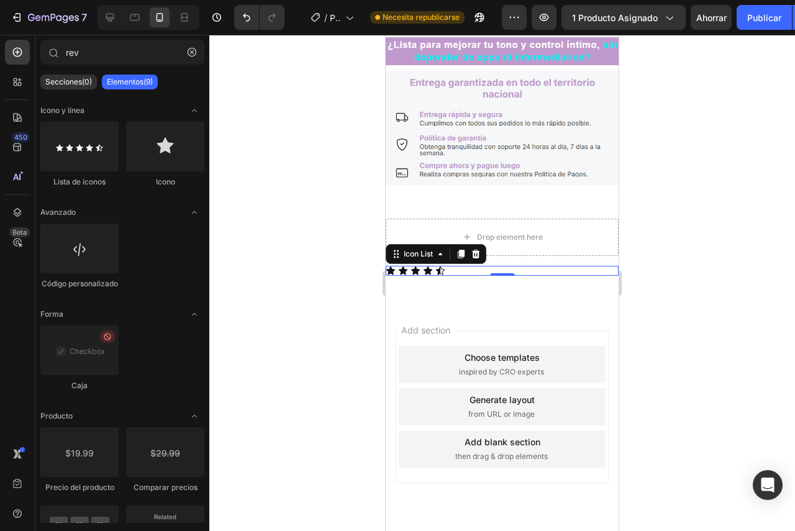
scroll to position [1146, 0]
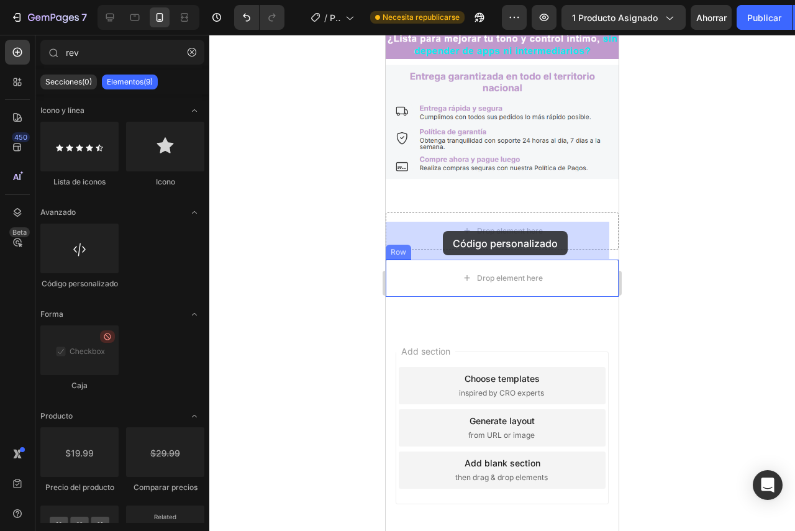
drag, startPoint x: 469, startPoint y: 288, endPoint x: 443, endPoint y: 231, distance: 62.2
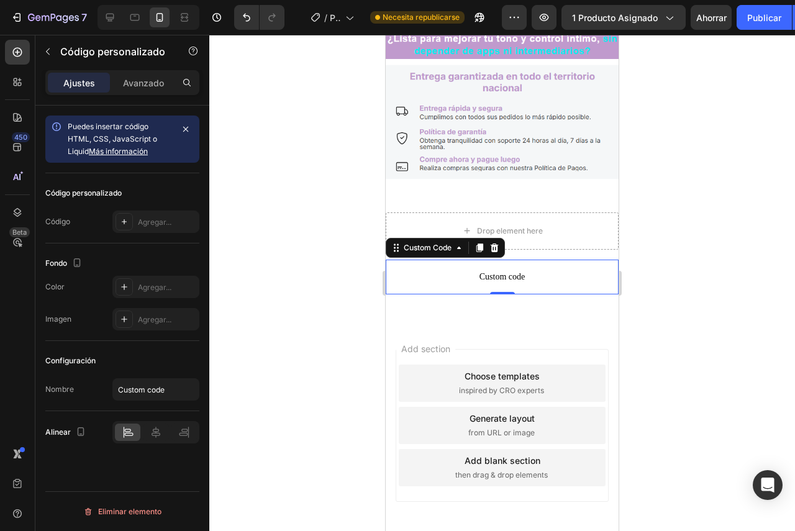
click at [502, 270] on span "Custom code" at bounding box center [502, 277] width 233 height 15
click at [495, 270] on span "Custom code" at bounding box center [502, 277] width 233 height 15
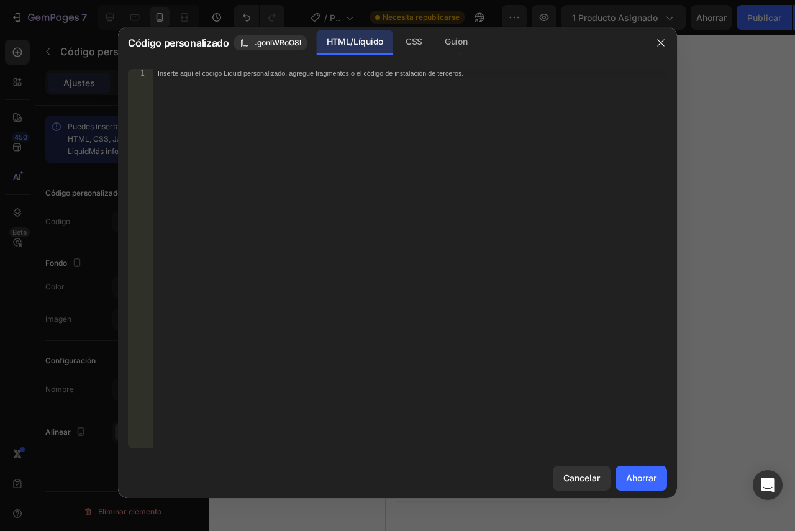
click at [276, 98] on div "Inserte aquí el código Liquid personalizado, agregue fragmentos o el código de …" at bounding box center [410, 267] width 514 height 397
click at [648, 484] on font "Ahorrar" at bounding box center [641, 477] width 30 height 13
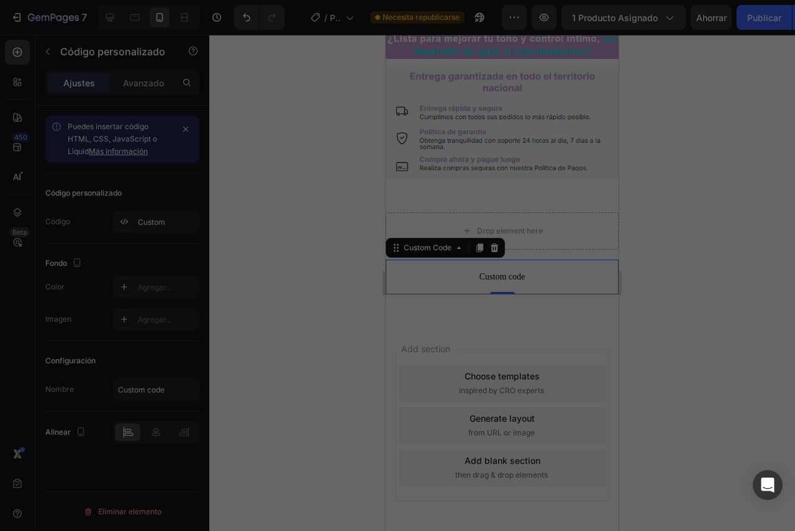
type textarea "{% render 'a2reviews-widget' product:product %}"
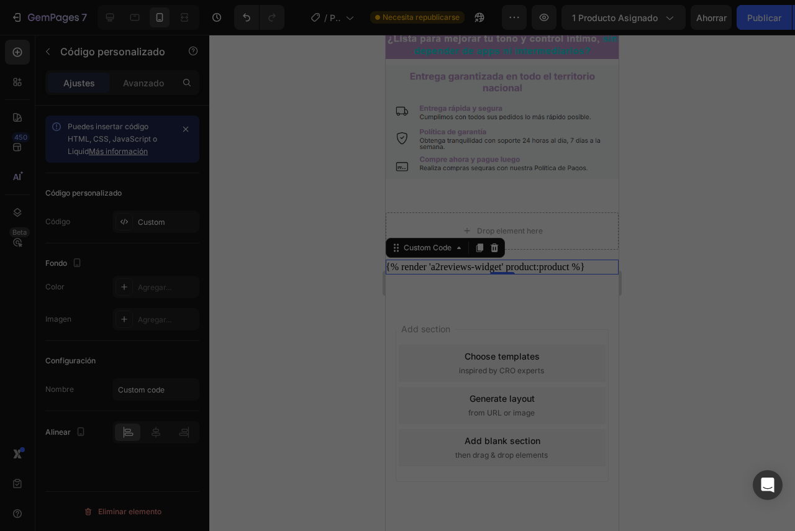
scroll to position [1145, 0]
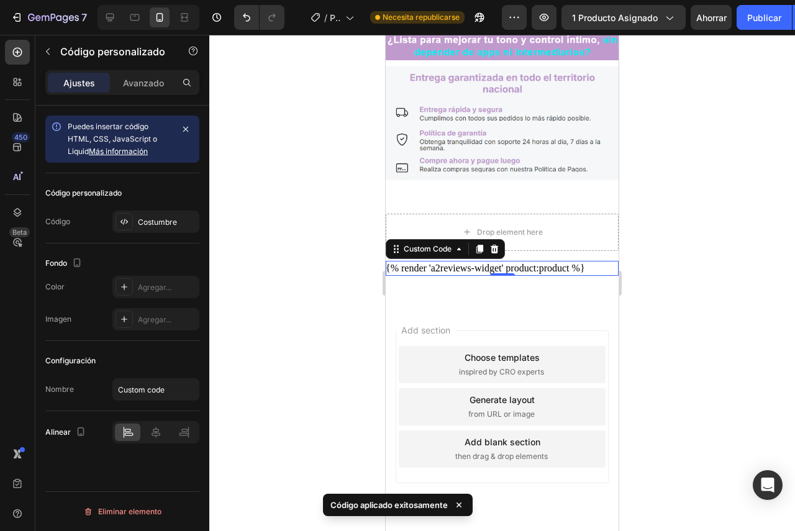
click at [631, 269] on div at bounding box center [502, 283] width 586 height 496
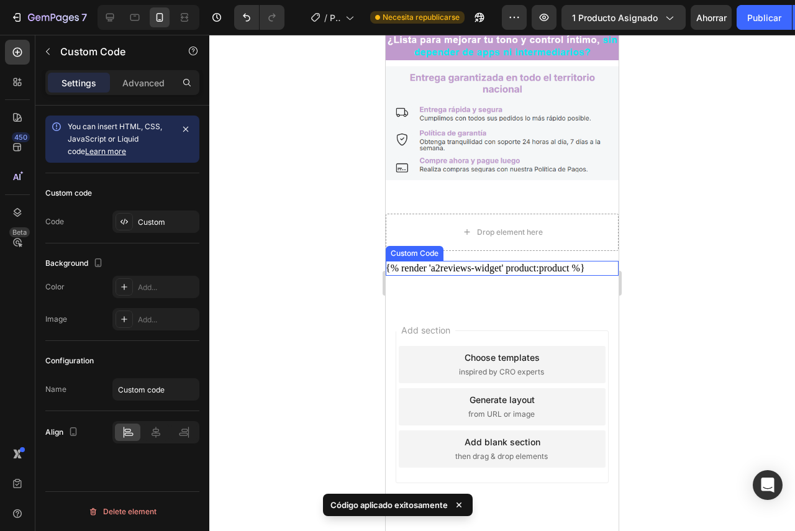
click at [481, 261] on div "{% render 'a2reviews-widget' product:product %}" at bounding box center [502, 268] width 233 height 15
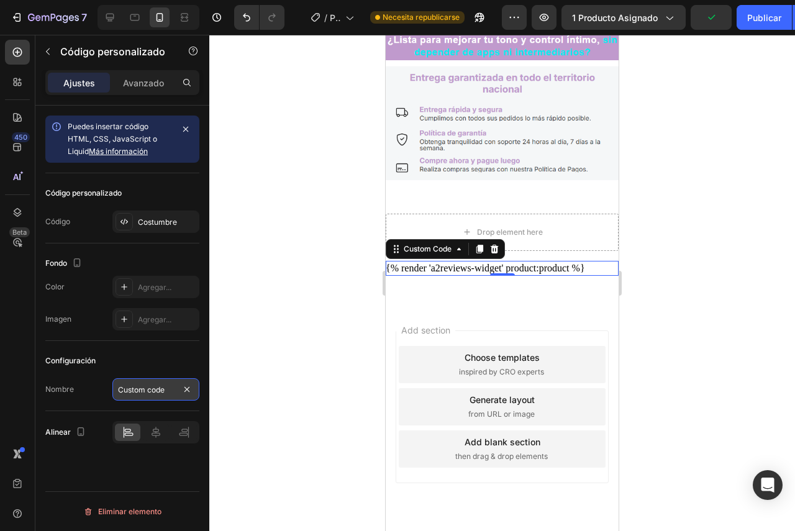
click at [171, 390] on input "Custom code" at bounding box center [155, 389] width 87 height 22
click at [494, 306] on div "Add section Choose templates inspired by CRO experts Generate layout from URL o…" at bounding box center [502, 424] width 233 height 237
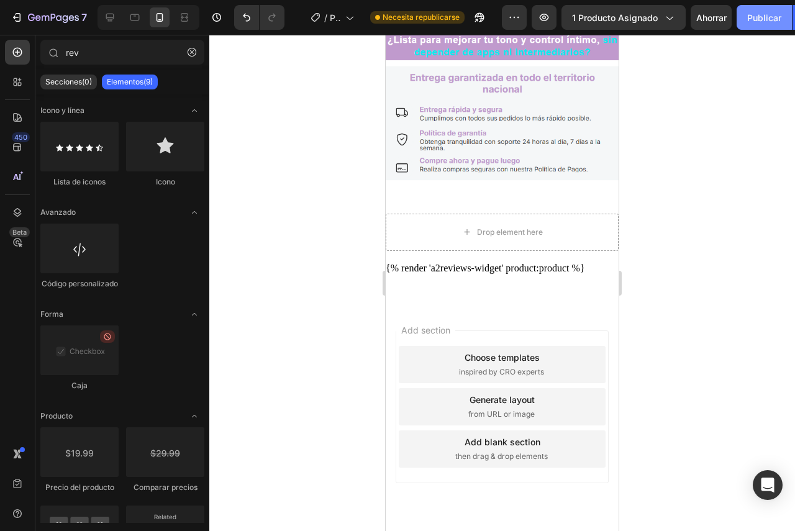
click at [764, 17] on font "Publicar" at bounding box center [764, 17] width 34 height 11
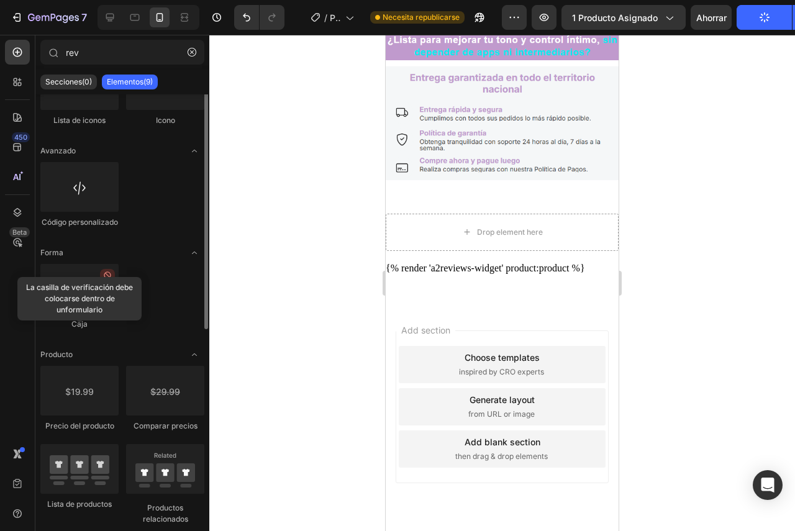
scroll to position [0, 0]
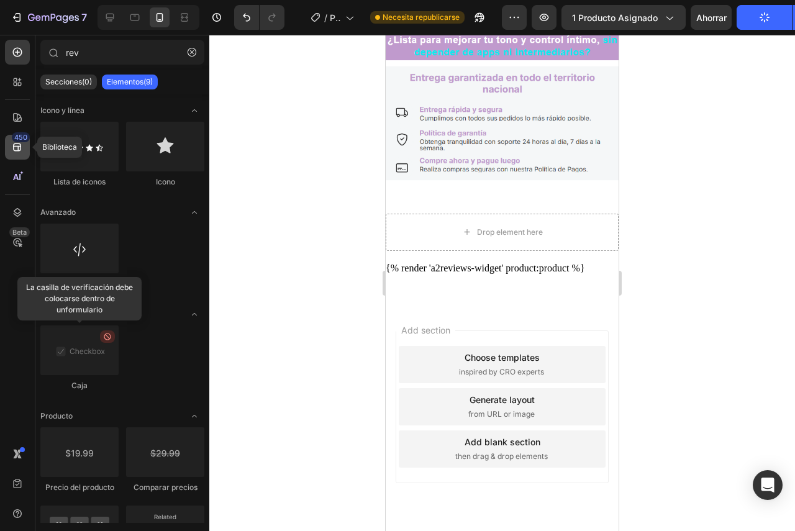
click at [19, 152] on icon at bounding box center [17, 147] width 12 height 12
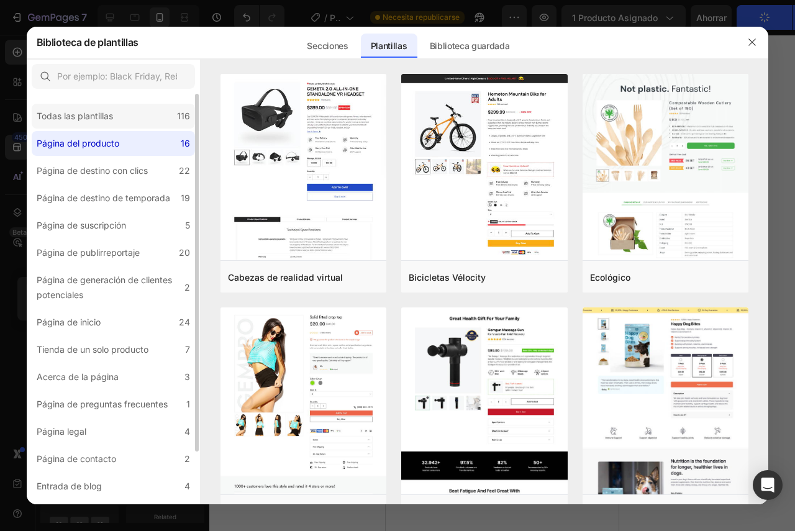
click at [98, 119] on font "Todas las plantillas" at bounding box center [75, 116] width 76 height 11
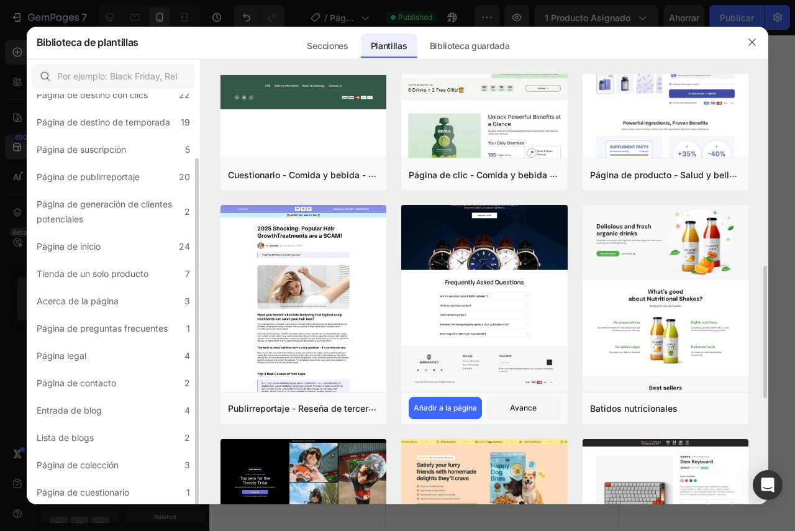
scroll to position [225, 0]
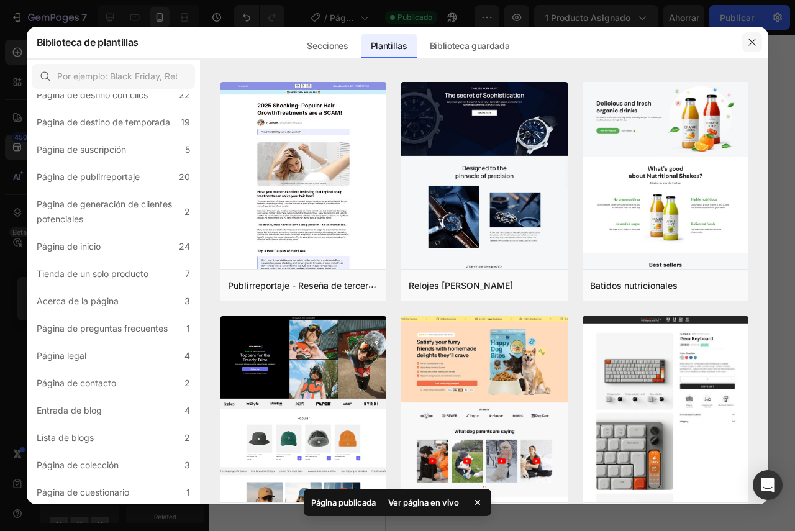
click at [754, 47] on icon "button" at bounding box center [752, 42] width 10 height 10
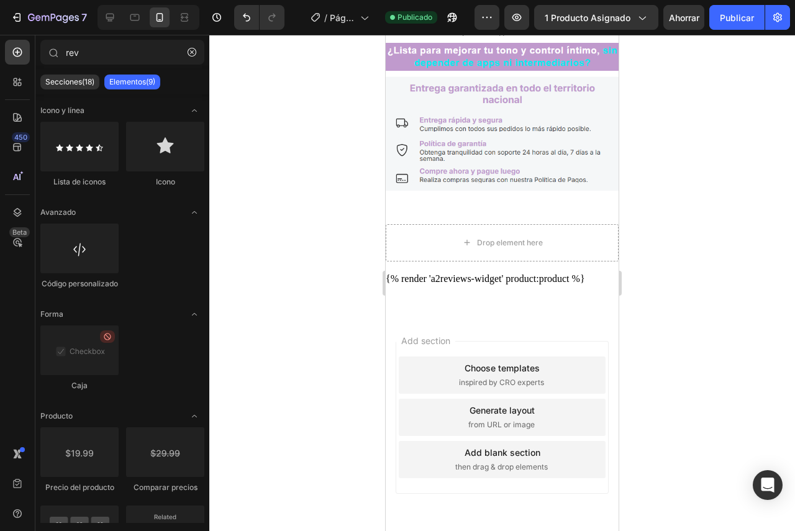
scroll to position [1145, 0]
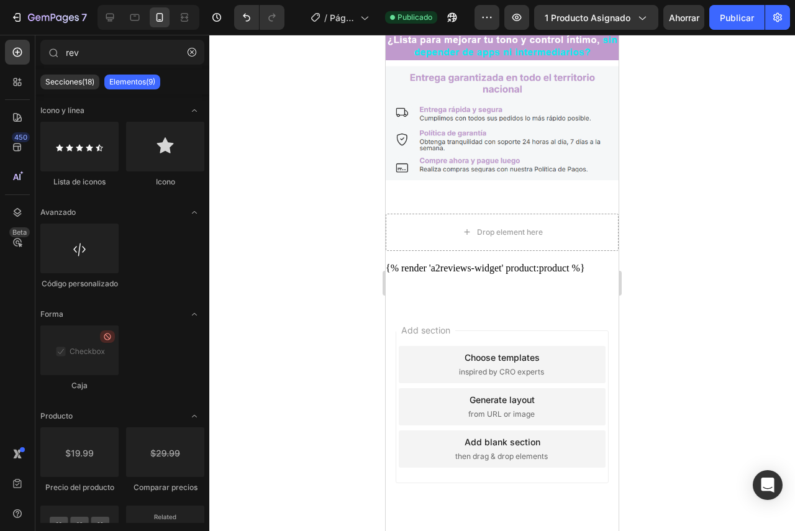
click at [550, 346] on div "Choose templates inspired by CRO experts" at bounding box center [502, 364] width 207 height 37
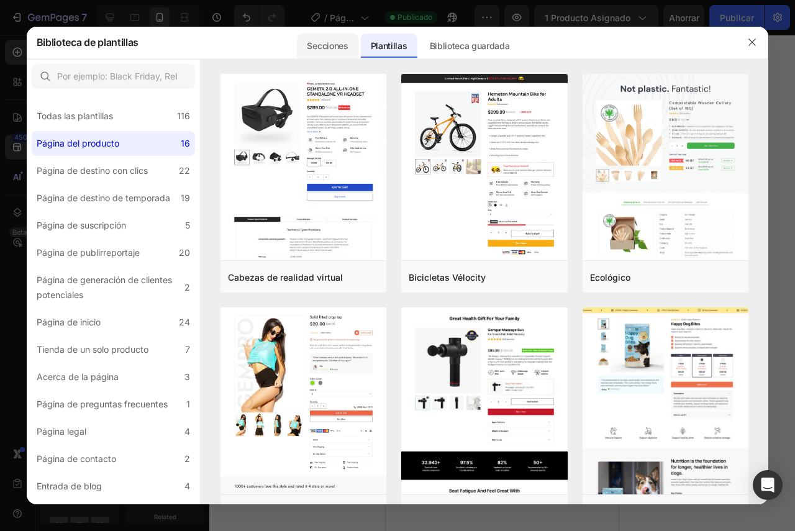
click at [344, 45] on font "Secciones" at bounding box center [327, 45] width 41 height 11
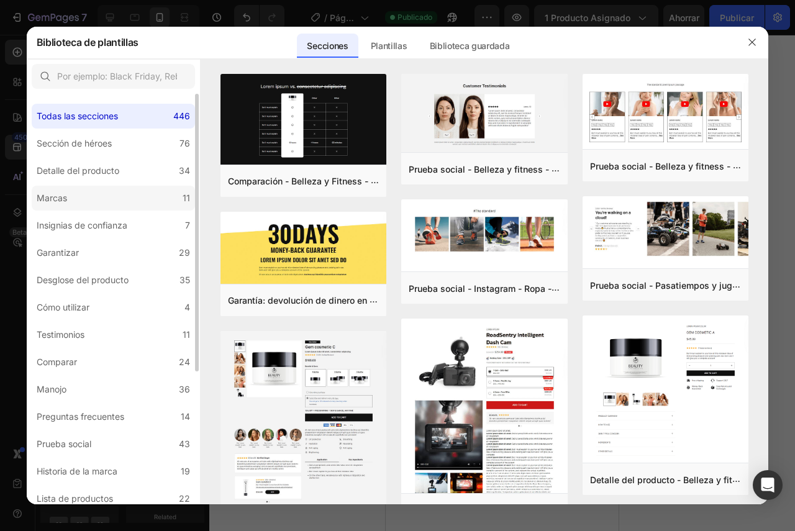
click at [105, 188] on label "Marcas 11" at bounding box center [113, 198] width 163 height 25
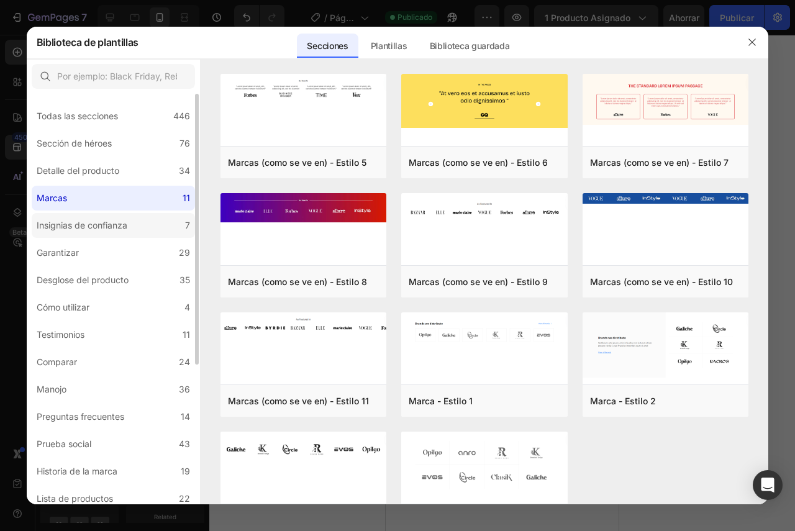
click at [99, 229] on font "Insignias de confianza" at bounding box center [82, 225] width 91 height 11
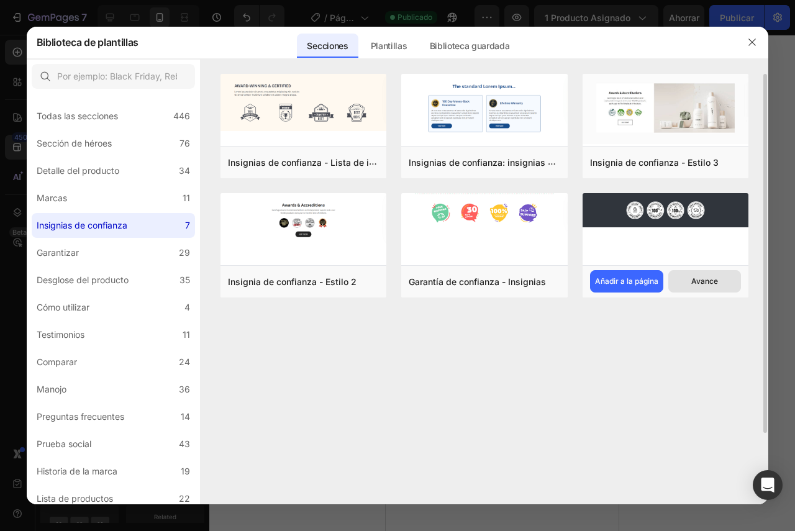
click at [724, 276] on button "Avance" at bounding box center [704, 281] width 73 height 22
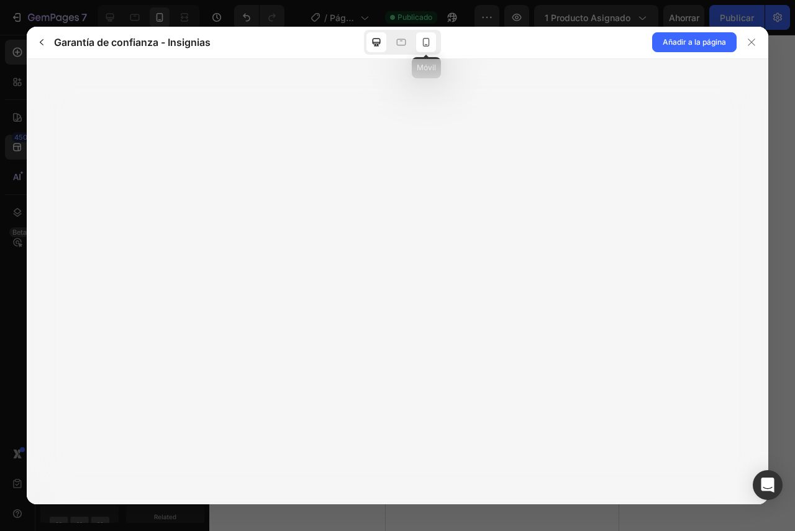
click at [431, 42] on icon at bounding box center [426, 42] width 12 height 12
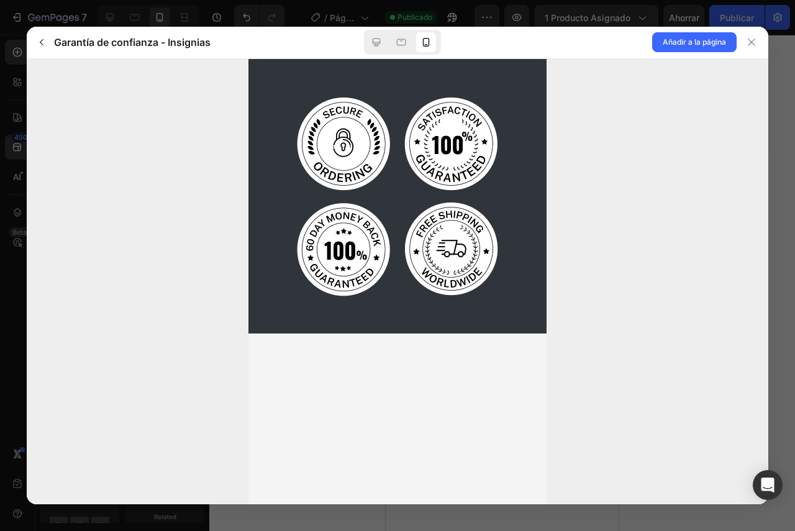
scroll to position [0, 0]
click at [40, 42] on icon "button" at bounding box center [42, 42] width 4 height 6
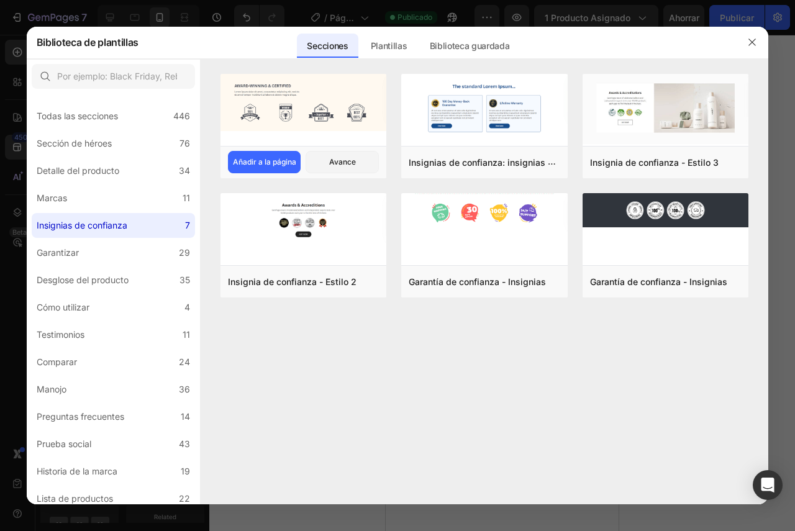
click at [344, 117] on img at bounding box center [303, 102] width 166 height 57
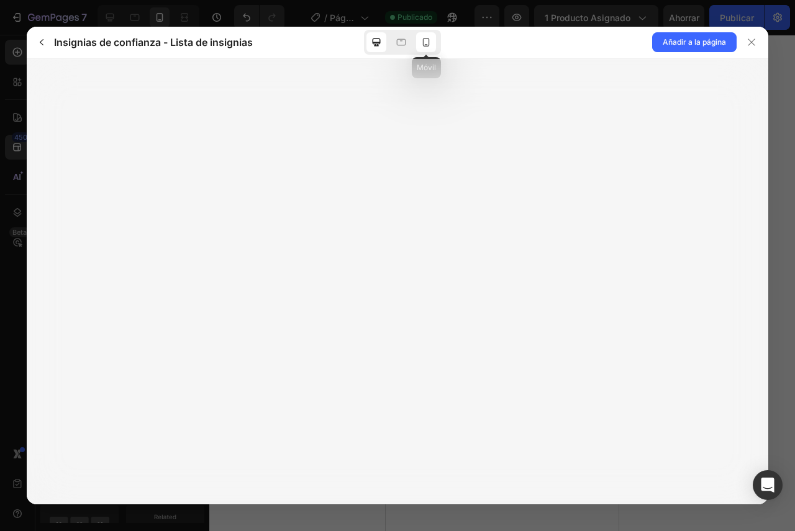
click at [424, 37] on icon at bounding box center [426, 42] width 12 height 12
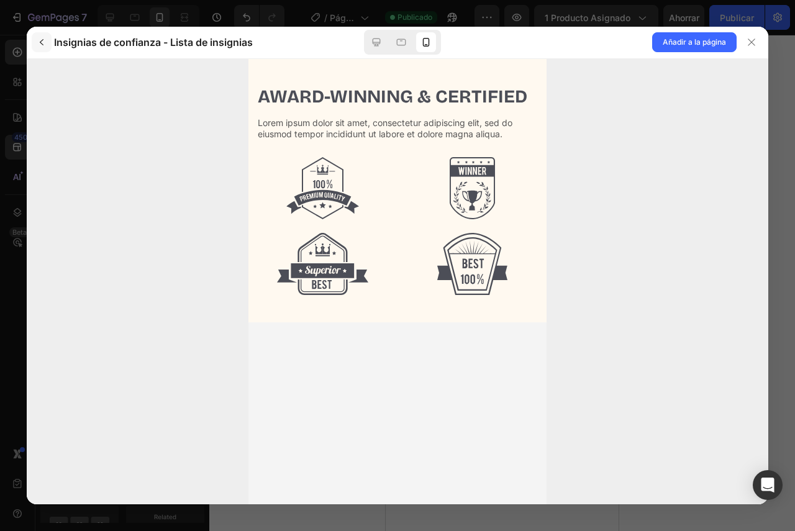
click at [39, 39] on icon "button" at bounding box center [42, 42] width 10 height 10
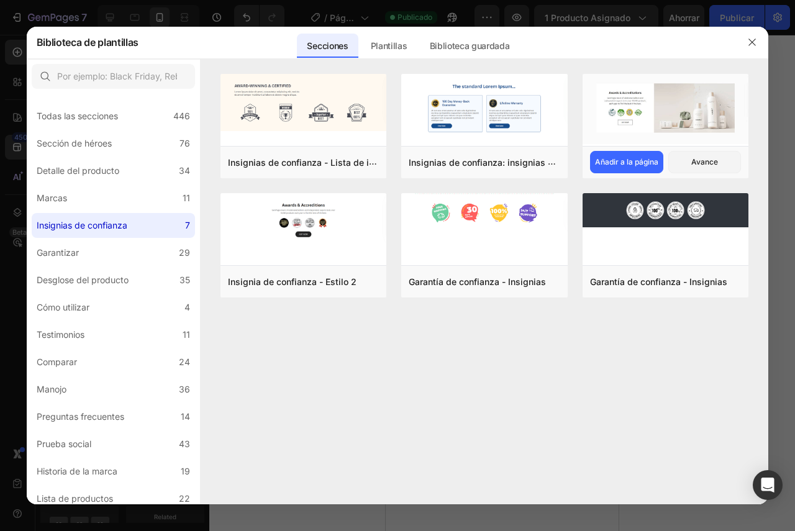
click at [624, 114] on img at bounding box center [666, 109] width 166 height 70
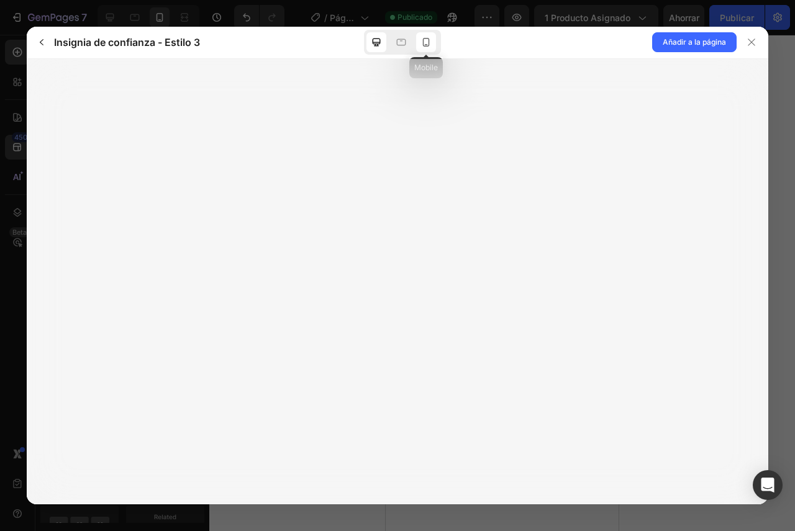
click at [424, 49] on div at bounding box center [426, 42] width 20 height 20
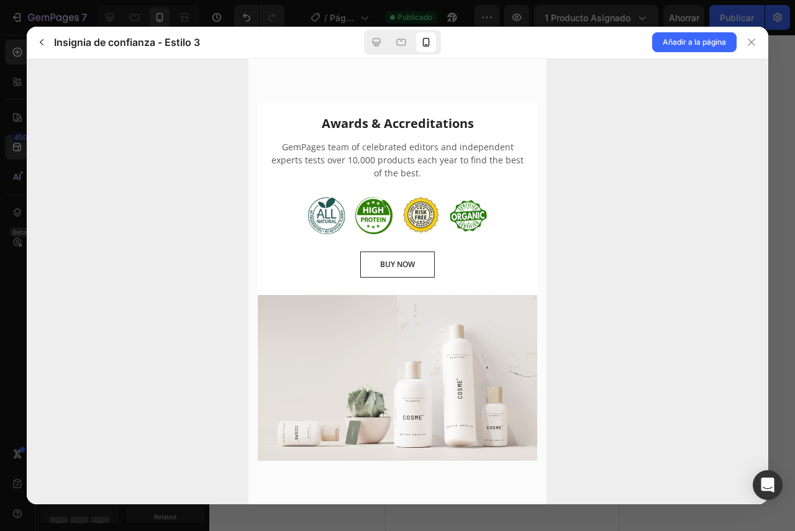
scroll to position [2, 0]
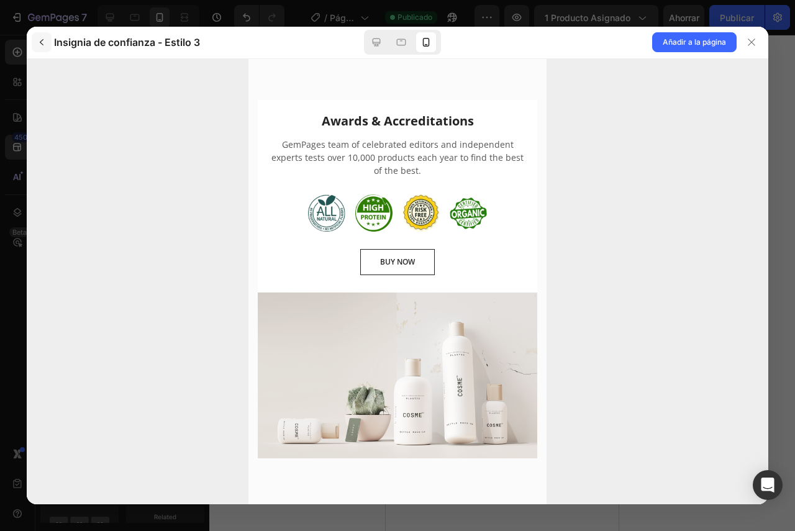
click at [37, 42] on icon "button" at bounding box center [42, 42] width 10 height 10
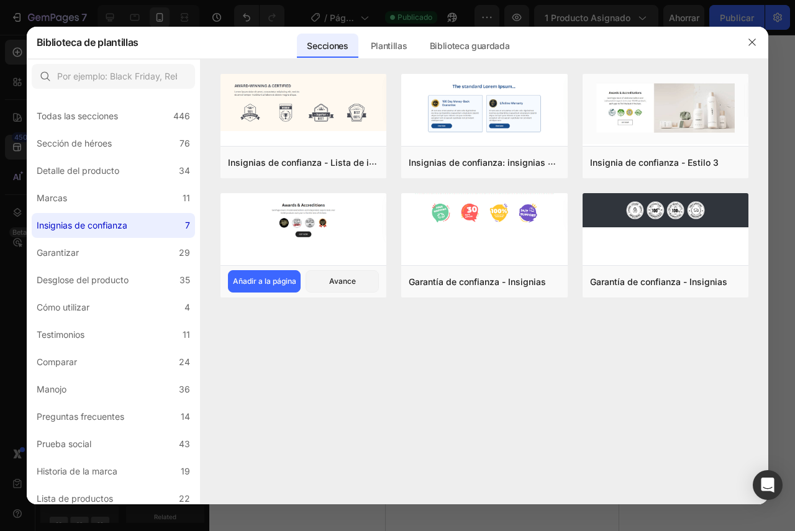
click at [342, 235] on img at bounding box center [303, 219] width 166 height 53
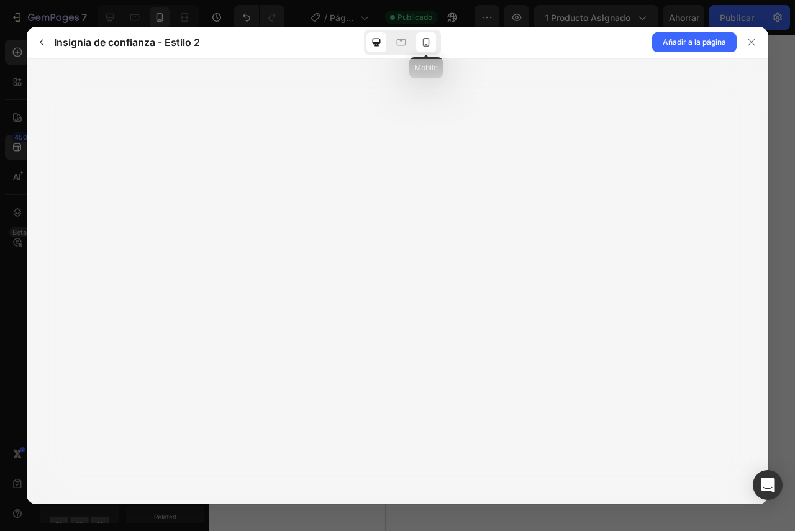
click at [422, 45] on icon at bounding box center [426, 42] width 12 height 12
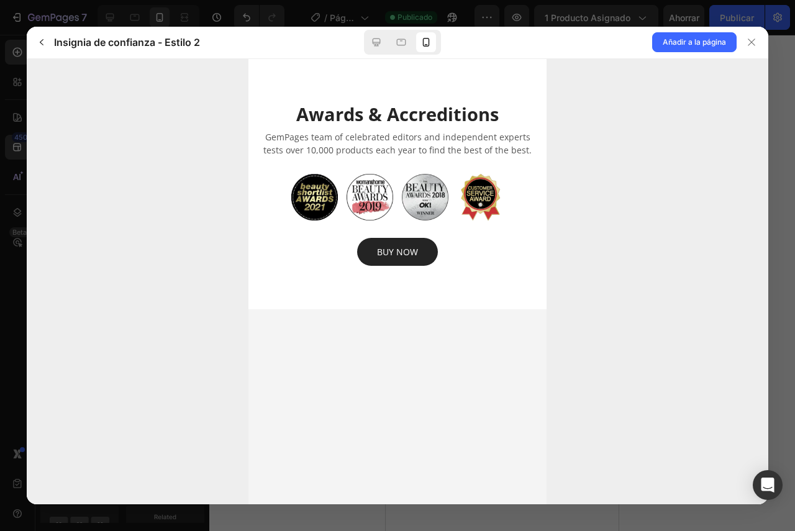
scroll to position [0, 0]
click at [40, 48] on button "button" at bounding box center [42, 42] width 20 height 20
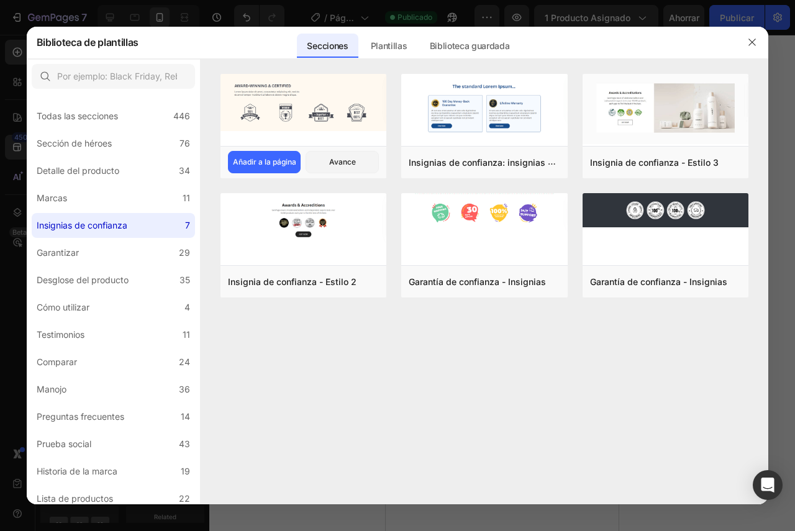
click at [302, 116] on img at bounding box center [303, 102] width 166 height 57
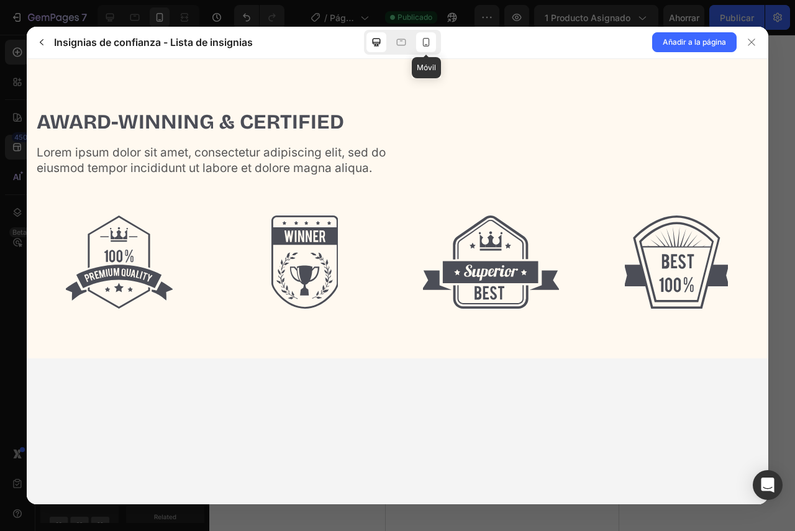
click at [429, 42] on icon at bounding box center [426, 42] width 7 height 9
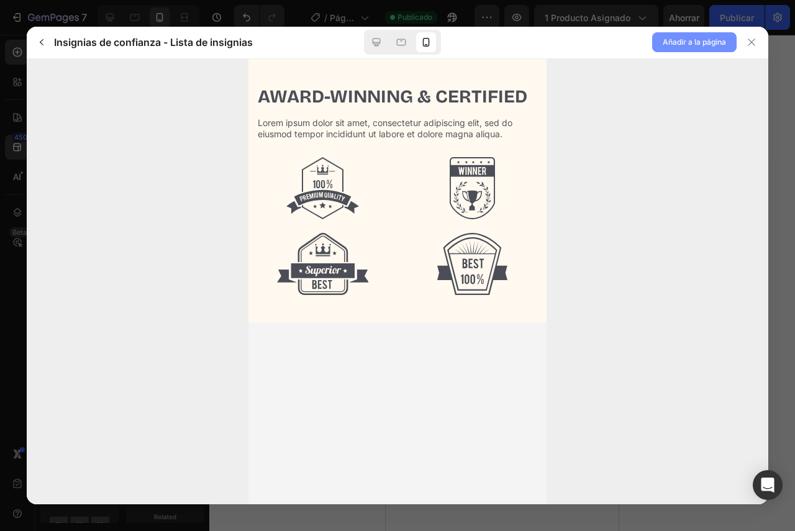
click at [681, 42] on font "Añadir a la página" at bounding box center [694, 41] width 63 height 9
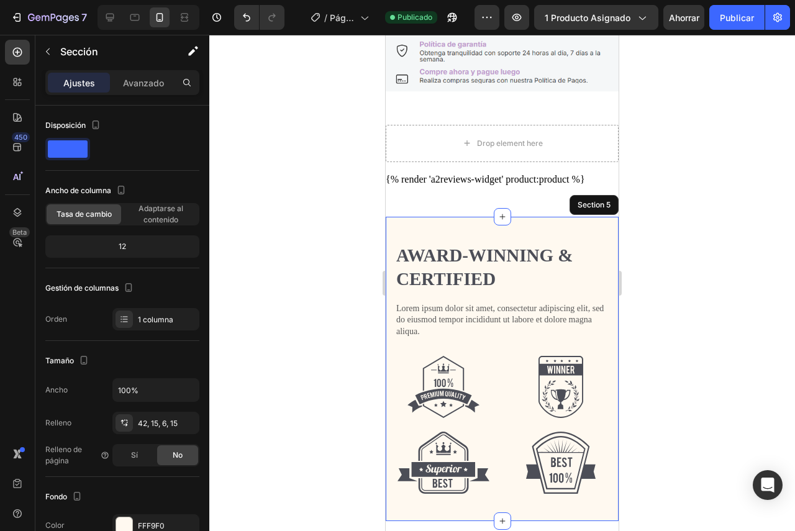
scroll to position [1254, 0]
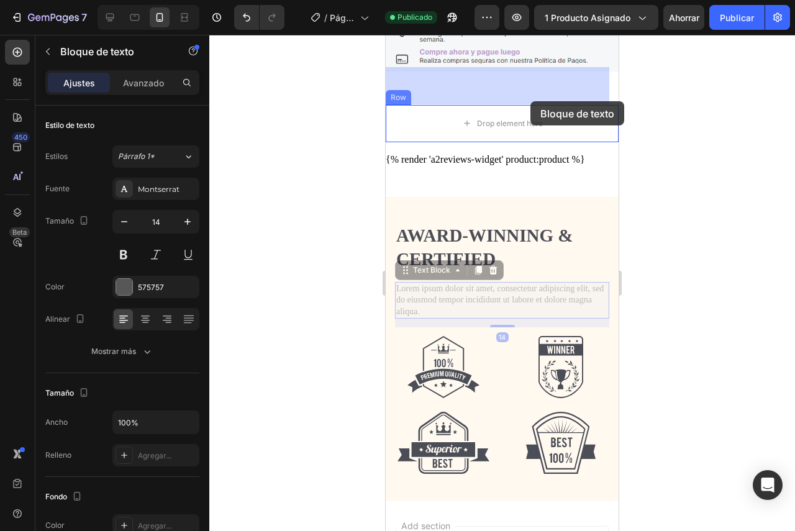
drag, startPoint x: 538, startPoint y: 268, endPoint x: 530, endPoint y: 101, distance: 166.6
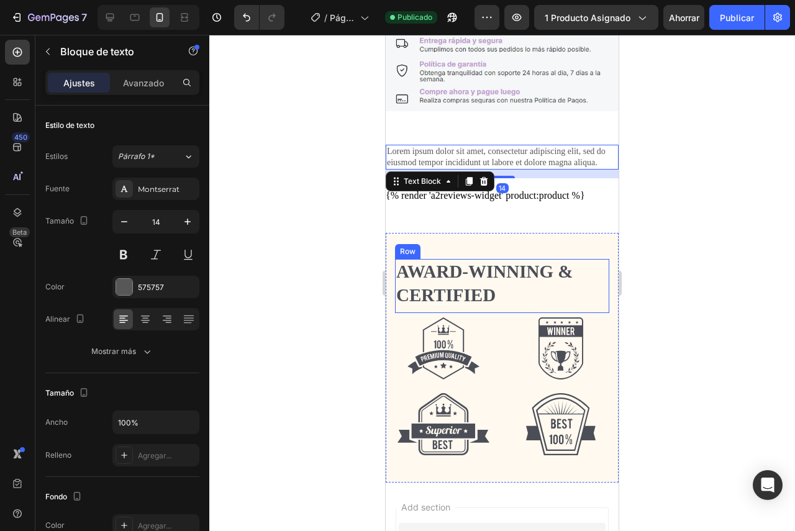
scroll to position [1150, 0]
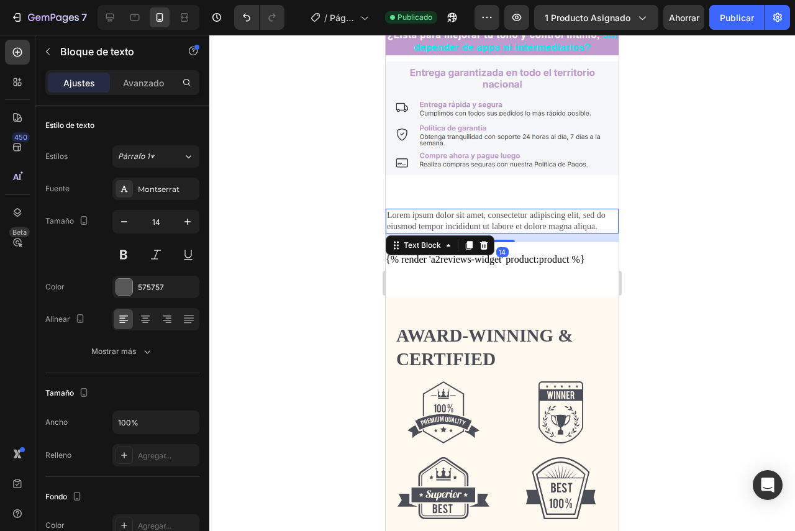
click at [697, 209] on div at bounding box center [502, 283] width 586 height 496
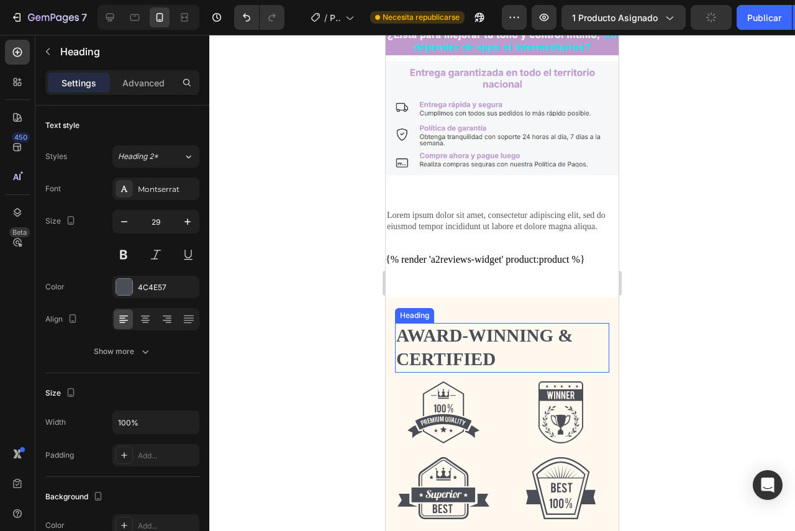
click at [502, 323] on h2 "Award-winning & Certified" at bounding box center [502, 347] width 214 height 49
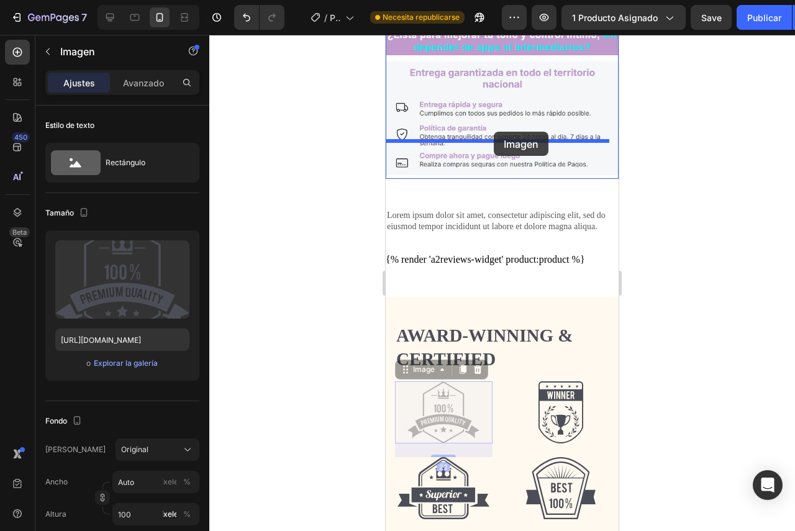
drag, startPoint x: 453, startPoint y: 352, endPoint x: 493, endPoint y: 133, distance: 222.2
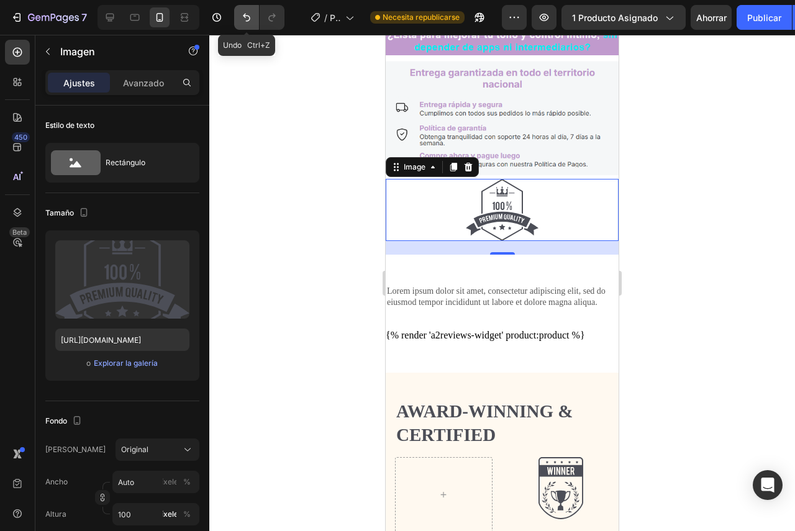
click at [241, 15] on icon "Deshacer/Rehacer" at bounding box center [246, 17] width 12 height 12
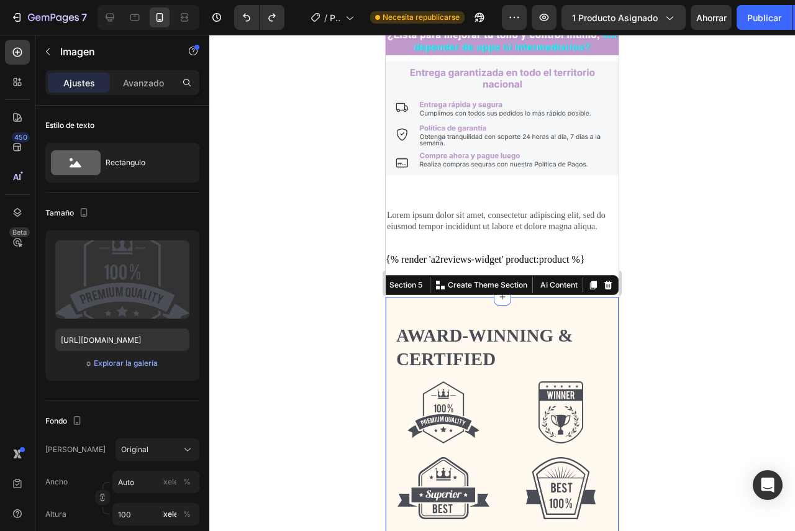
click at [394, 297] on div "Award-winning & Certified Heading Row Row Image Image Image Image Row Section 5…" at bounding box center [502, 421] width 233 height 249
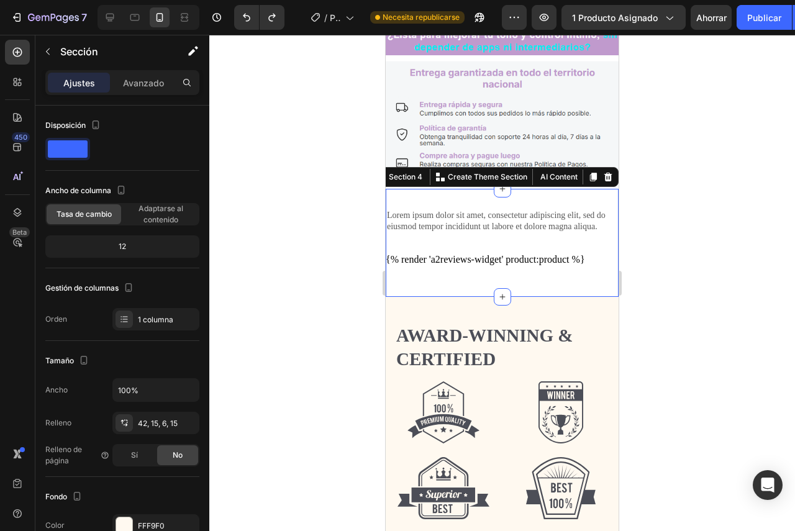
scroll to position [265, 0]
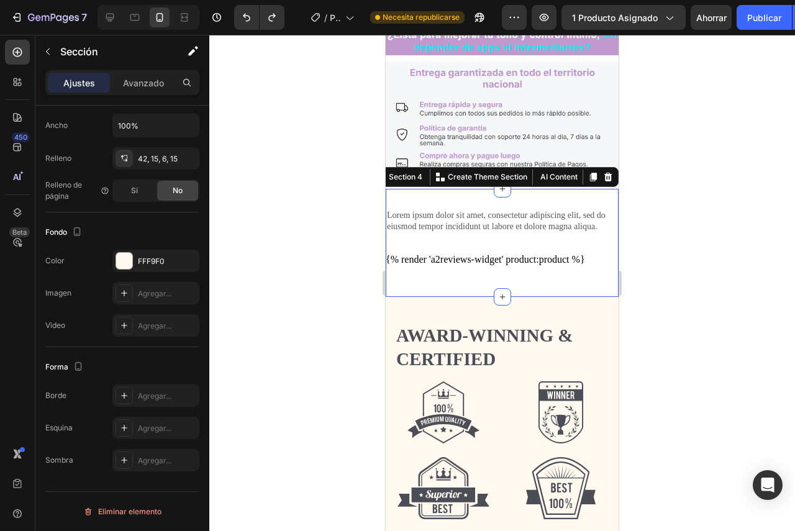
click at [463, 189] on div "Lorem ipsum dolor sit amet, consectetur adipiscing elit, sed do eiusmod tempor …" at bounding box center [502, 243] width 233 height 108
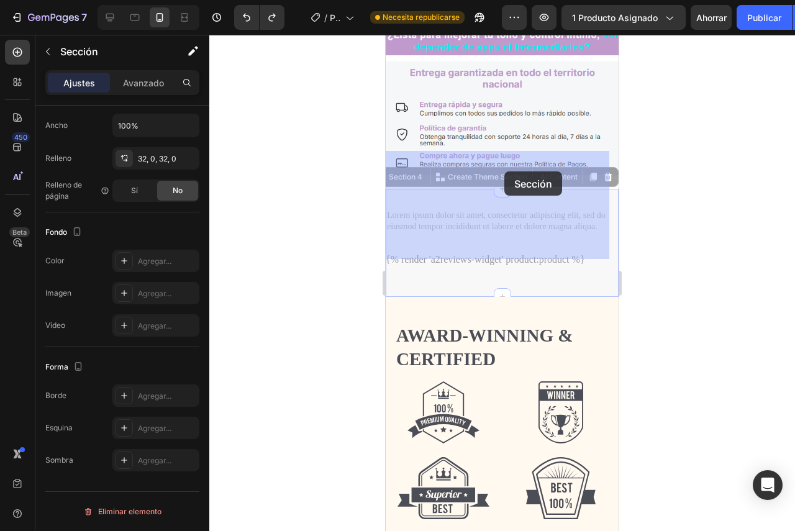
drag, startPoint x: 452, startPoint y: 157, endPoint x: 504, endPoint y: 171, distance: 54.9
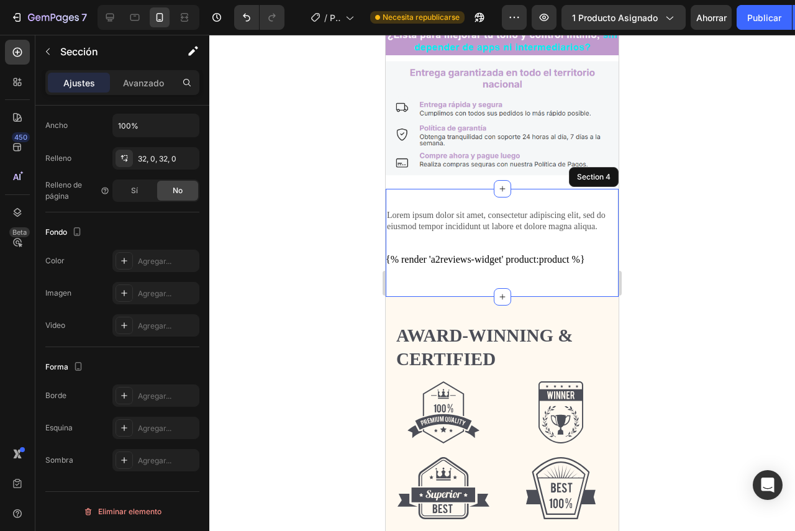
click at [590, 209] on div "Lorem ipsum dolor sit amet, consectetur adipiscing elit, sed do eiusmod tempor …" at bounding box center [502, 243] width 233 height 68
click at [245, 12] on icon "Deshacer/Rehacer" at bounding box center [246, 17] width 12 height 12
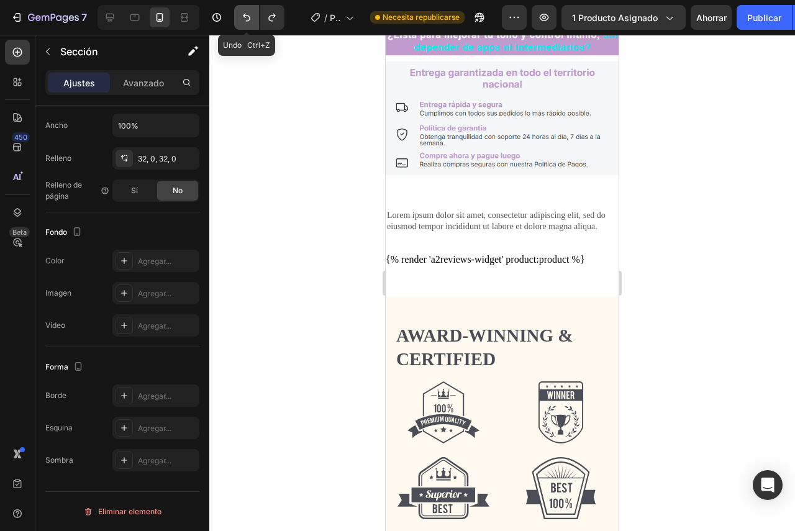
click at [245, 12] on icon "Deshacer/Rehacer" at bounding box center [246, 17] width 12 height 12
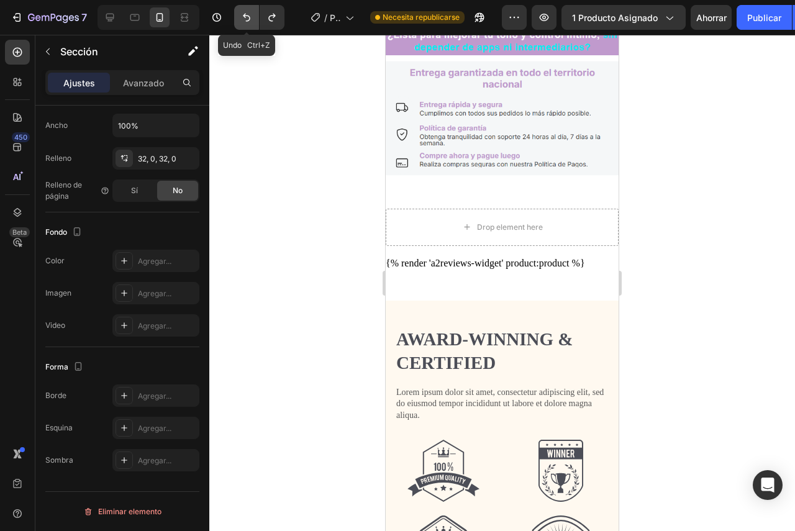
click at [245, 12] on icon "Deshacer/Rehacer" at bounding box center [246, 17] width 12 height 12
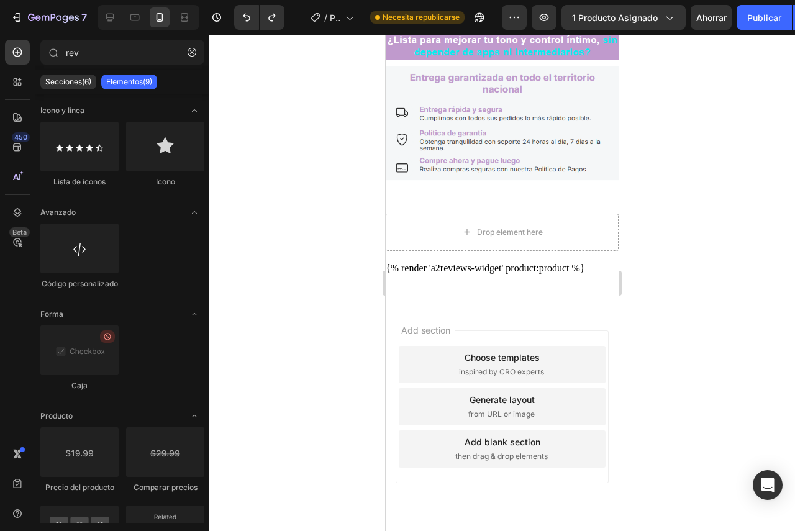
click at [465, 351] on div "Choose templates" at bounding box center [502, 357] width 75 height 13
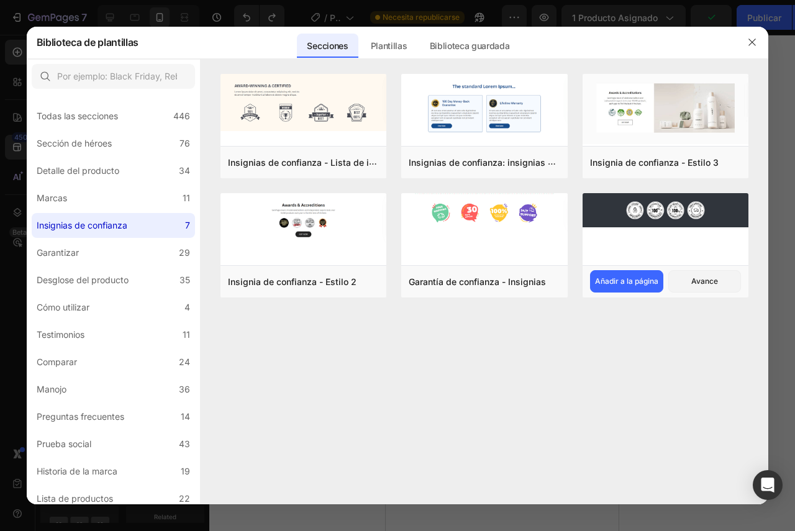
drag, startPoint x: 266, startPoint y: 165, endPoint x: 584, endPoint y: 292, distance: 342.5
click at [0, 0] on font "Añadir a la página" at bounding box center [0, 0] width 0 height 0
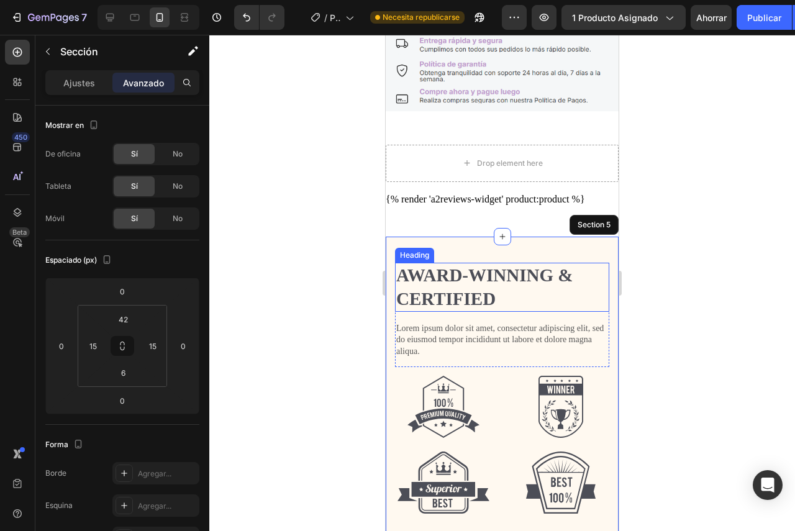
scroll to position [1192, 0]
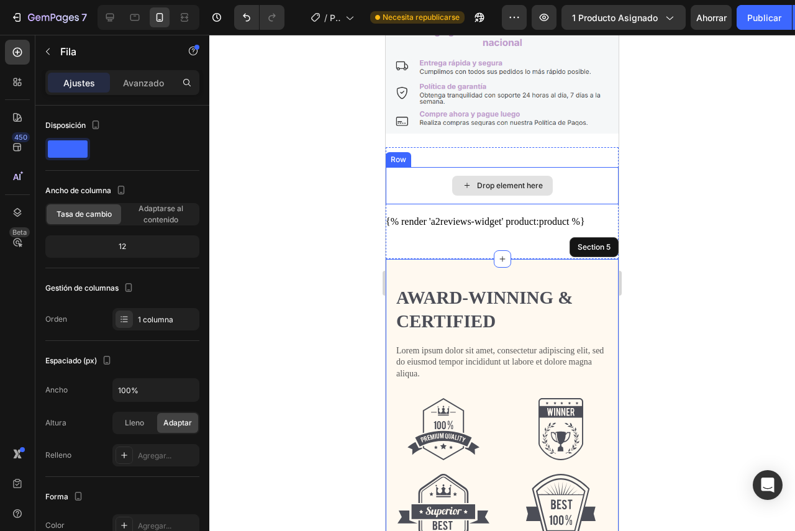
click at [426, 167] on div "Drop element here" at bounding box center [502, 185] width 233 height 37
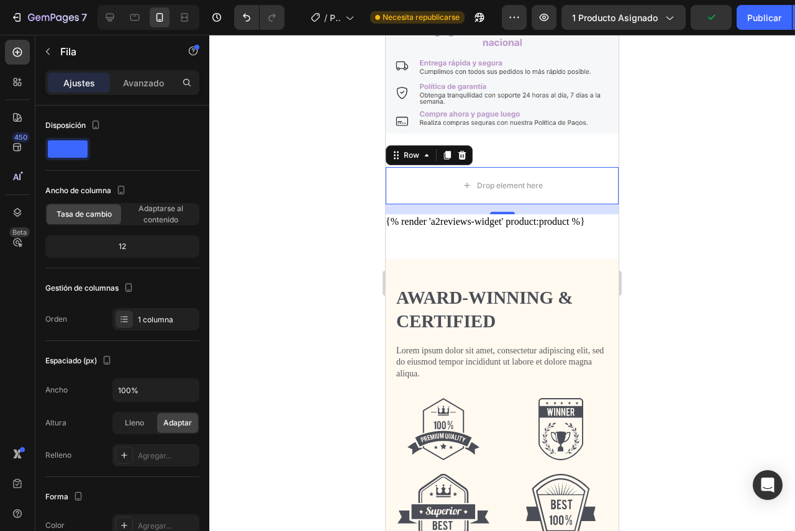
click at [478, 204] on div "16" at bounding box center [502, 209] width 233 height 10
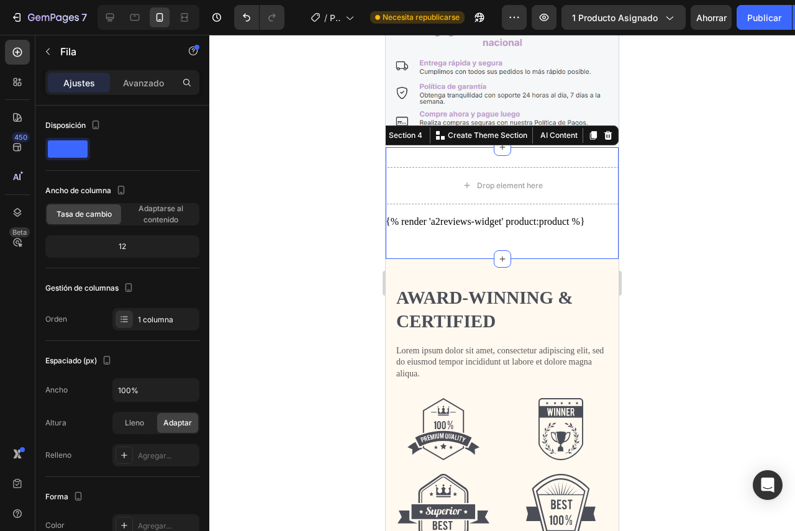
click at [481, 209] on div "Drop element here Row {% render 'a2reviews-widget' product:product %} Custom Co…" at bounding box center [502, 203] width 233 height 112
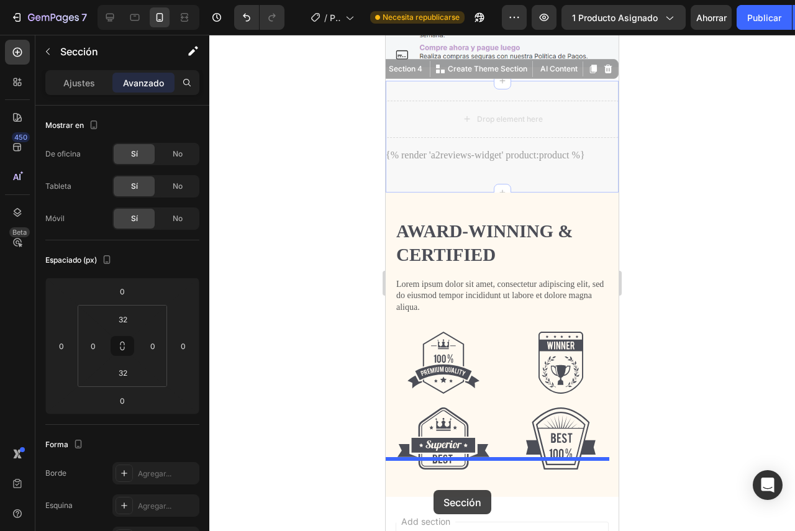
scroll to position [1266, 0]
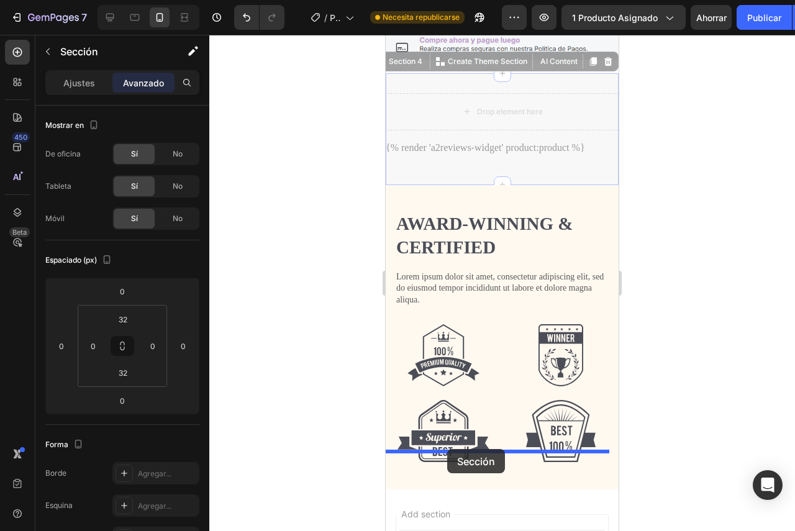
drag, startPoint x: 429, startPoint y: 114, endPoint x: 447, endPoint y: 449, distance: 335.8
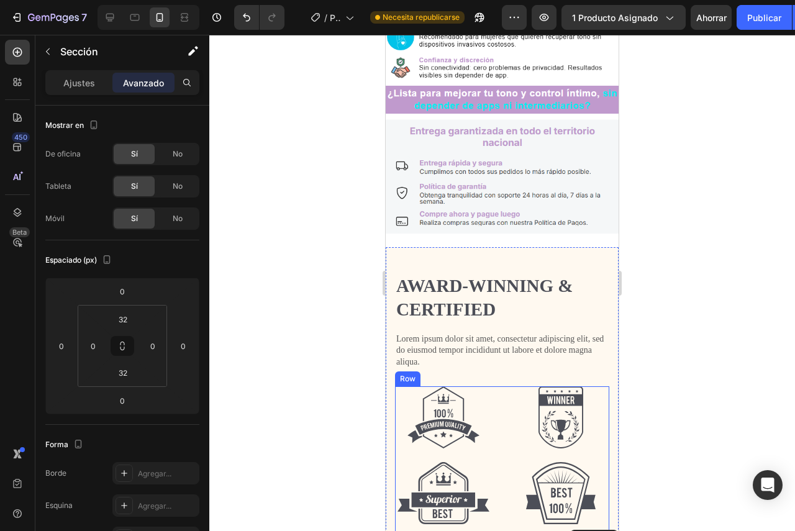
scroll to position [1079, 0]
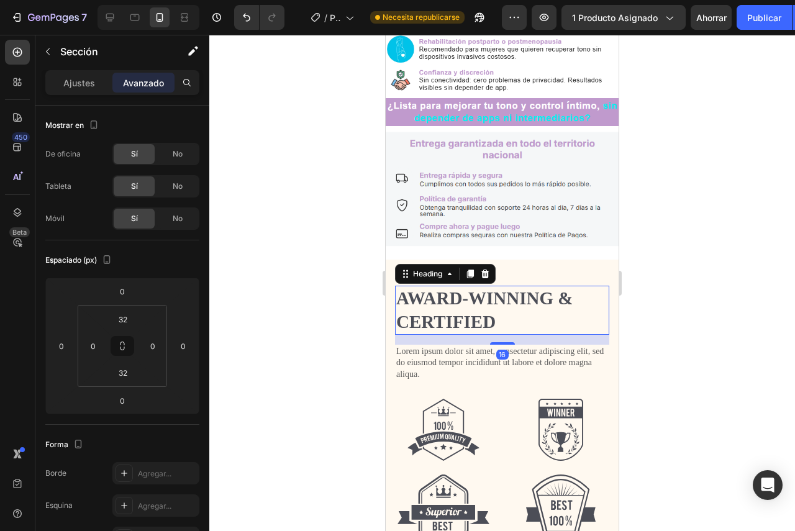
click at [523, 286] on h2 "Award-winning & Certified" at bounding box center [502, 310] width 214 height 49
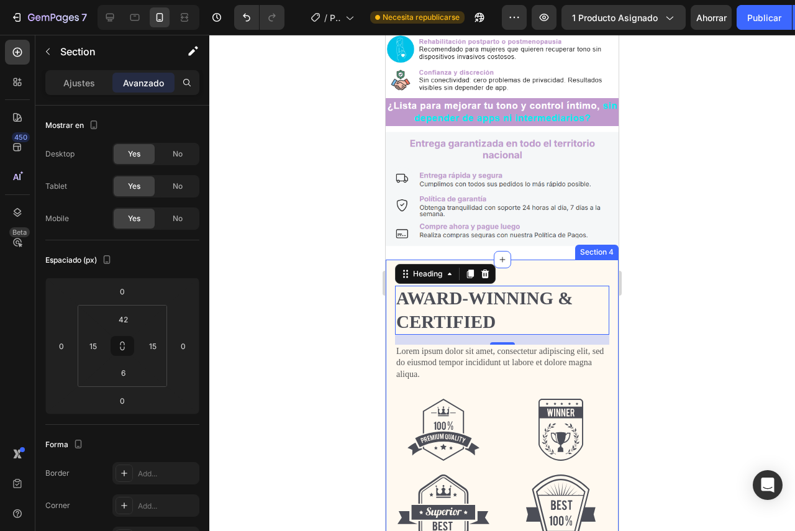
click at [577, 260] on div "Award-winning & Certified Heading 16 Lorem ipsum dolor sit amet, consectetur ad…" at bounding box center [502, 412] width 233 height 304
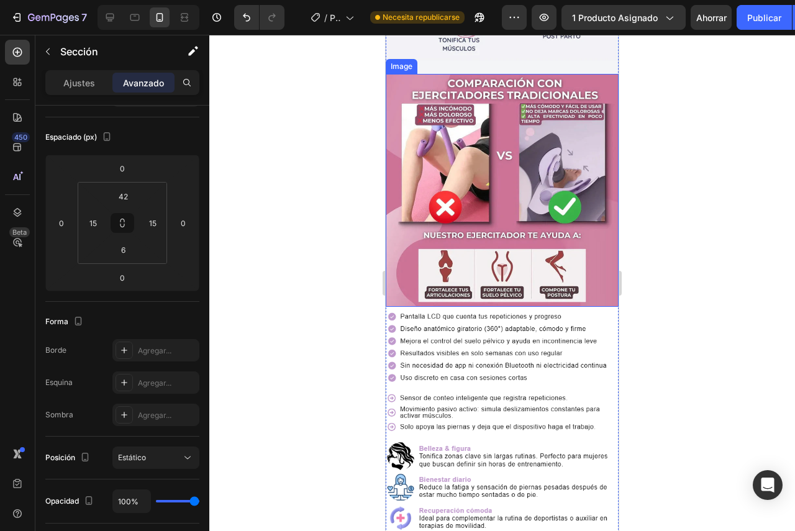
scroll to position [562, 0]
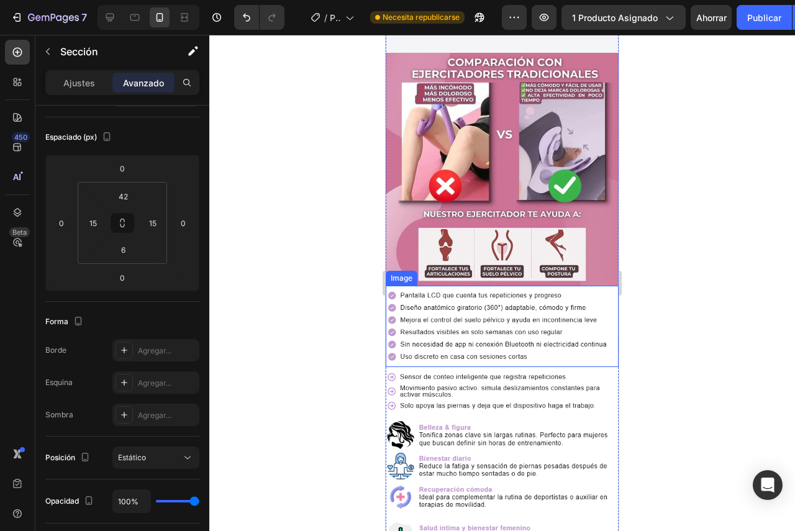
click at [445, 297] on img at bounding box center [502, 326] width 233 height 81
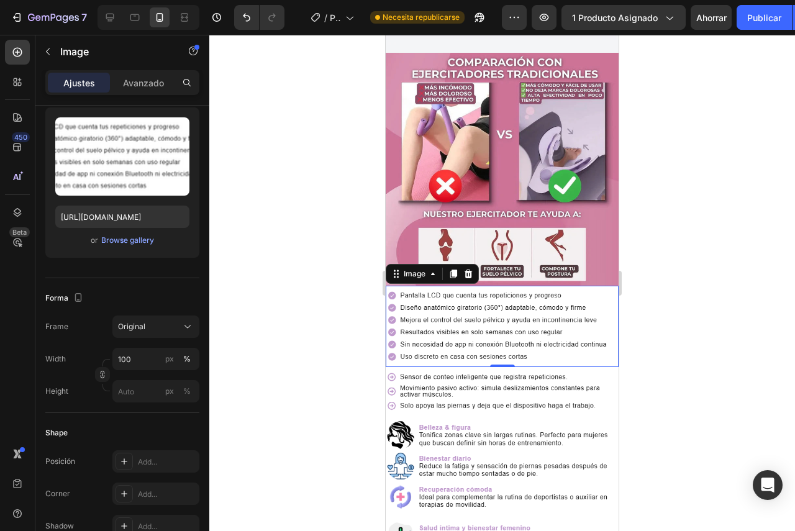
scroll to position [0, 0]
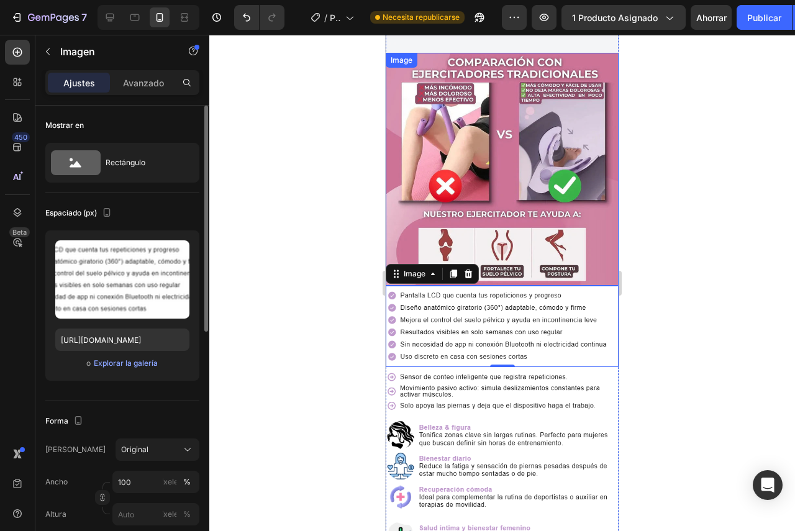
click at [509, 232] on img at bounding box center [502, 169] width 233 height 233
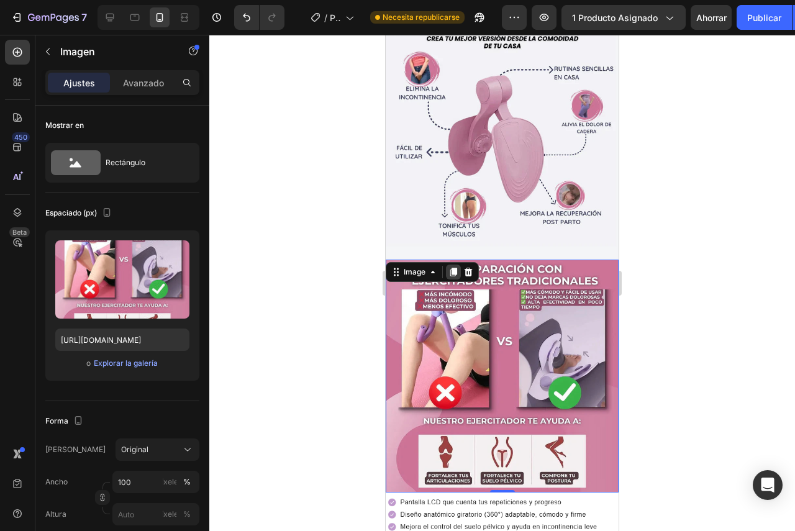
click at [459, 265] on div at bounding box center [453, 272] width 15 height 15
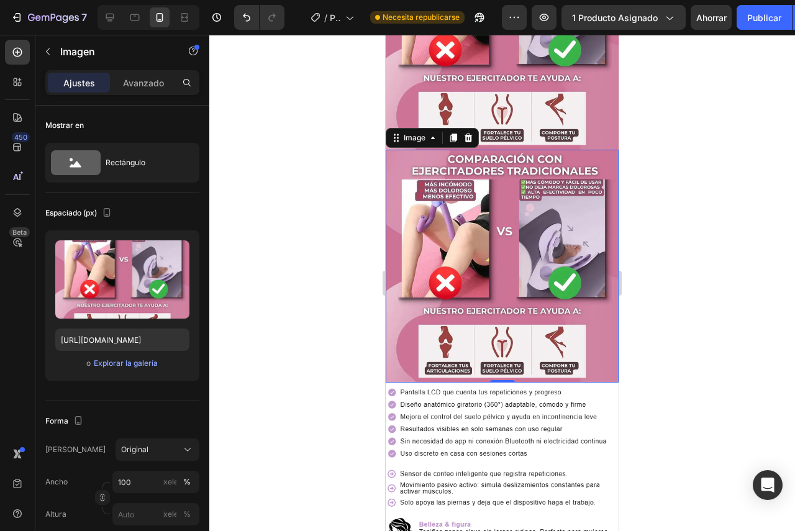
click at [493, 171] on img at bounding box center [502, 266] width 233 height 233
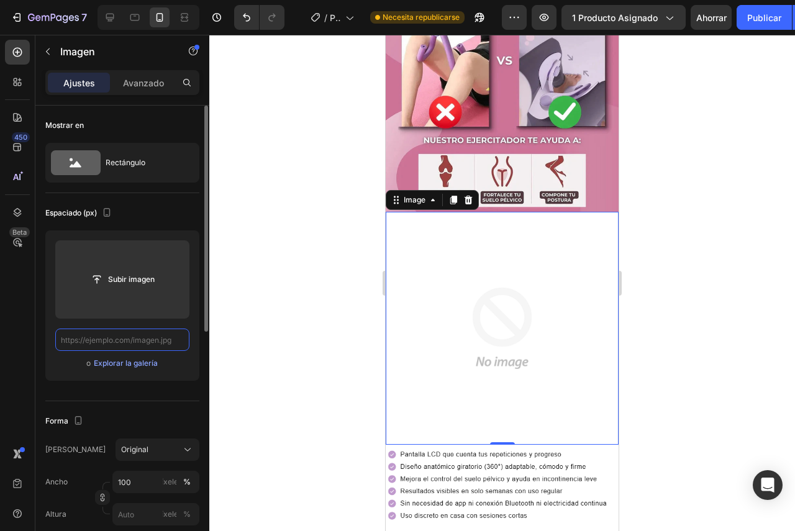
paste input "[URL][DOMAIN_NAME]"
type input "[URL][DOMAIN_NAME]"
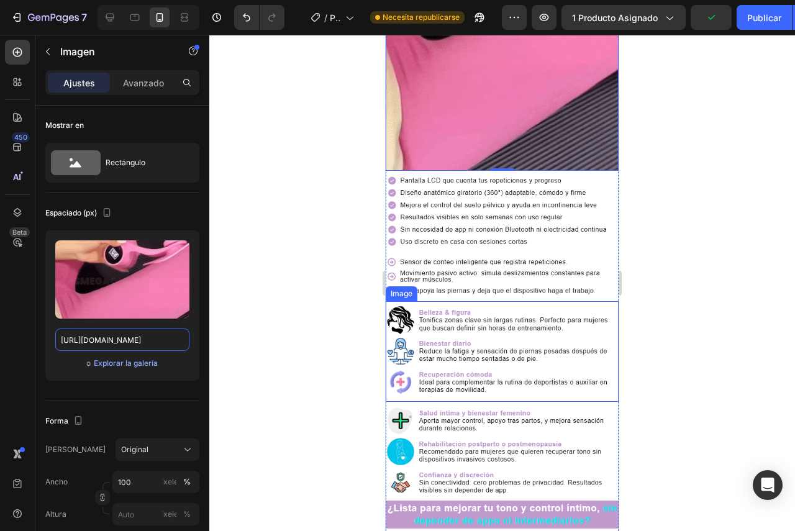
scroll to position [988, 0]
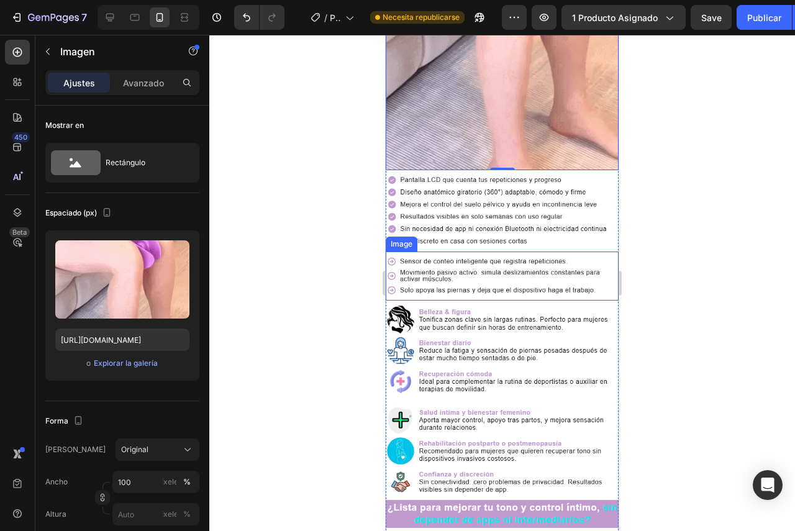
click at [483, 252] on img at bounding box center [502, 276] width 233 height 49
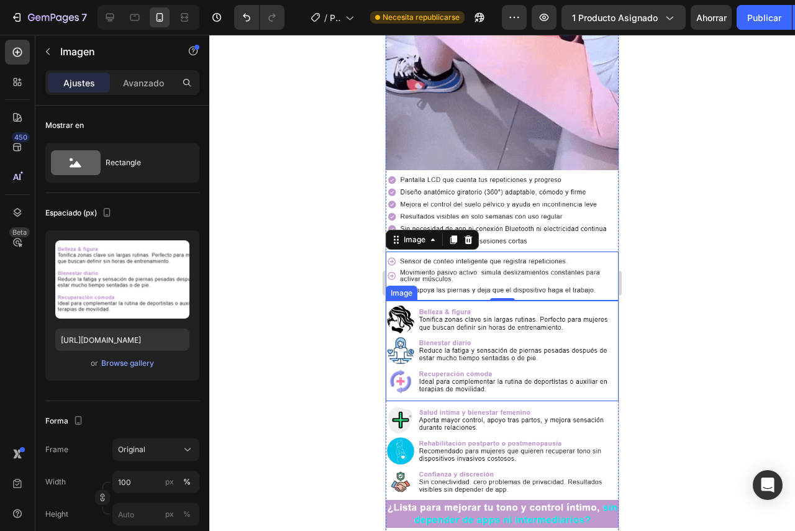
click at [476, 301] on img at bounding box center [502, 351] width 233 height 101
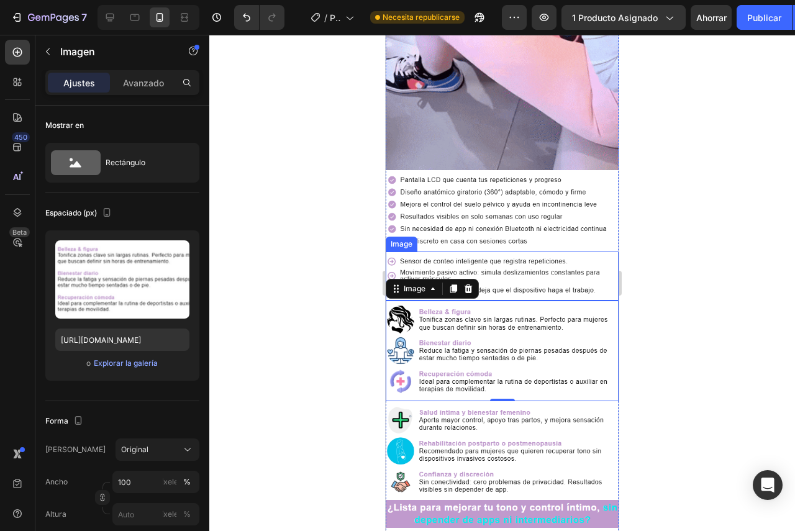
click at [470, 252] on img at bounding box center [502, 276] width 233 height 49
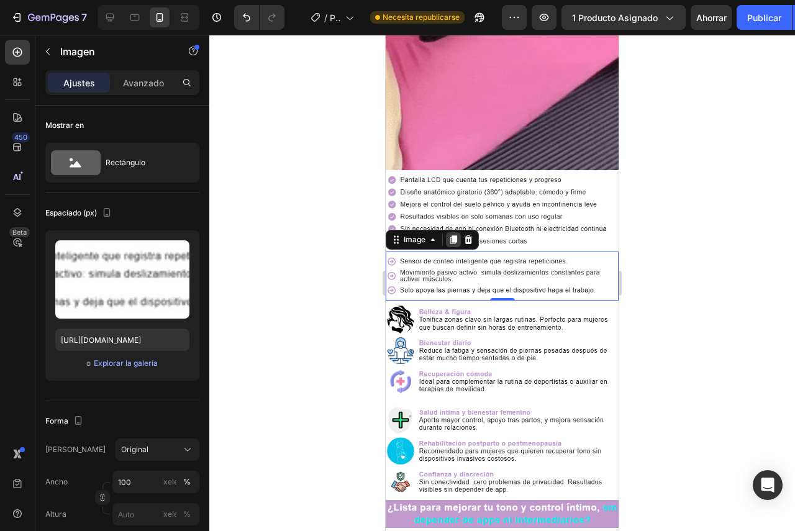
click at [456, 235] on icon at bounding box center [453, 239] width 7 height 9
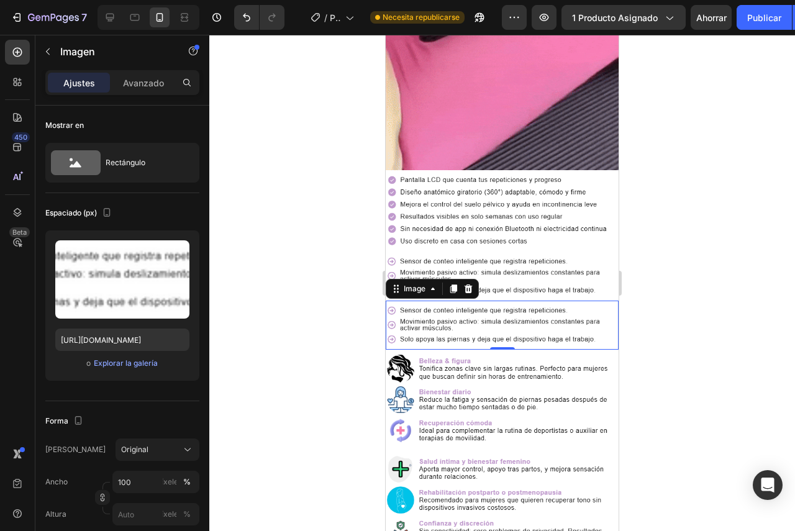
click at [488, 301] on img at bounding box center [502, 325] width 233 height 49
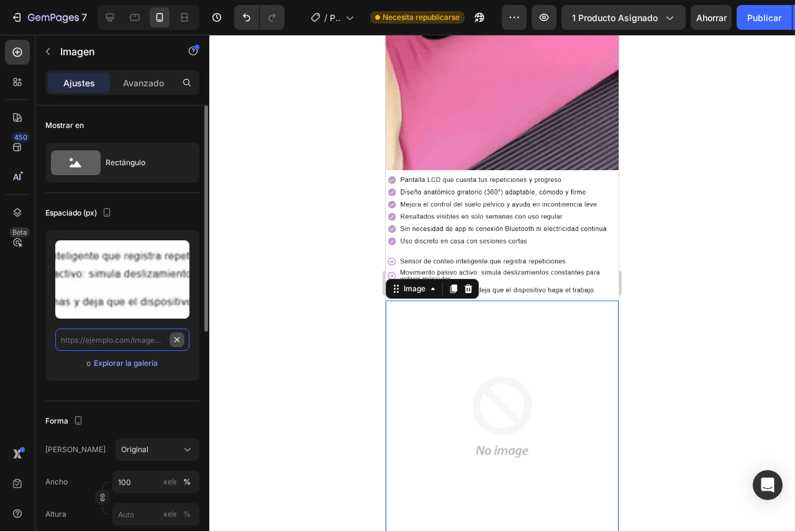
scroll to position [0, 0]
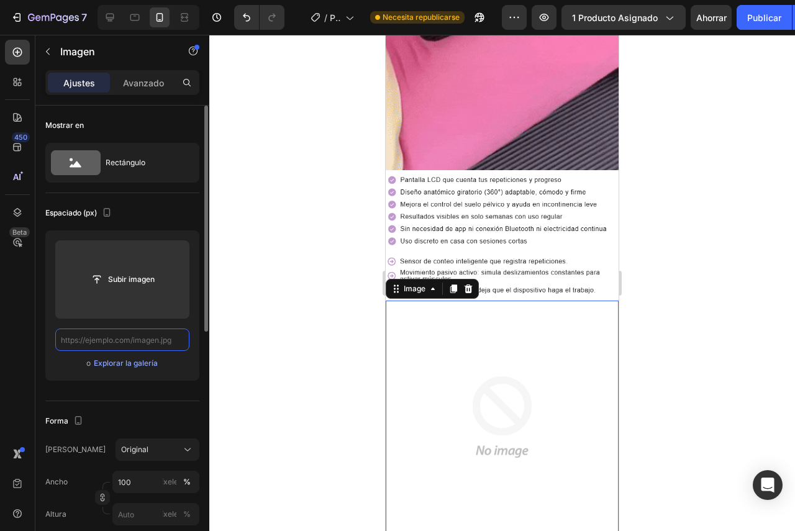
click at [115, 345] on input "text" at bounding box center [122, 340] width 134 height 22
click at [104, 340] on input "text" at bounding box center [122, 340] width 134 height 22
paste input "[URL][DOMAIN_NAME]"
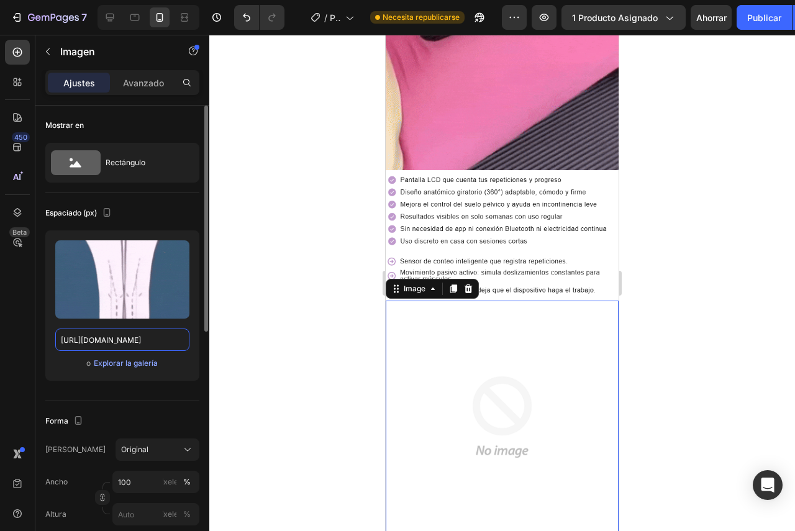
scroll to position [0, 641]
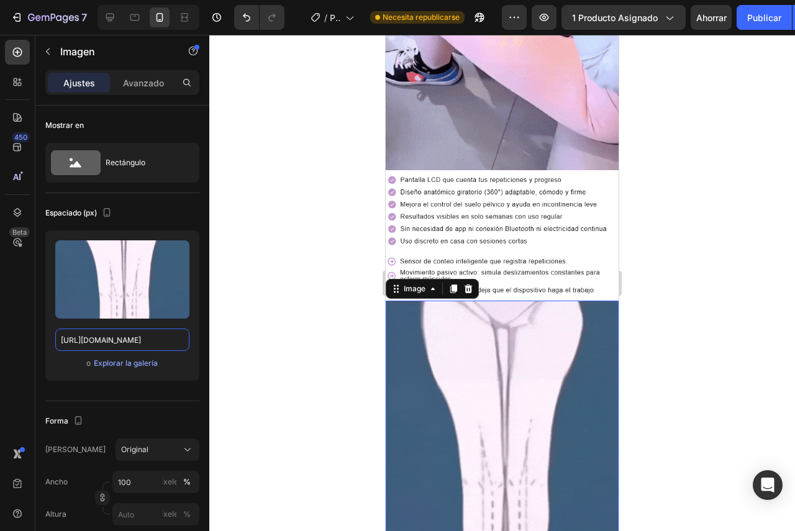
type input "[URL][DOMAIN_NAME]"
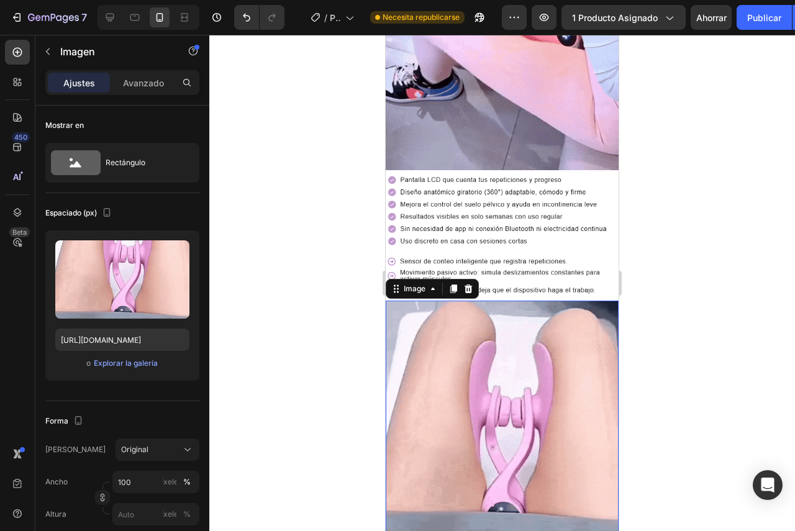
click at [710, 332] on div at bounding box center [502, 283] width 586 height 496
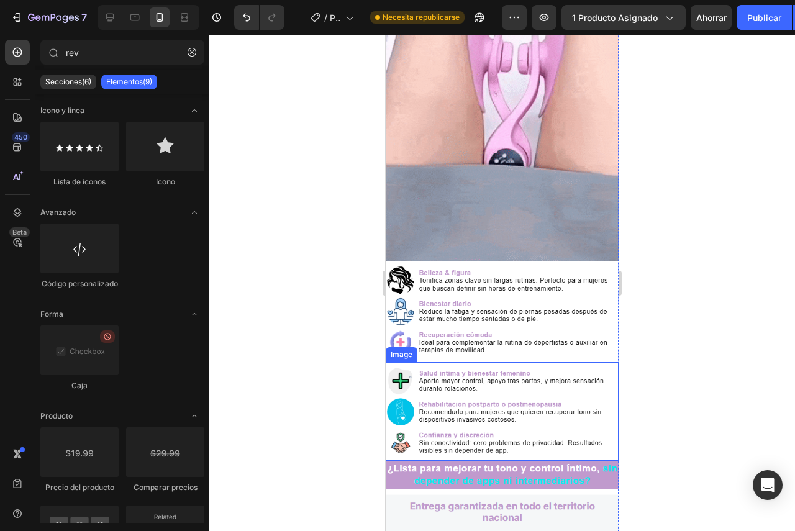
scroll to position [1340, 0]
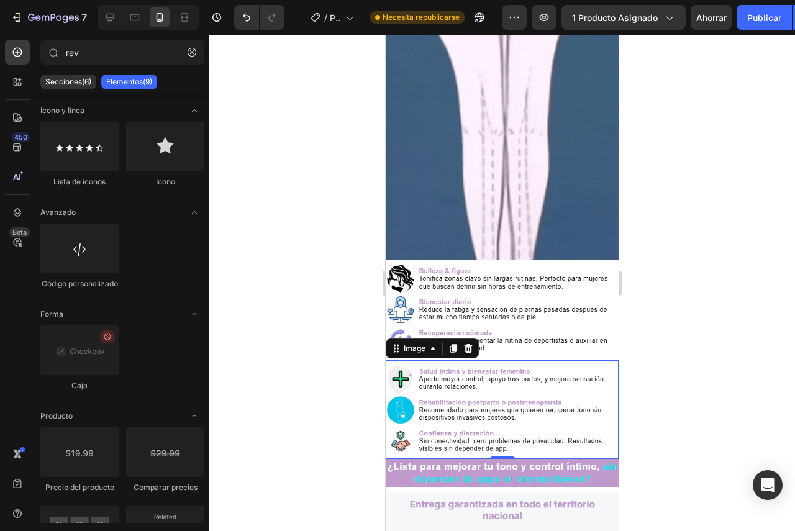
click at [499, 360] on img at bounding box center [502, 409] width 233 height 99
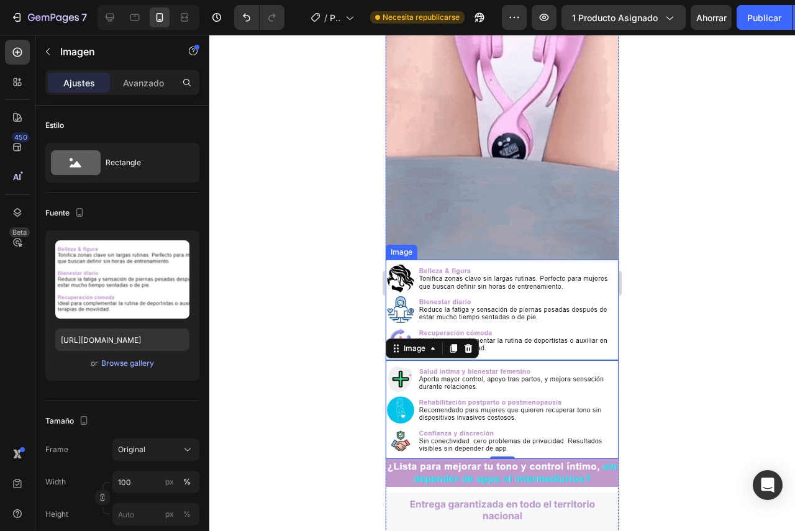
click at [475, 267] on img at bounding box center [502, 310] width 233 height 101
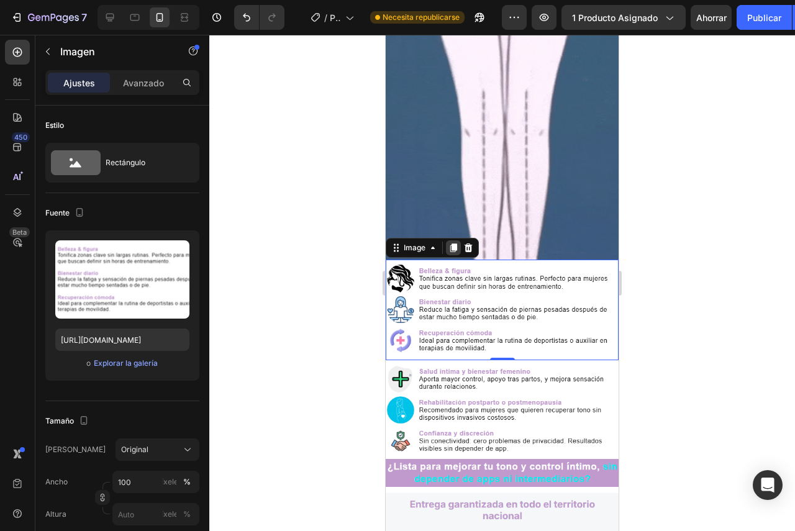
click at [452, 243] on icon at bounding box center [453, 248] width 10 height 10
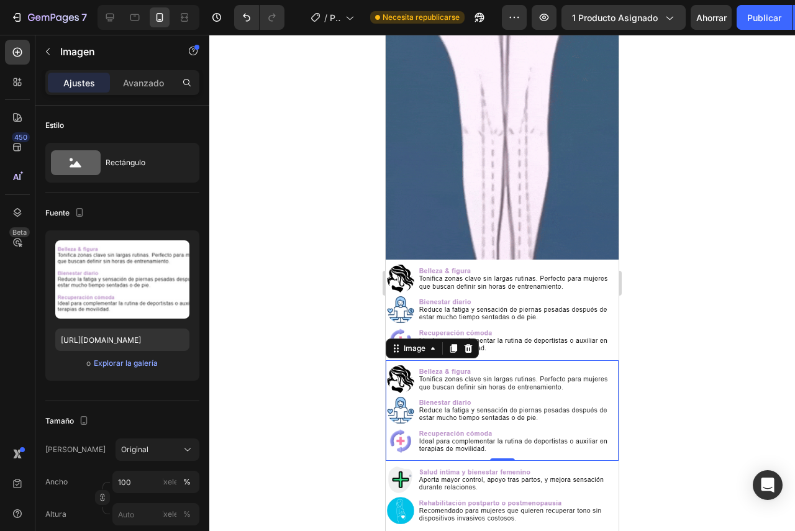
click at [466, 360] on img at bounding box center [502, 410] width 233 height 101
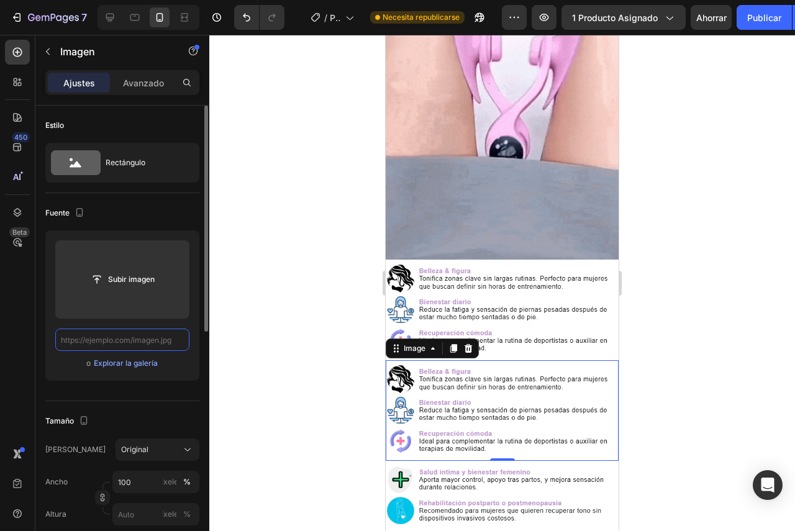
scroll to position [0, 0]
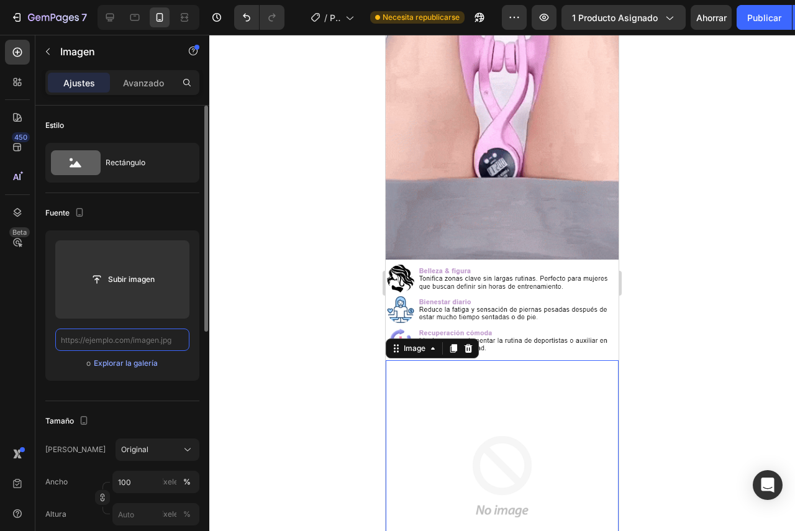
paste input "[URL][DOMAIN_NAME]"
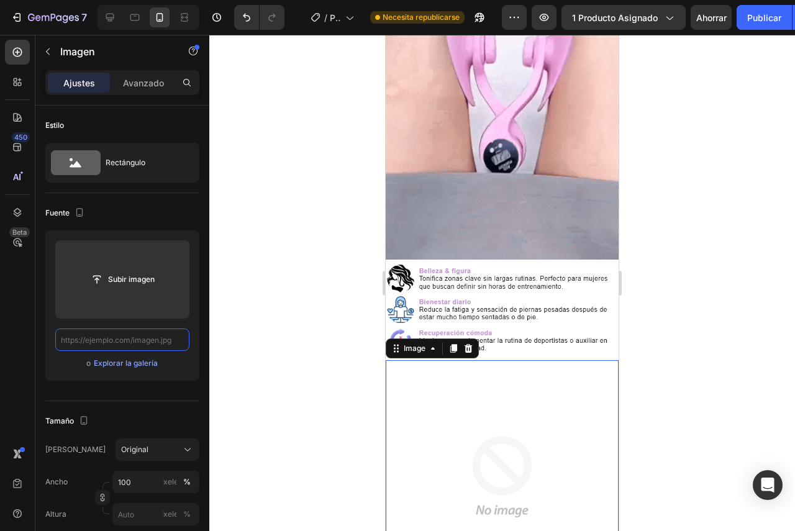
type input "[URL][DOMAIN_NAME]"
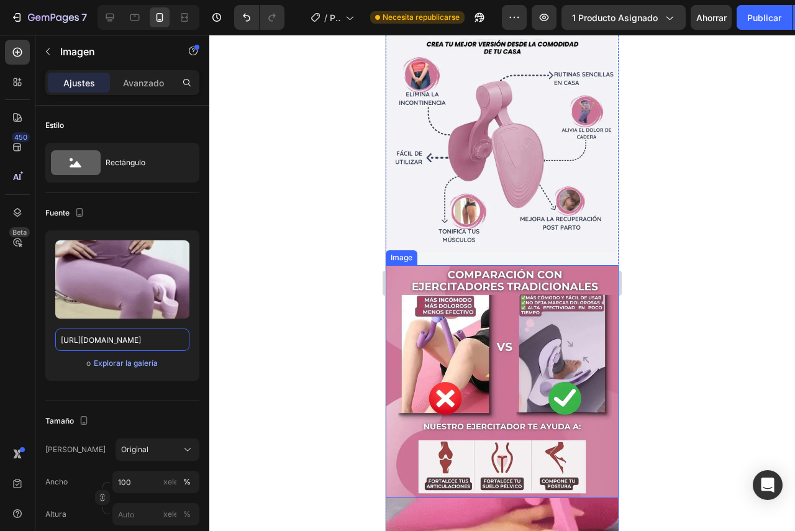
scroll to position [408, 0]
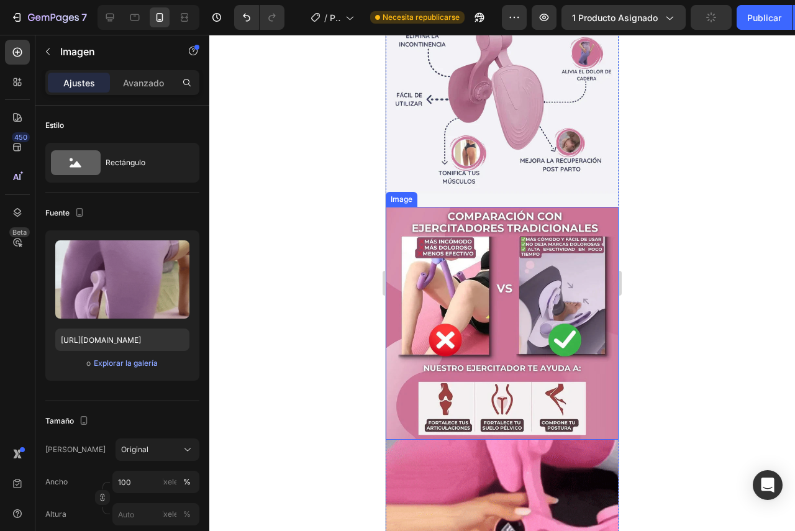
click at [516, 234] on img at bounding box center [502, 323] width 233 height 233
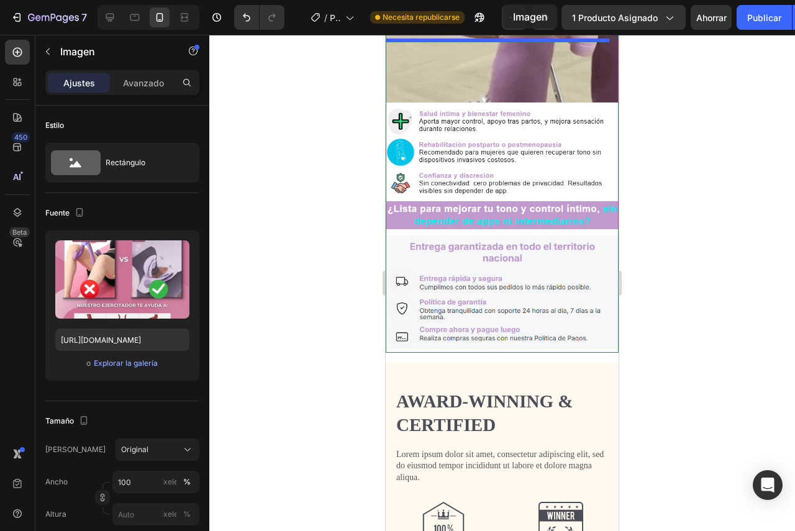
scroll to position [1777, 0]
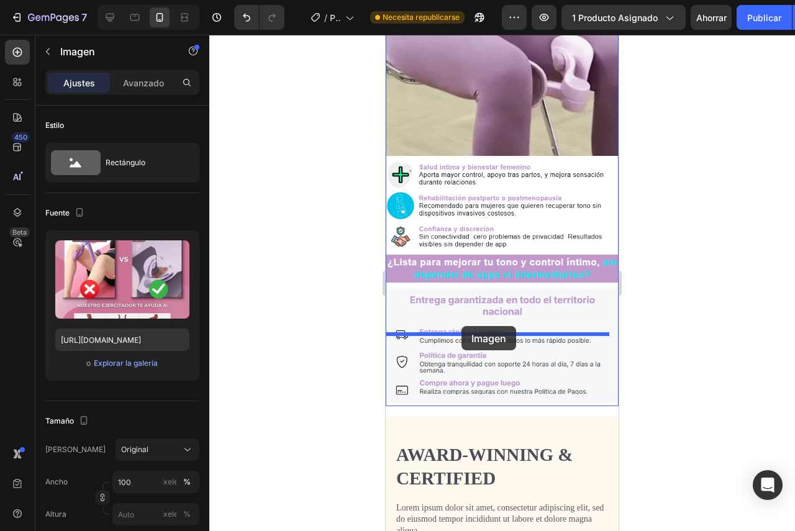
drag, startPoint x: 477, startPoint y: 233, endPoint x: 461, endPoint y: 326, distance: 94.4
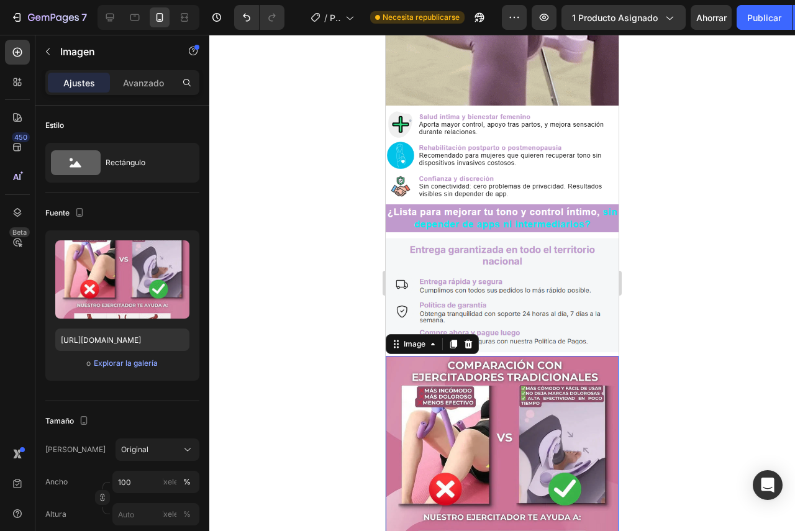
scroll to position [1595, 0]
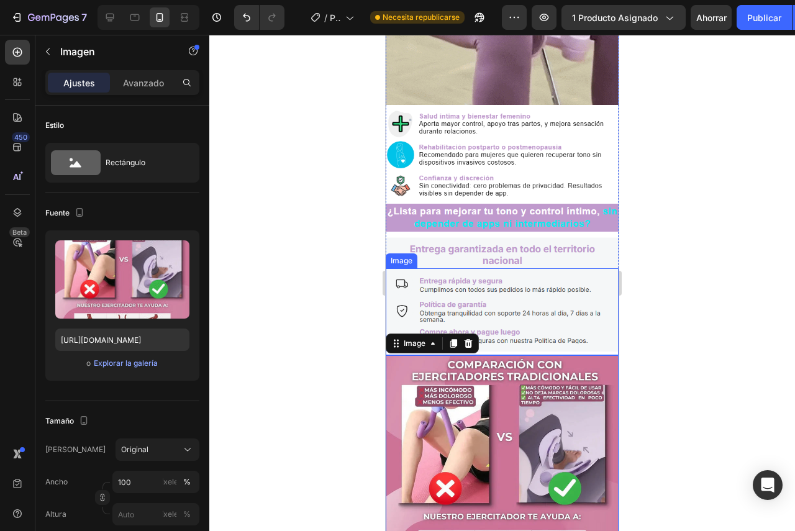
click at [498, 268] on img at bounding box center [502, 311] width 233 height 87
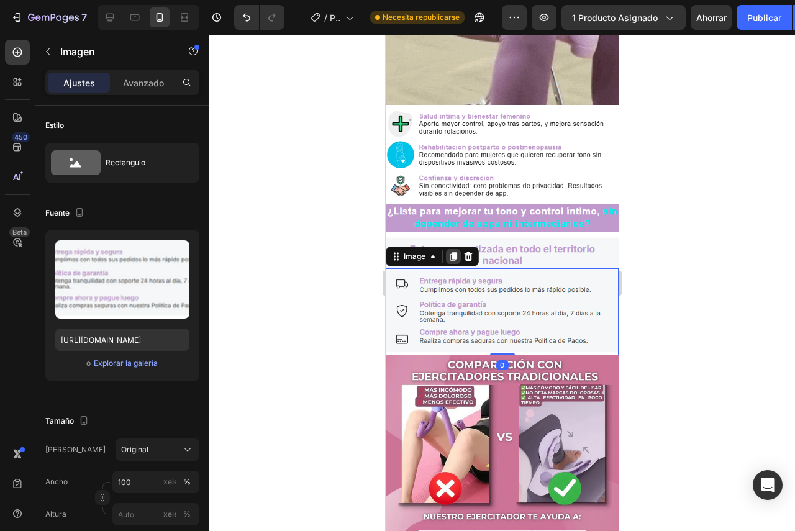
click at [456, 252] on icon at bounding box center [453, 256] width 7 height 9
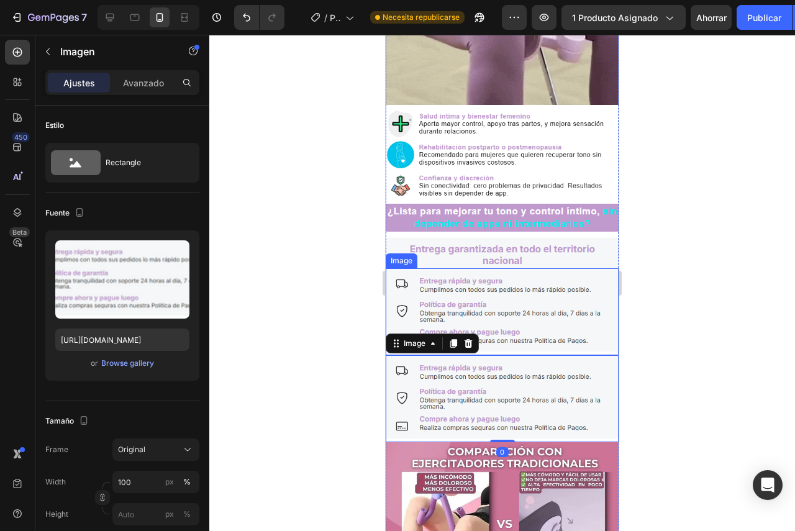
click at [482, 268] on img at bounding box center [502, 311] width 233 height 87
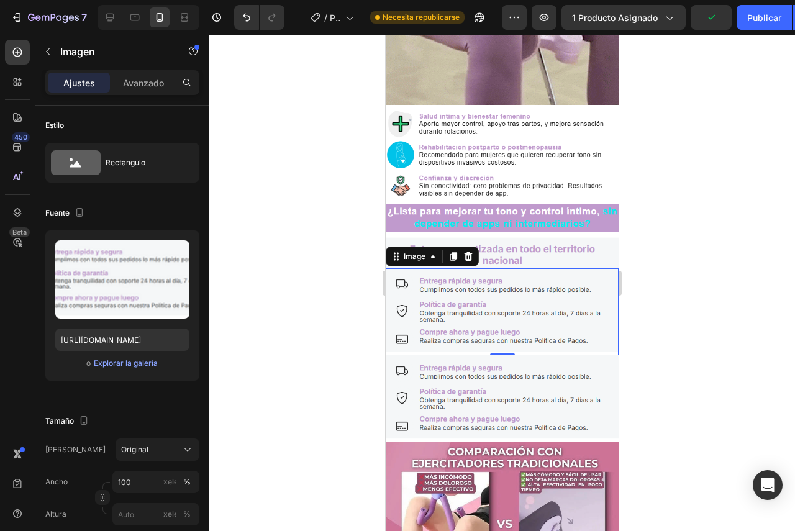
click at [491, 268] on img at bounding box center [502, 311] width 233 height 87
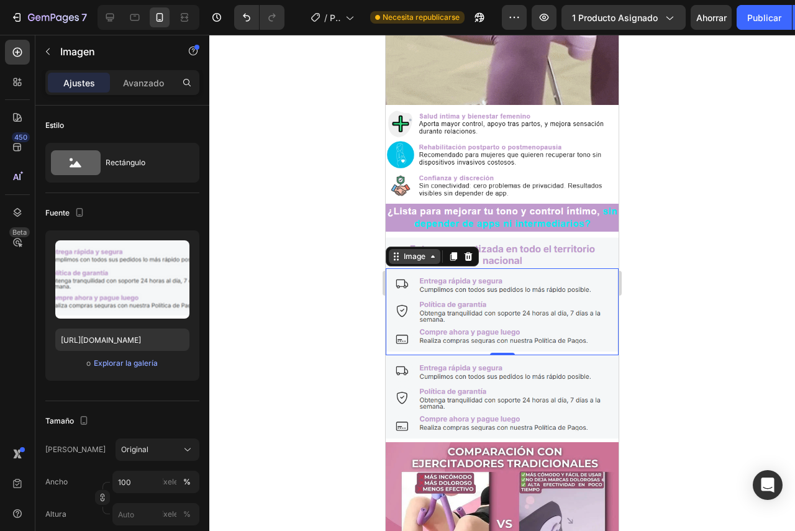
click at [423, 251] on div "Image" at bounding box center [414, 256] width 27 height 11
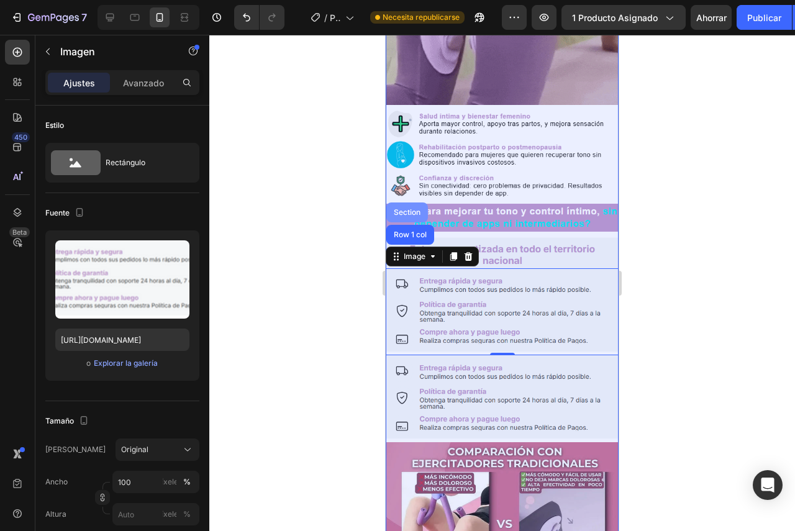
click at [406, 209] on div "Section" at bounding box center [407, 212] width 32 height 7
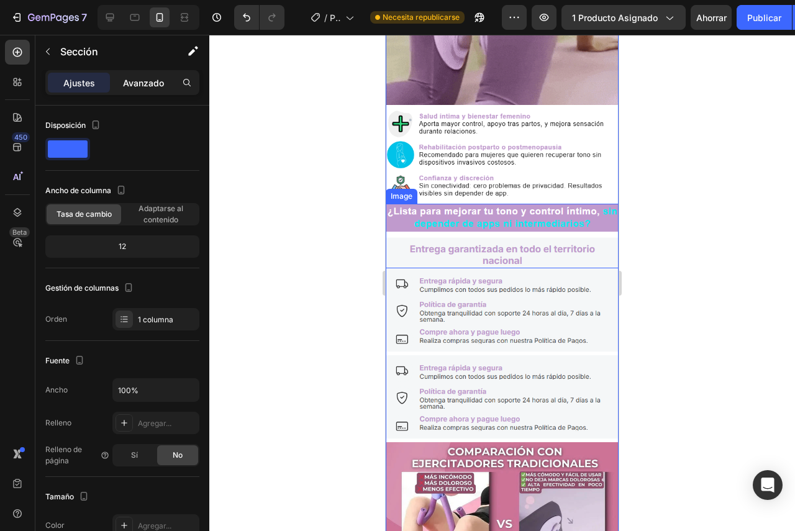
click at [155, 86] on font "Avanzado" at bounding box center [143, 83] width 41 height 11
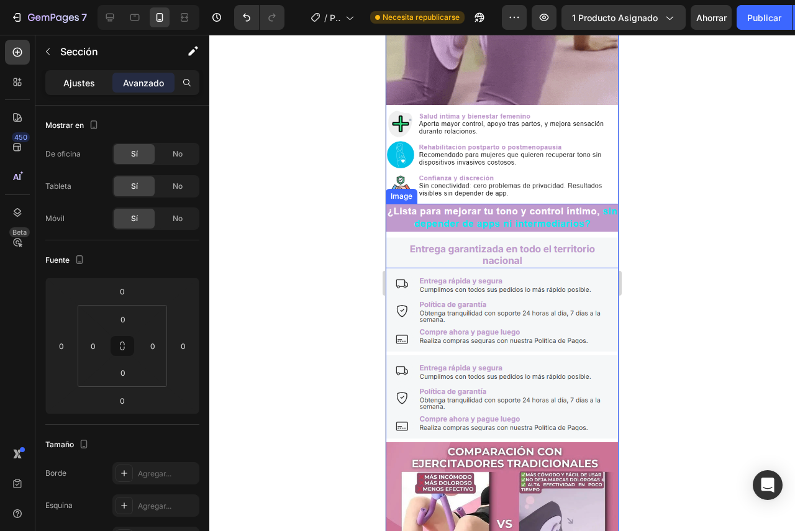
click at [90, 88] on p "Ajustes" at bounding box center [79, 82] width 32 height 13
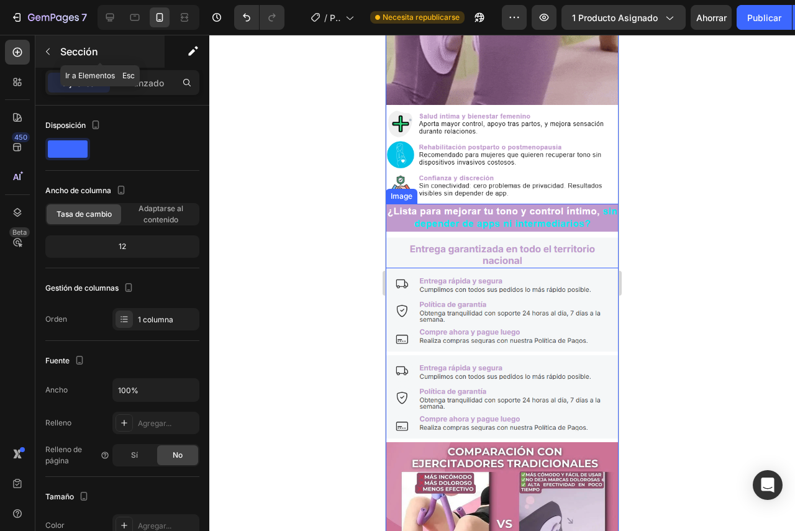
click at [46, 47] on icon "button" at bounding box center [48, 52] width 10 height 10
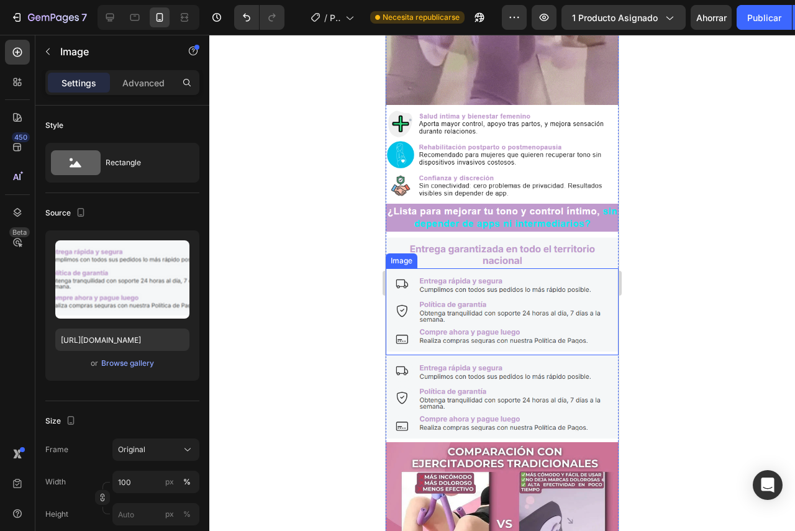
click at [507, 268] on img at bounding box center [502, 311] width 233 height 87
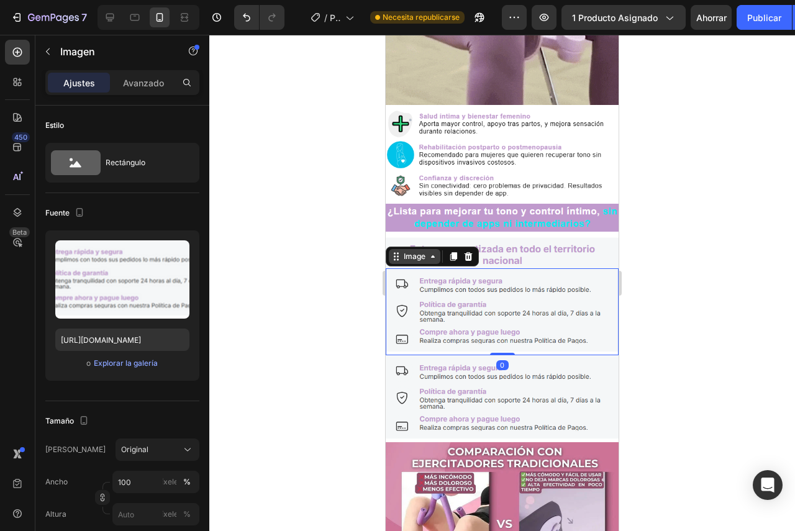
click at [432, 252] on icon at bounding box center [433, 257] width 10 height 10
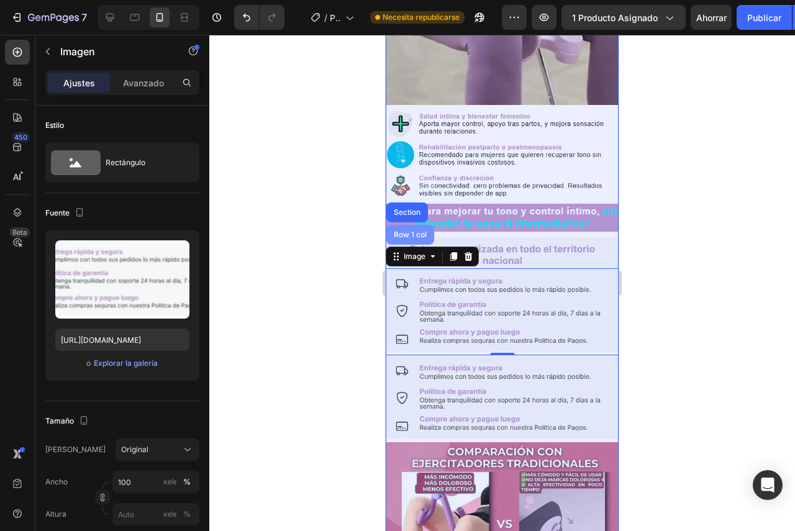
click at [419, 225] on div "Row 1 col" at bounding box center [410, 235] width 48 height 20
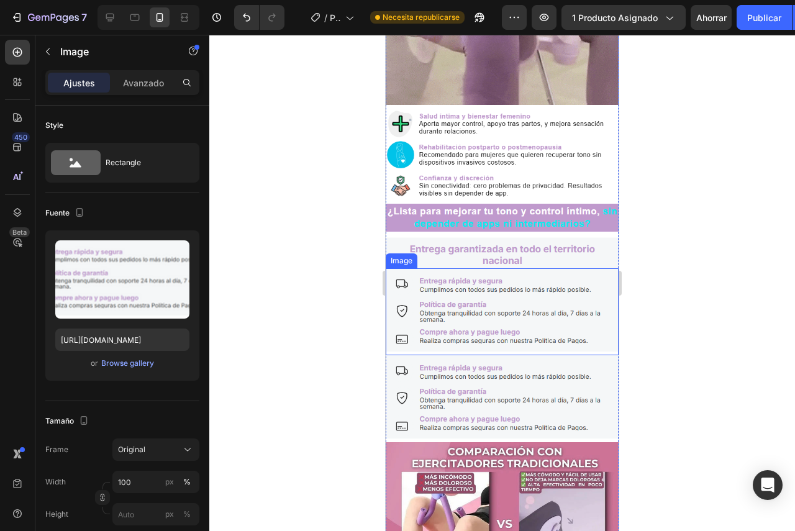
click at [458, 268] on img at bounding box center [502, 311] width 233 height 87
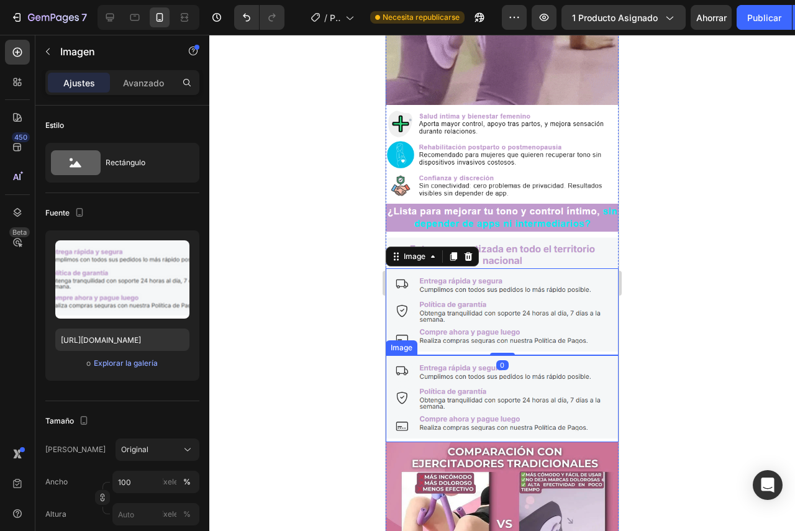
click at [525, 355] on img at bounding box center [502, 398] width 233 height 87
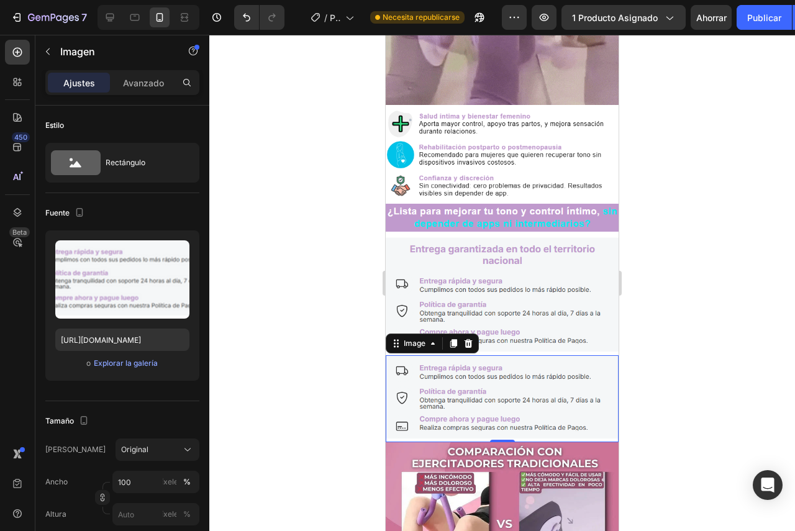
click at [520, 355] on img at bounding box center [502, 398] width 233 height 87
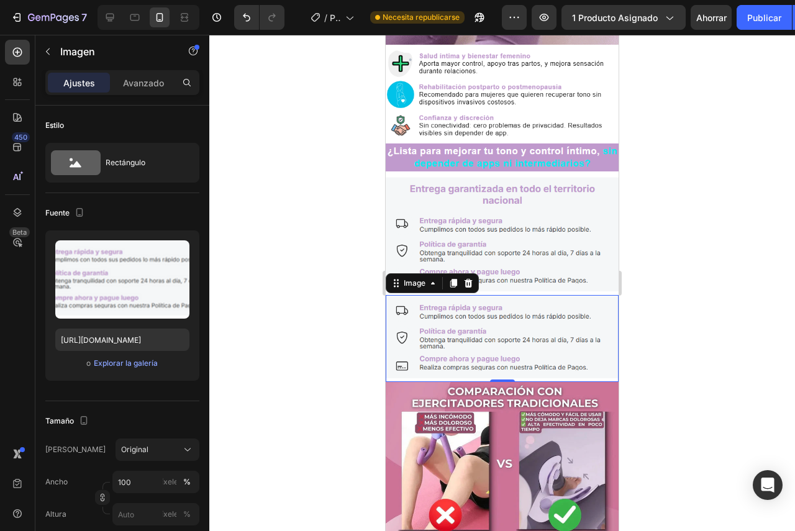
scroll to position [1657, 0]
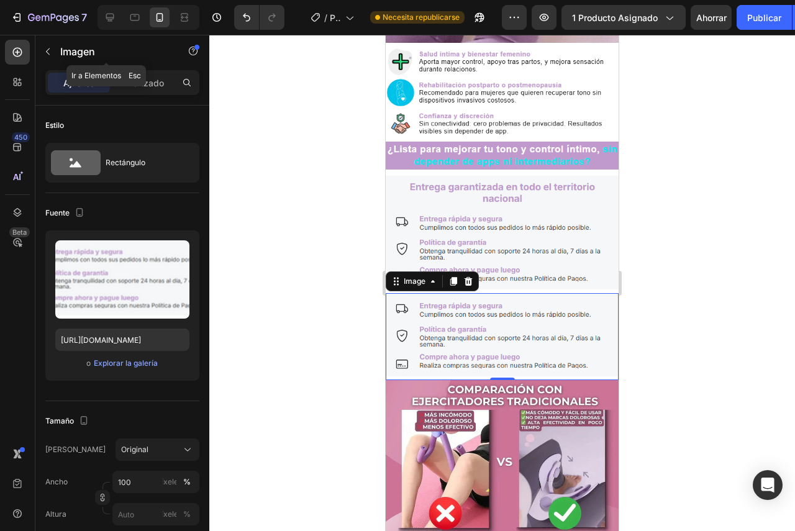
click at [47, 52] on icon "button" at bounding box center [48, 52] width 10 height 10
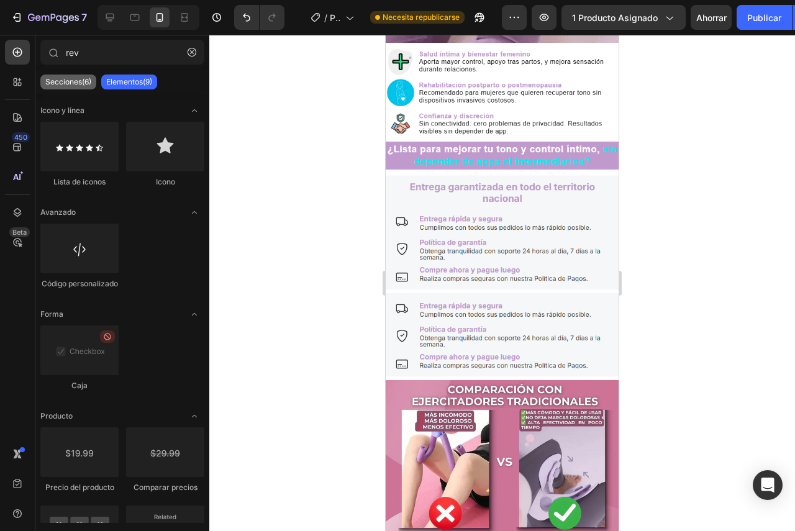
click at [68, 83] on font "Secciones(6)" at bounding box center [68, 81] width 46 height 9
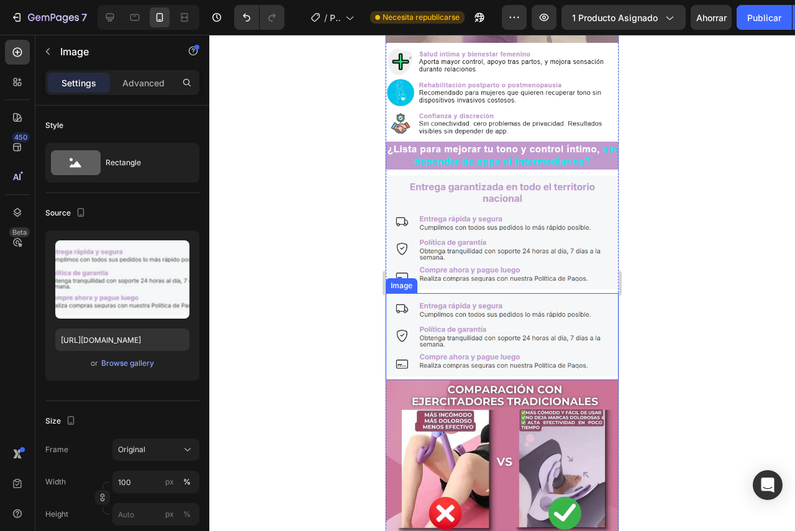
click at [472, 293] on img at bounding box center [502, 336] width 233 height 87
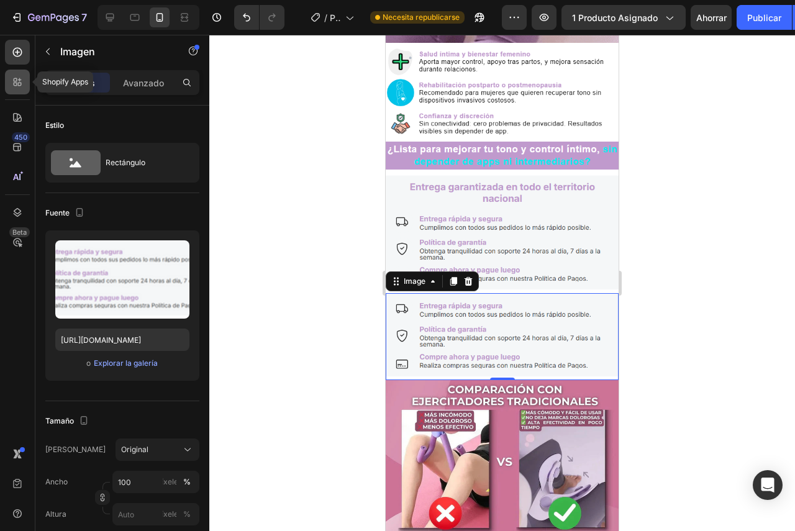
click at [16, 81] on icon at bounding box center [17, 82] width 12 height 12
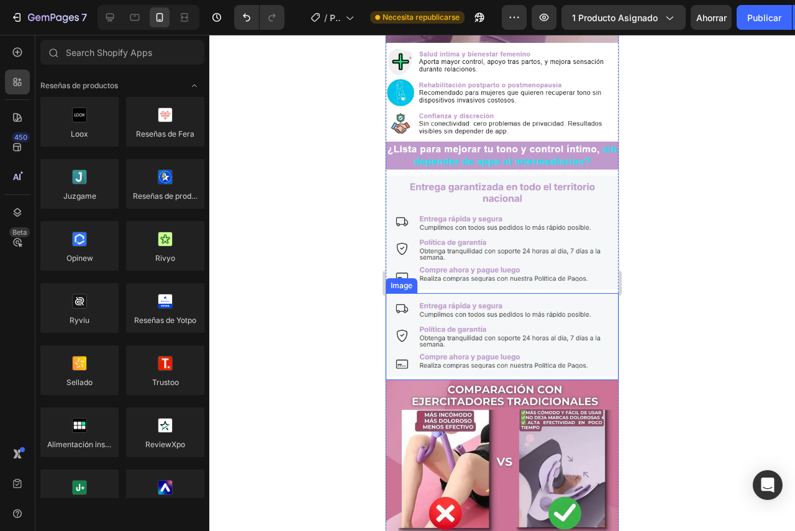
click at [474, 293] on img at bounding box center [502, 336] width 233 height 87
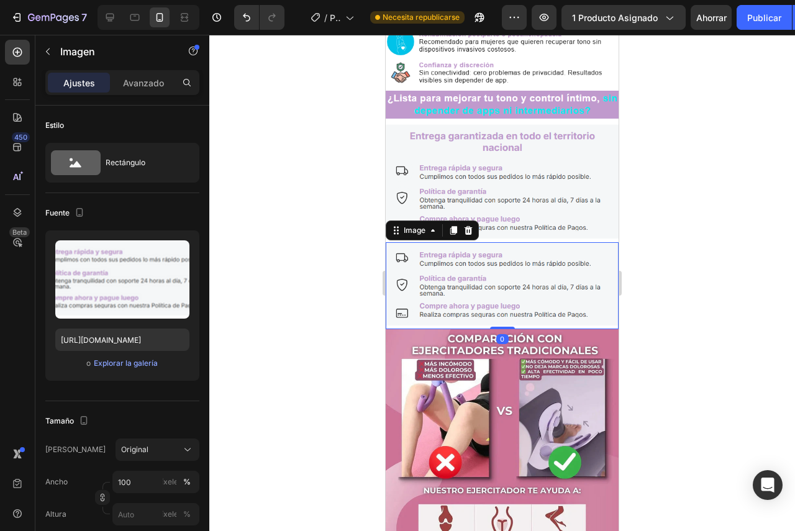
scroll to position [1719, 0]
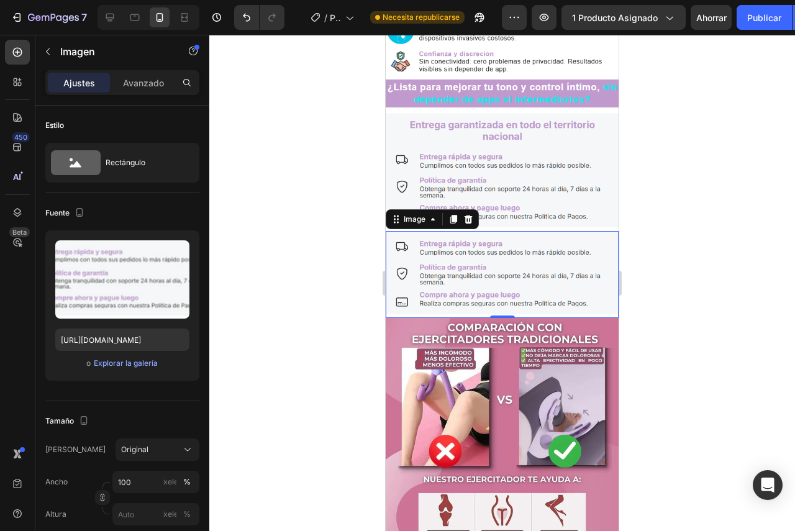
click at [495, 231] on img at bounding box center [502, 274] width 233 height 87
click at [467, 214] on icon at bounding box center [468, 219] width 10 height 10
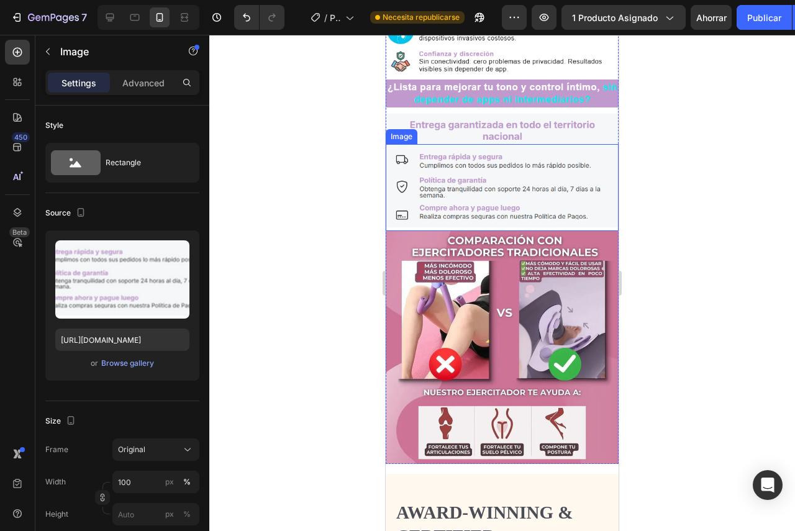
click at [465, 144] on img at bounding box center [502, 187] width 233 height 87
click at [454, 128] on icon at bounding box center [453, 132] width 7 height 9
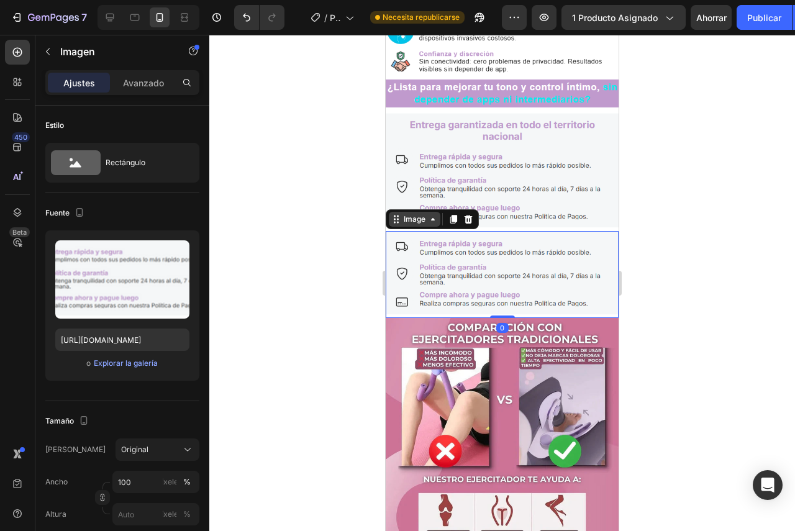
click at [400, 214] on icon at bounding box center [396, 219] width 10 height 10
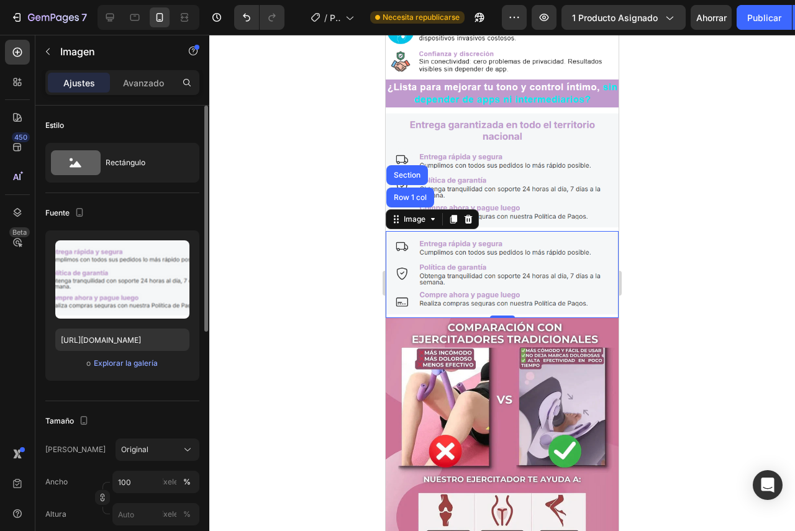
click at [61, 212] on font "Fuente" at bounding box center [57, 212] width 24 height 9
click at [17, 151] on icon at bounding box center [17, 147] width 8 height 8
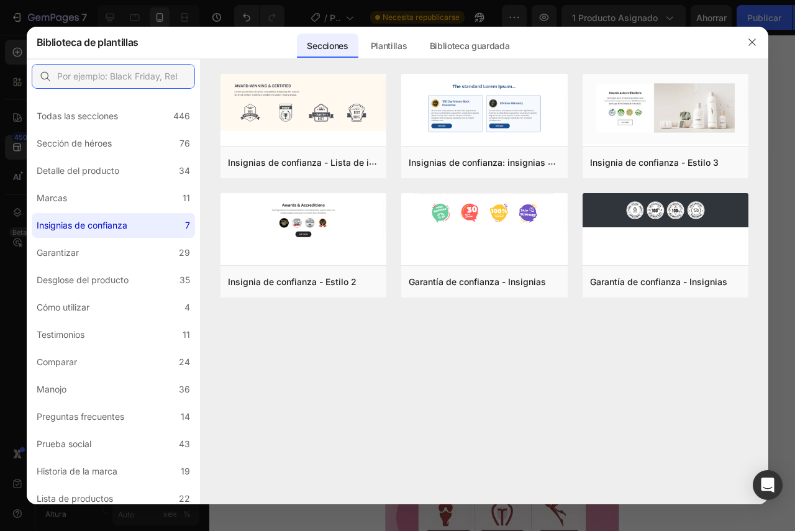
click at [148, 71] on input "text" at bounding box center [113, 76] width 163 height 25
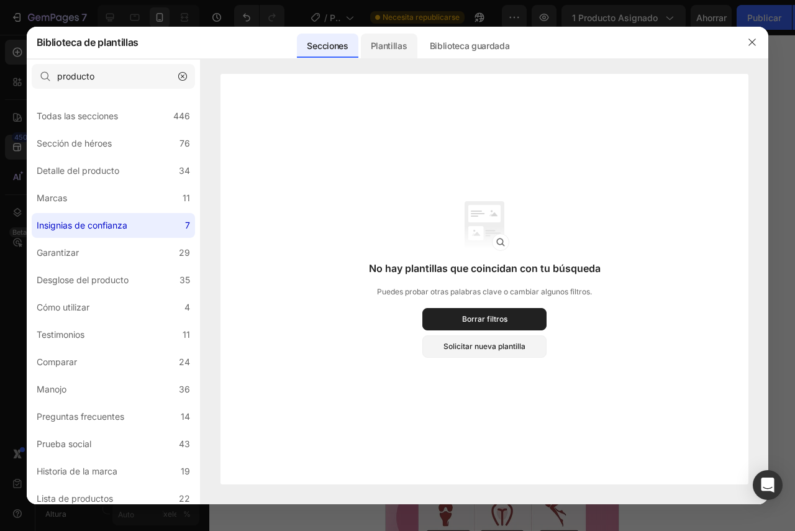
click at [397, 39] on font "Plantillas" at bounding box center [389, 46] width 37 height 15
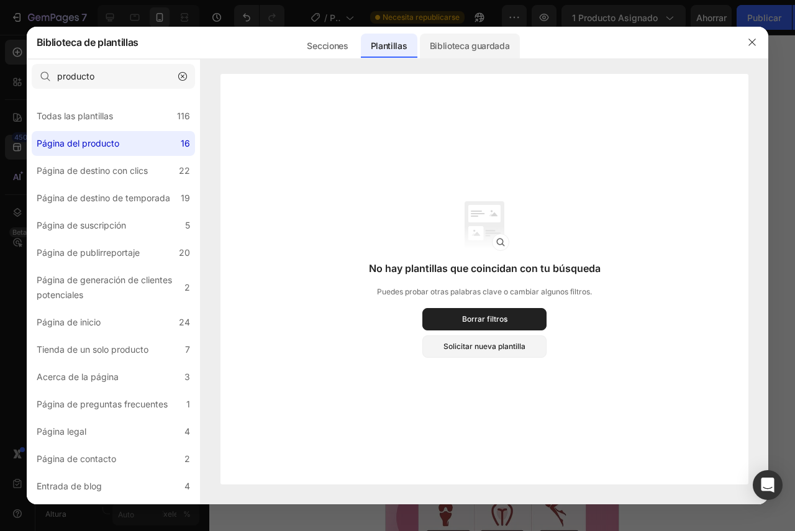
click at [491, 51] on font "Biblioteca guardada" at bounding box center [470, 45] width 80 height 11
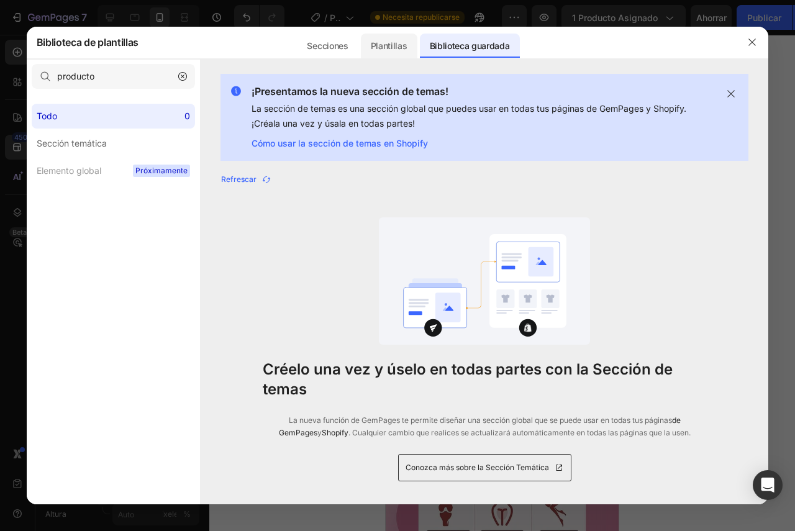
click at [386, 43] on font "Plantillas" at bounding box center [389, 45] width 37 height 11
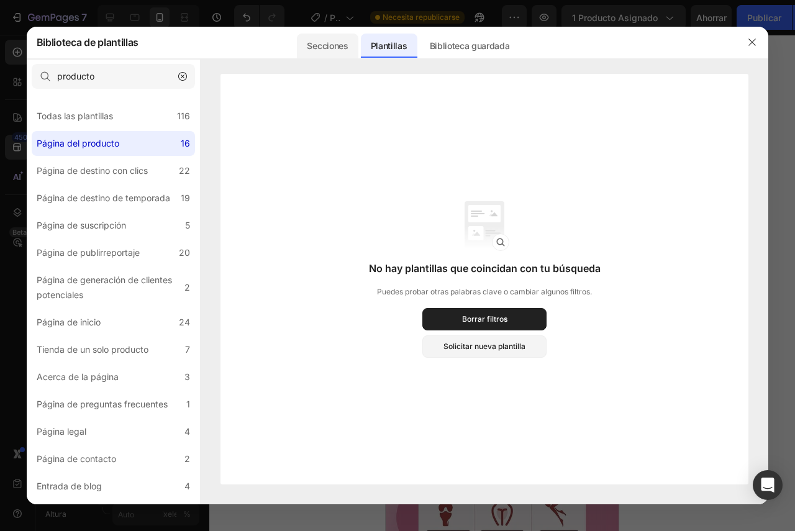
click at [342, 49] on font "Secciones" at bounding box center [327, 45] width 41 height 11
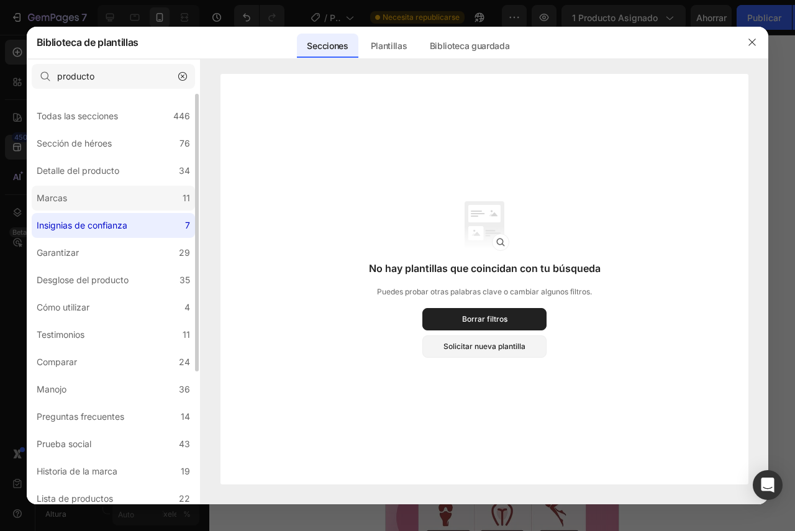
click at [129, 199] on label "Marcas 11" at bounding box center [113, 198] width 163 height 25
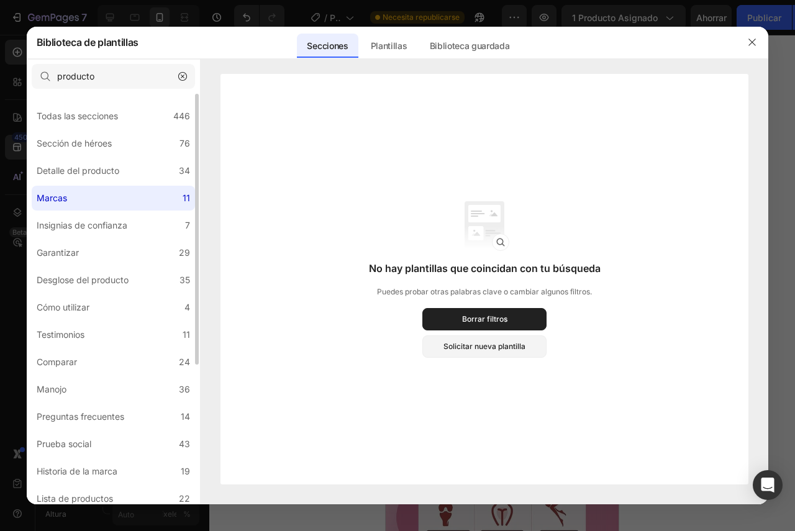
click at [91, 203] on label "Marcas 11" at bounding box center [113, 198] width 163 height 25
click at [132, 81] on input "producto" at bounding box center [113, 76] width 163 height 25
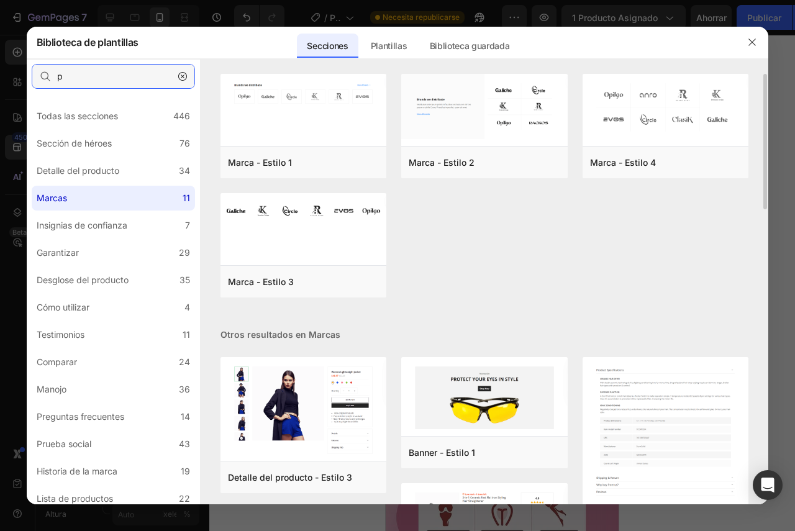
scroll to position [41, 0]
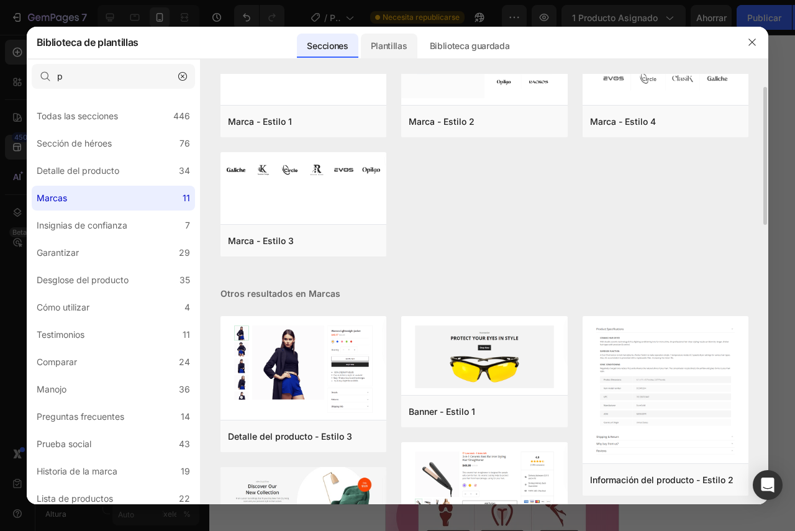
click at [407, 49] on font "Plantillas" at bounding box center [389, 45] width 37 height 11
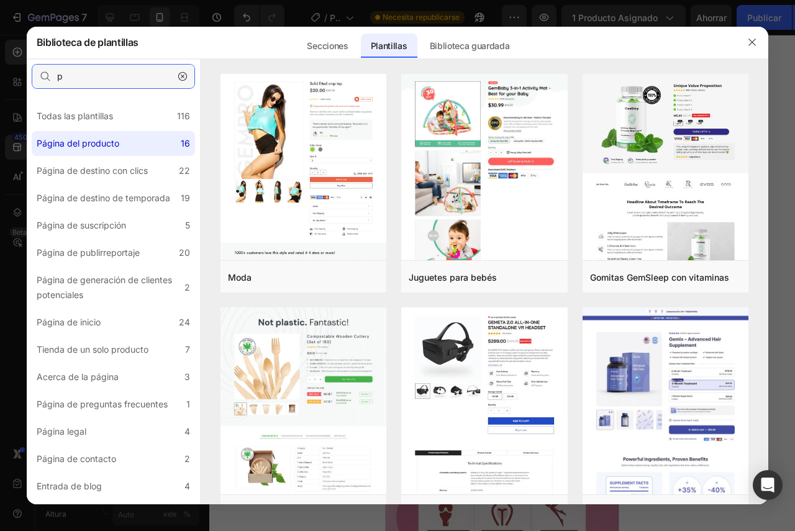
click at [91, 76] on input "p" at bounding box center [113, 76] width 163 height 25
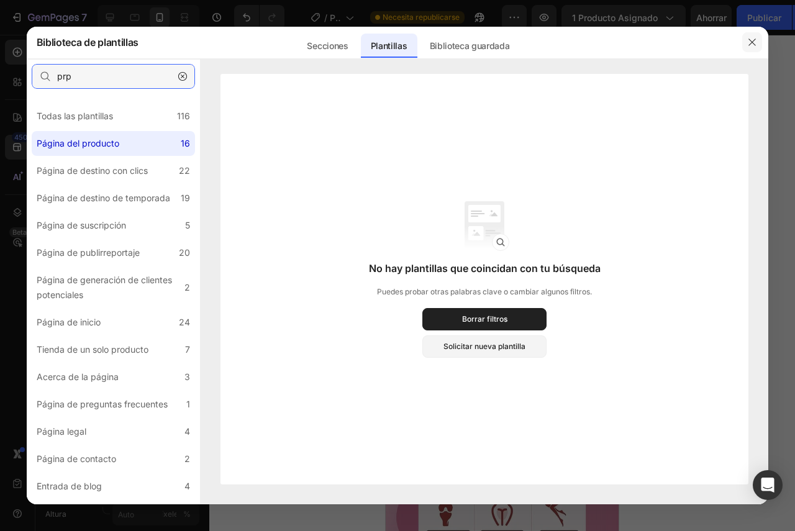
type input "prp"
click at [758, 45] on button "button" at bounding box center [752, 42] width 20 height 20
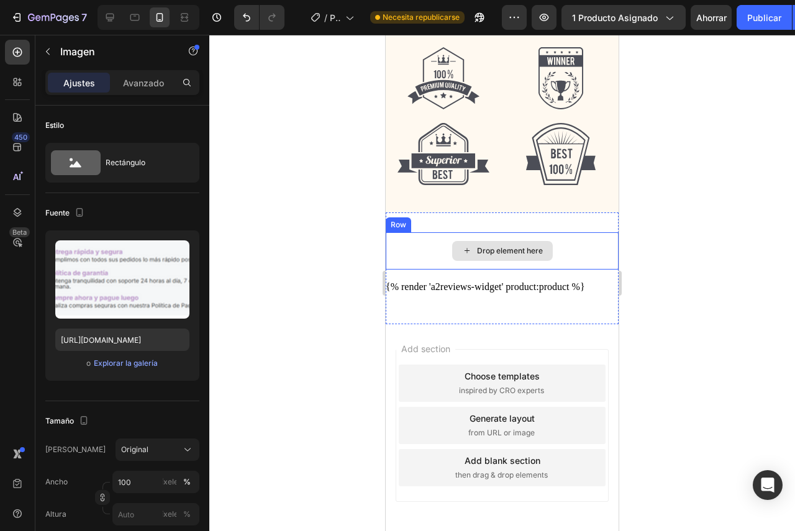
scroll to position [2320, 0]
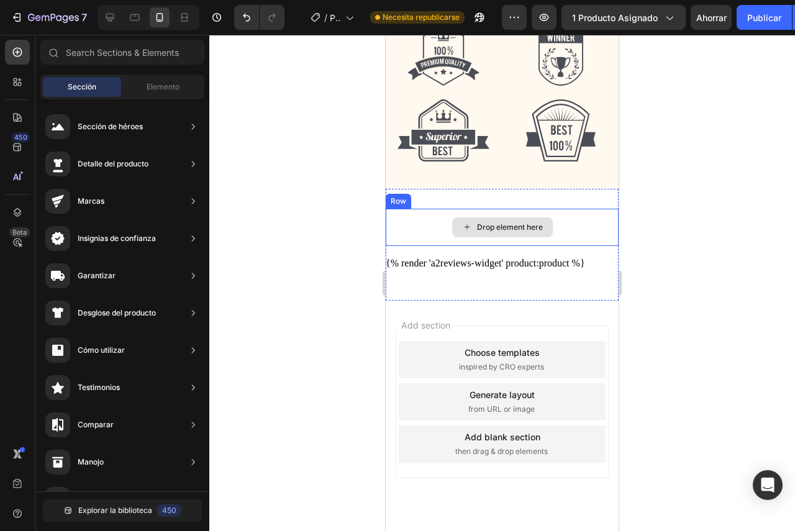
click at [532, 219] on div "Drop element here" at bounding box center [502, 227] width 101 height 20
click at [419, 209] on div "Drop element here" at bounding box center [502, 227] width 233 height 37
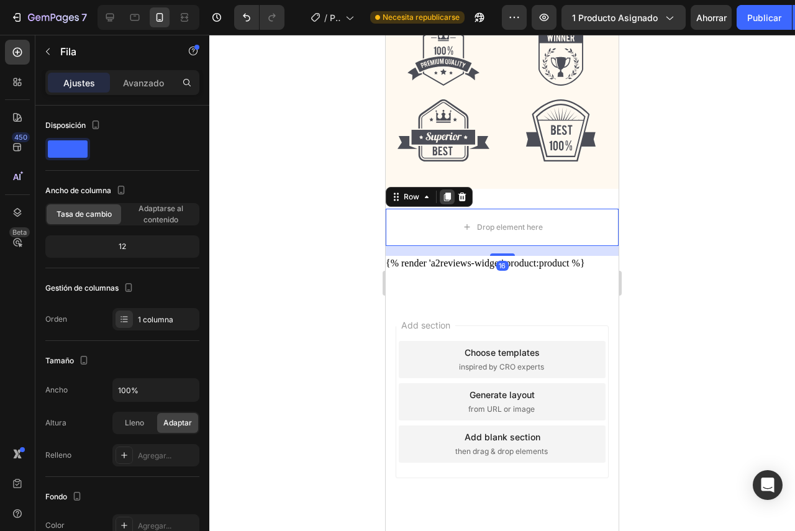
click at [445, 190] on div at bounding box center [447, 196] width 15 height 15
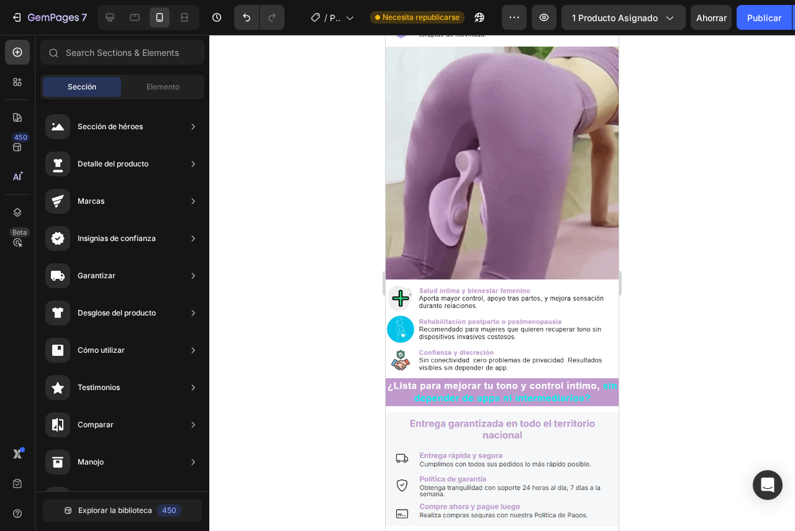
scroll to position [1474, 0]
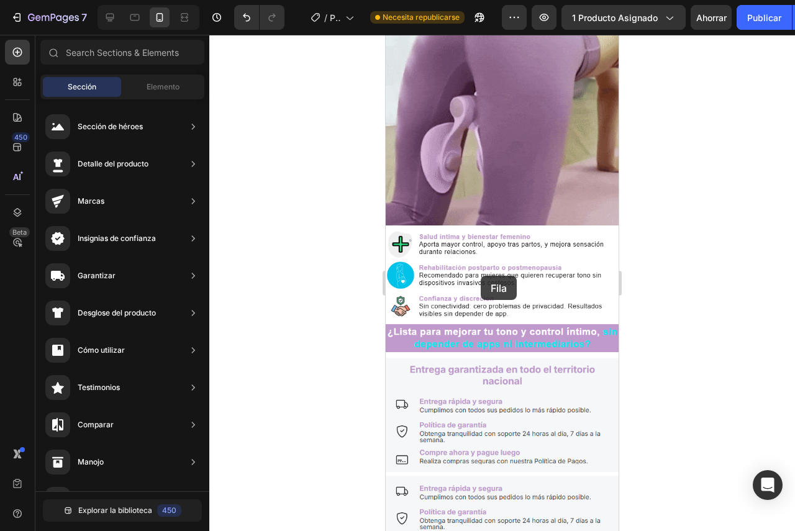
drag, startPoint x: 458, startPoint y: 219, endPoint x: 481, endPoint y: 276, distance: 60.8
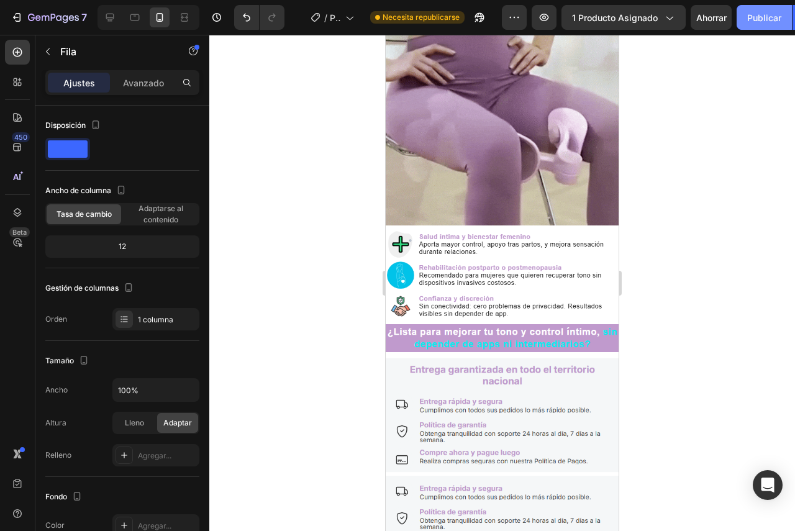
click at [769, 22] on font "Publicar" at bounding box center [764, 17] width 34 height 11
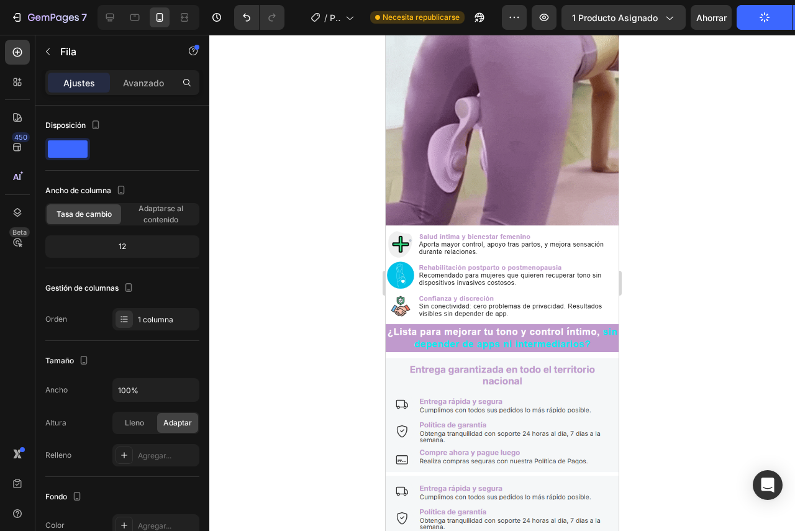
click at [768, 22] on button "Publicar" at bounding box center [764, 17] width 55 height 25
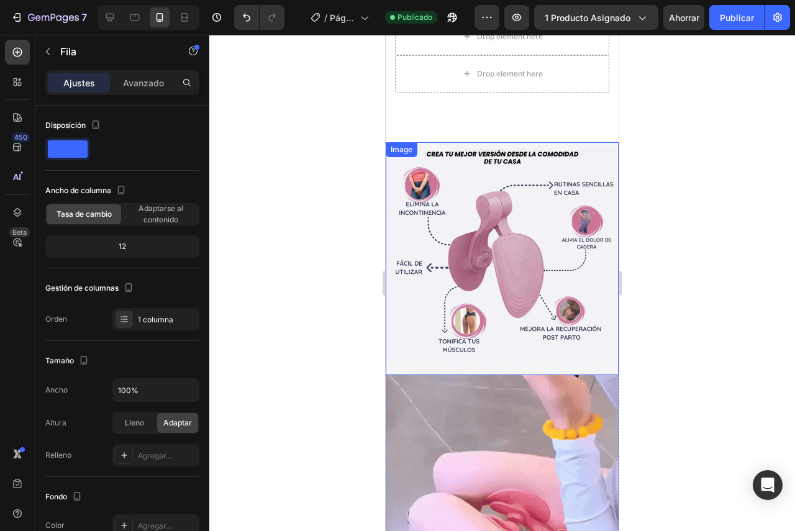
scroll to position [232, 0]
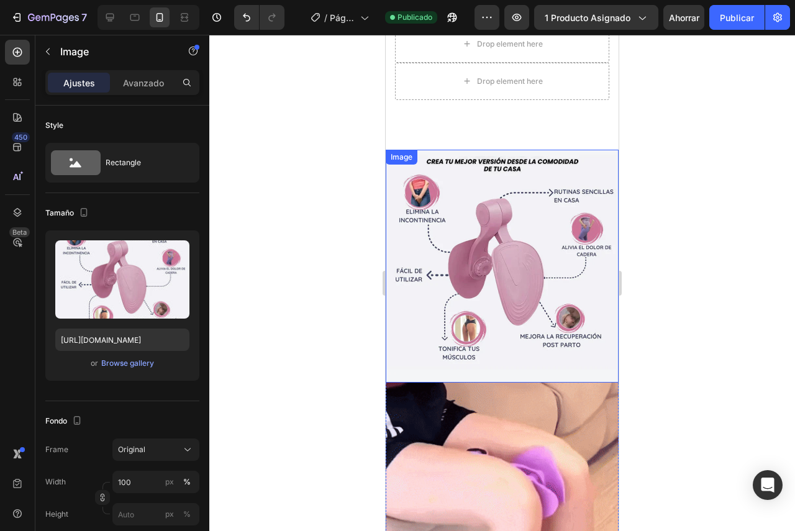
click at [526, 211] on img at bounding box center [502, 266] width 233 height 233
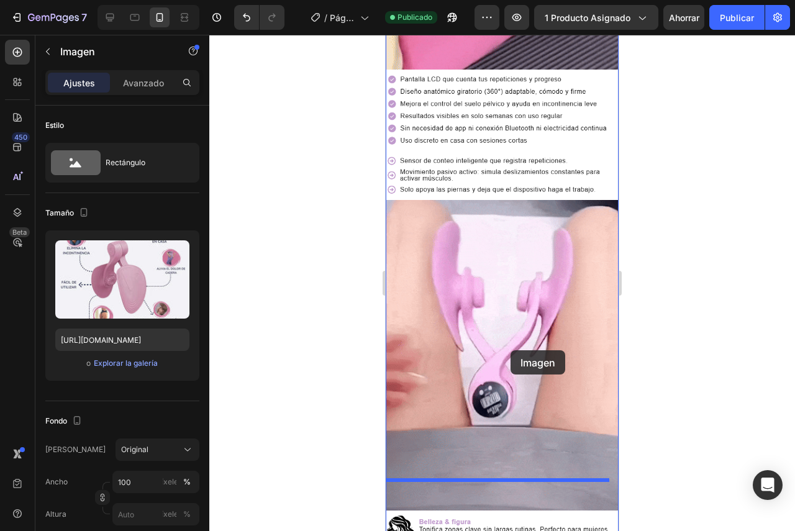
scroll to position [862, 0]
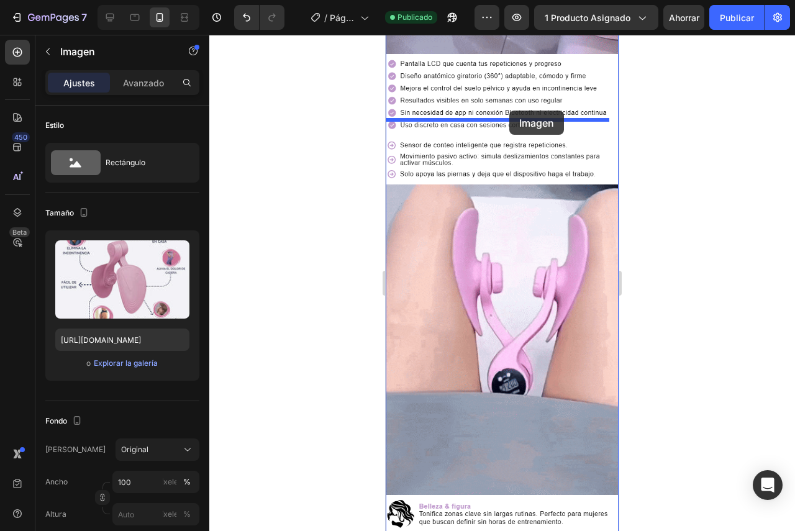
drag, startPoint x: 513, startPoint y: 220, endPoint x: 509, endPoint y: 111, distance: 110.0
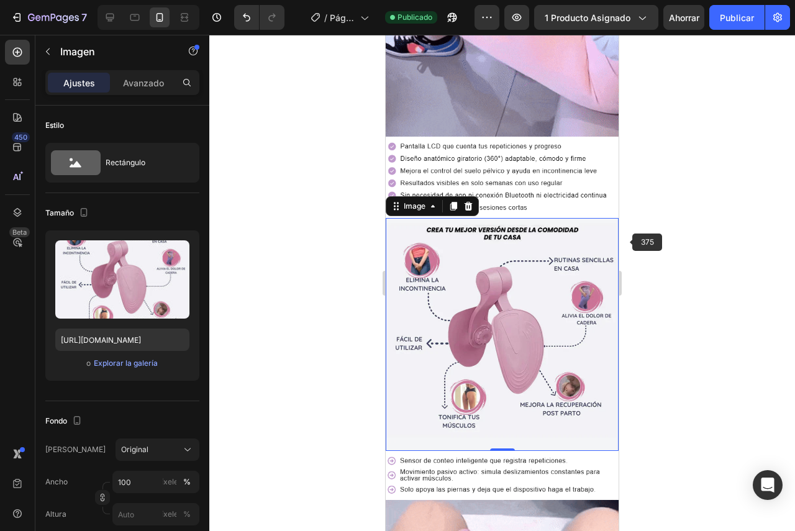
scroll to position [555, 0]
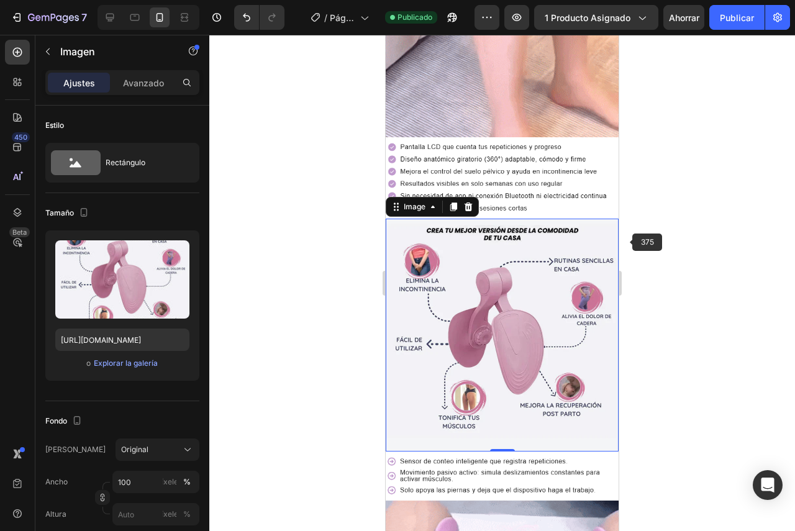
click at [660, 229] on div at bounding box center [502, 283] width 586 height 496
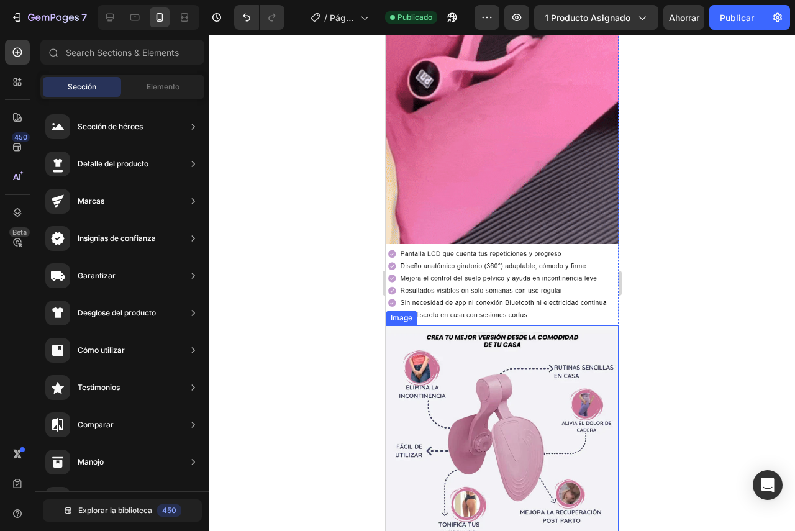
scroll to position [431, 0]
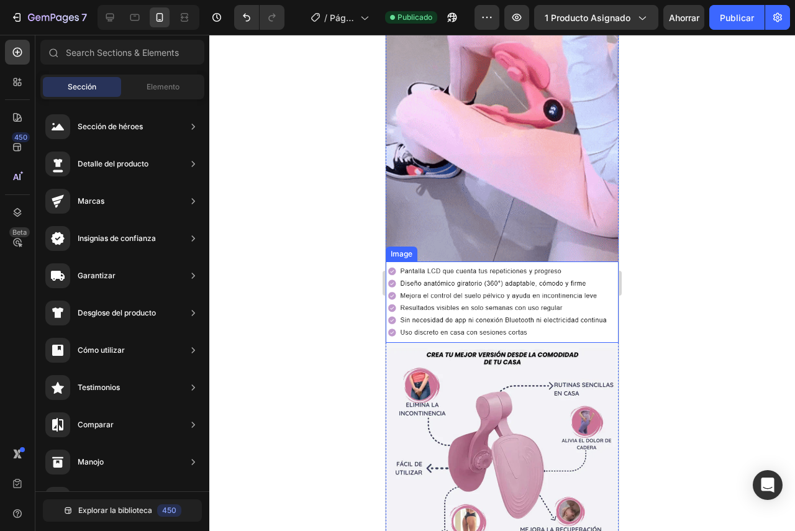
click at [738, 394] on div at bounding box center [502, 283] width 586 height 496
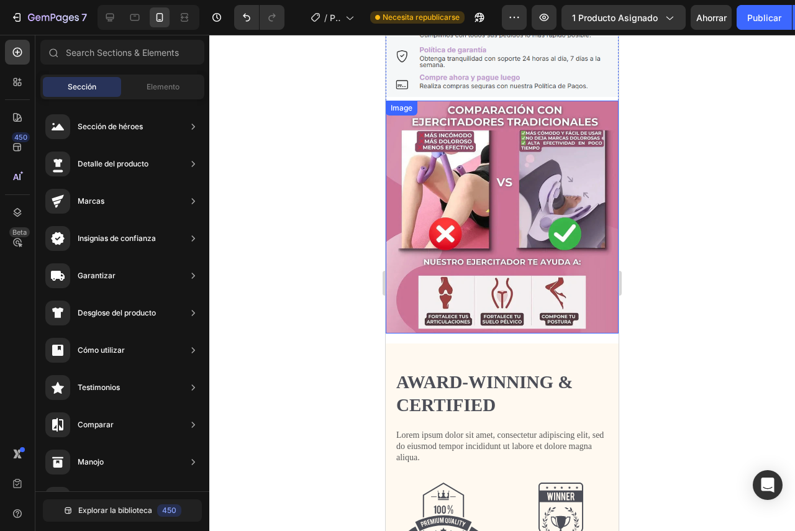
scroll to position [1901, 0]
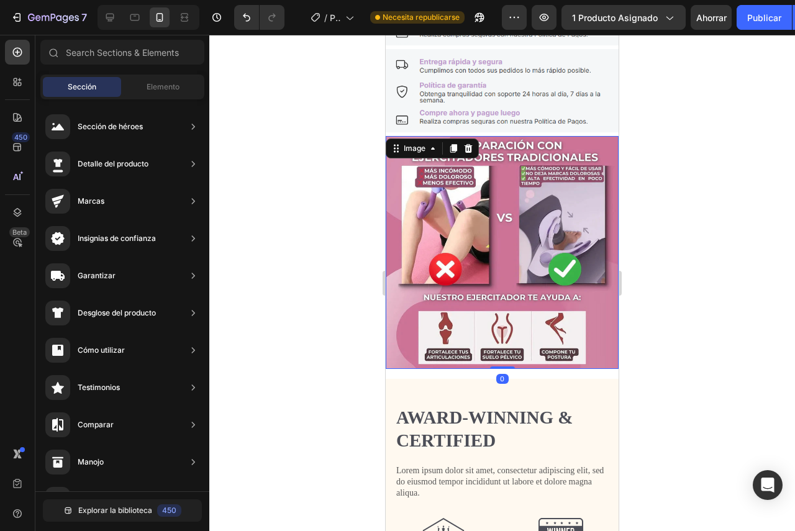
click at [516, 184] on img at bounding box center [502, 252] width 233 height 233
